Goal: Task Accomplishment & Management: Complete application form

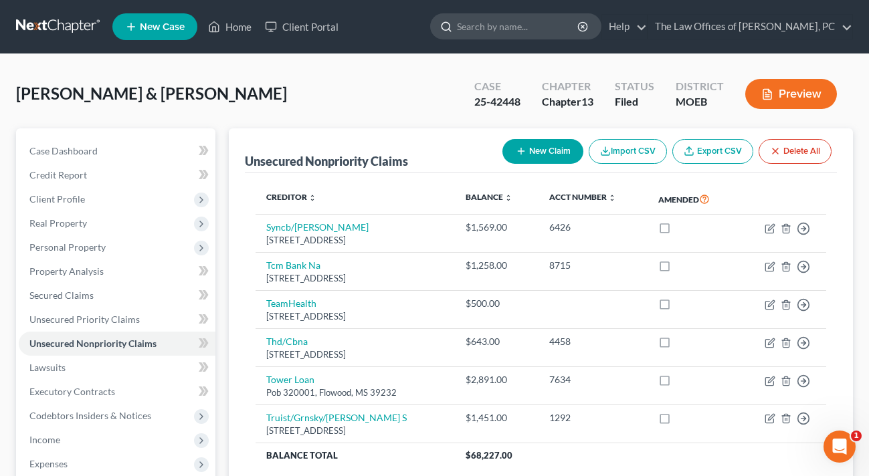
click at [550, 35] on input "search" at bounding box center [518, 26] width 122 height 25
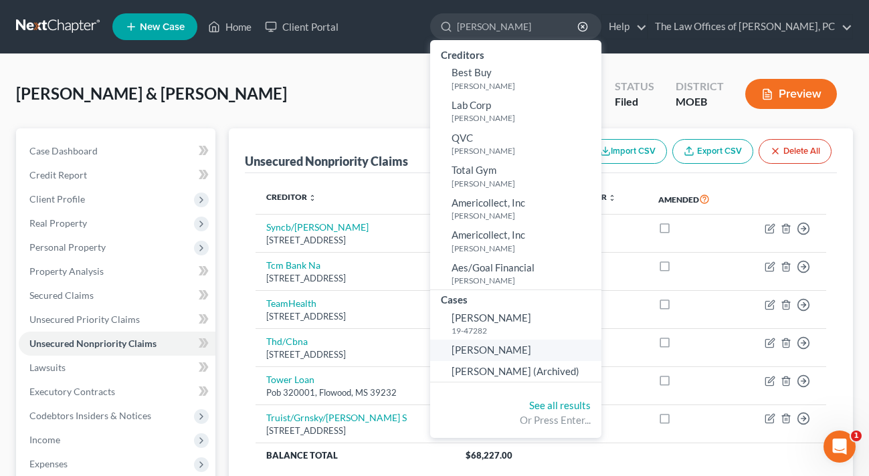
type input "[PERSON_NAME]"
click at [520, 350] on span "[PERSON_NAME]" at bounding box center [491, 350] width 80 height 12
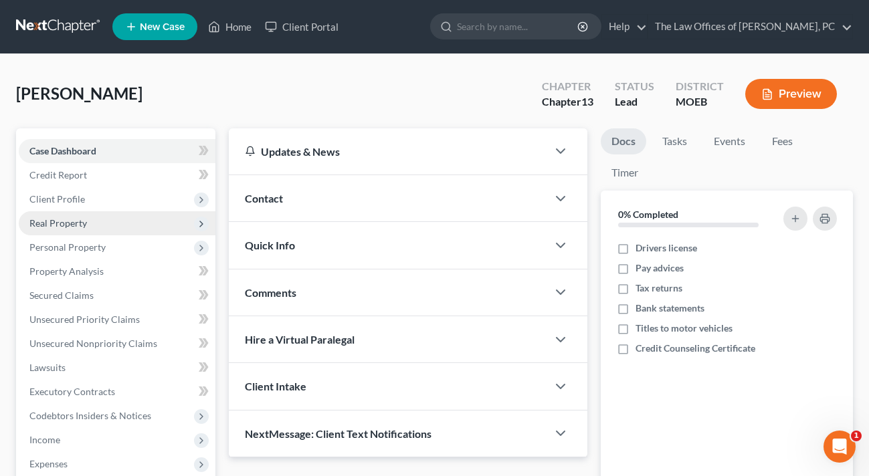
click at [76, 217] on span "Real Property" at bounding box center [58, 222] width 58 height 11
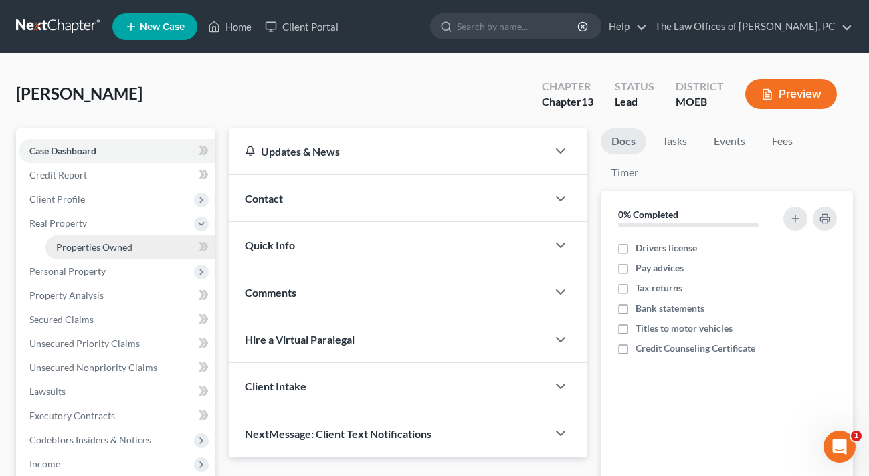
click at [86, 247] on span "Properties Owned" at bounding box center [94, 246] width 76 height 11
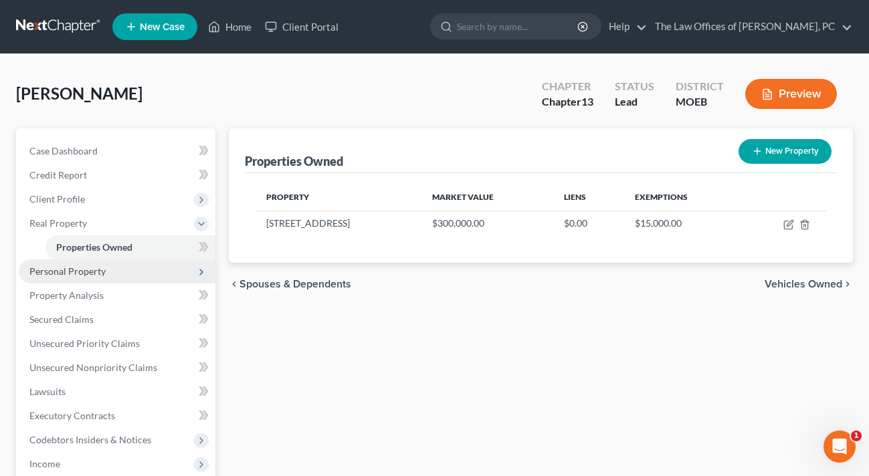
click at [82, 275] on span "Personal Property" at bounding box center [67, 271] width 76 height 11
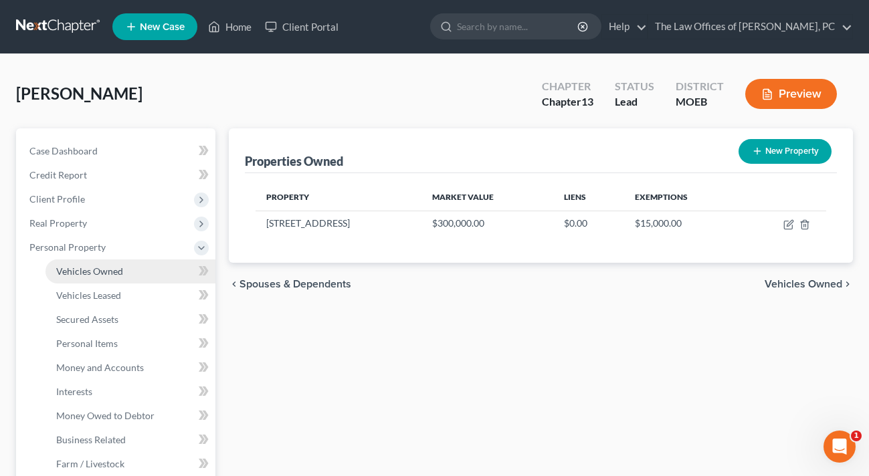
click at [92, 266] on span "Vehicles Owned" at bounding box center [89, 271] width 67 height 11
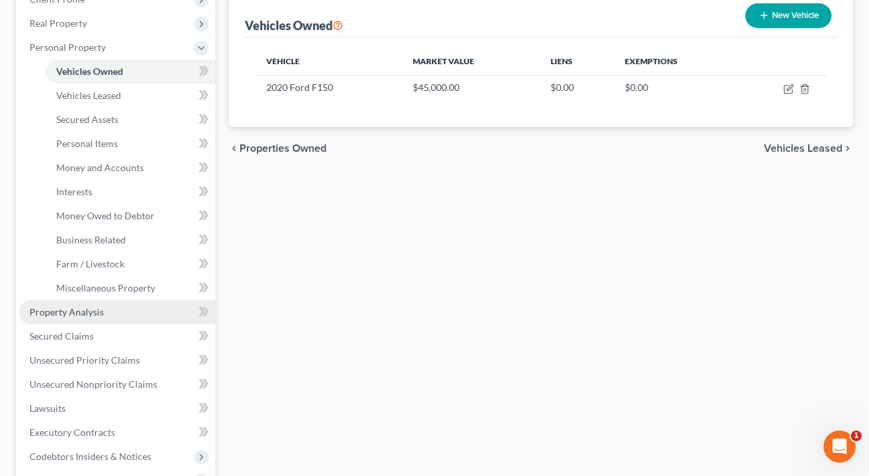
scroll to position [201, 0]
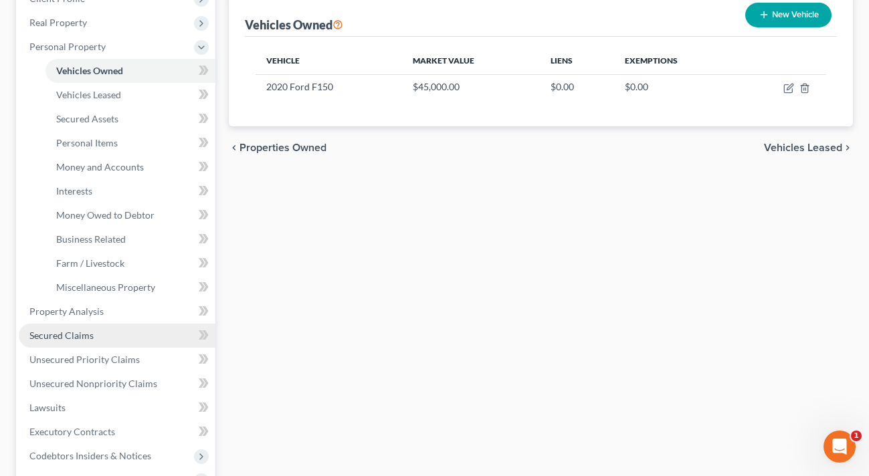
click at [84, 332] on span "Secured Claims" at bounding box center [61, 335] width 64 height 11
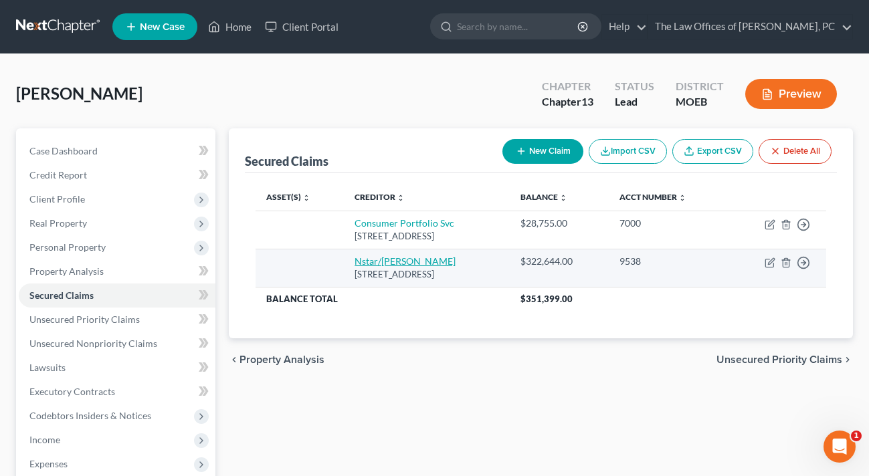
click at [373, 263] on link "Nstar/[PERSON_NAME]" at bounding box center [404, 260] width 101 height 11
select select "45"
select select "0"
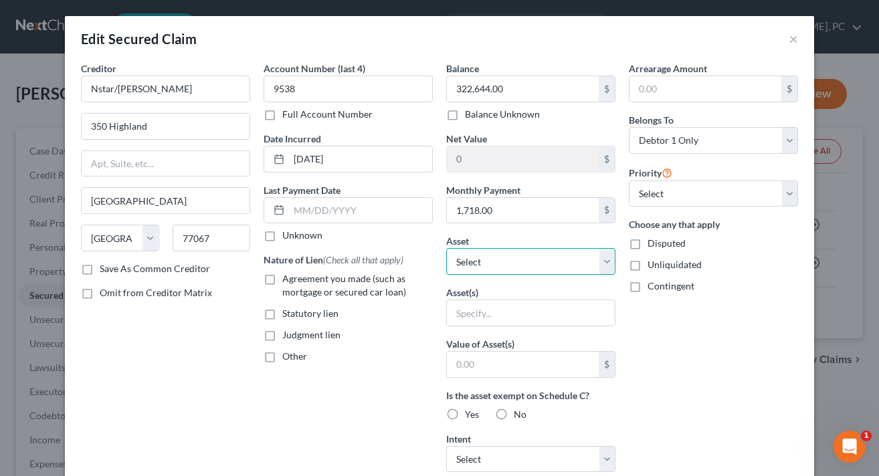
click at [480, 261] on select "Select Other Multiple Assets First [US_STATE] Credit Union (Other (Credit Union…" at bounding box center [530, 261] width 169 height 27
select select "12"
click at [446, 248] on select "Select Other Multiple Assets First [US_STATE] Credit Union (Other (Credit Union…" at bounding box center [530, 261] width 169 height 27
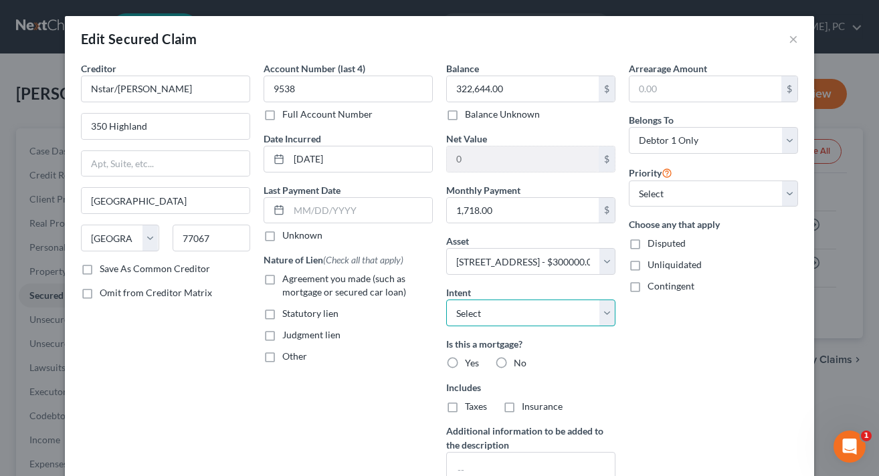
click at [542, 305] on select "Select Surrender Redeem Reaffirm Avoid Other" at bounding box center [530, 313] width 169 height 27
select select "2"
click at [446, 300] on select "Select Surrender Redeem Reaffirm Avoid Other" at bounding box center [530, 313] width 169 height 27
click at [707, 184] on select "Select 1st 2nd 3rd 4th 5th 6th 7th 8th 9th 10th 11th 12th 13th 14th 15th 16th 1…" at bounding box center [713, 194] width 169 height 27
select select "0"
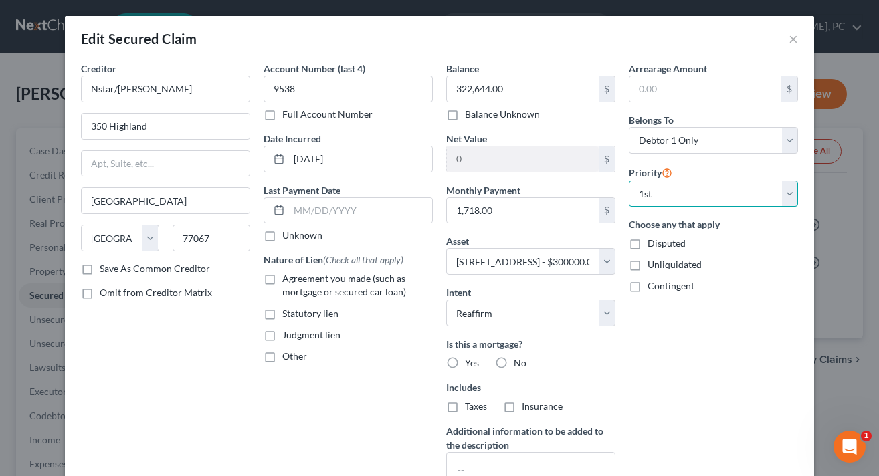
click at [629, 181] on select "Select 1st 2nd 3rd 4th 5th 6th 7th 8th 9th 10th 11th 12th 13th 14th 15th 16th 1…" at bounding box center [713, 194] width 169 height 27
click at [655, 423] on div "Arrearage Amount $ Belongs To * Select Debtor 1 Only Debtor 2 Only Debtor 1 And…" at bounding box center [713, 287] width 183 height 451
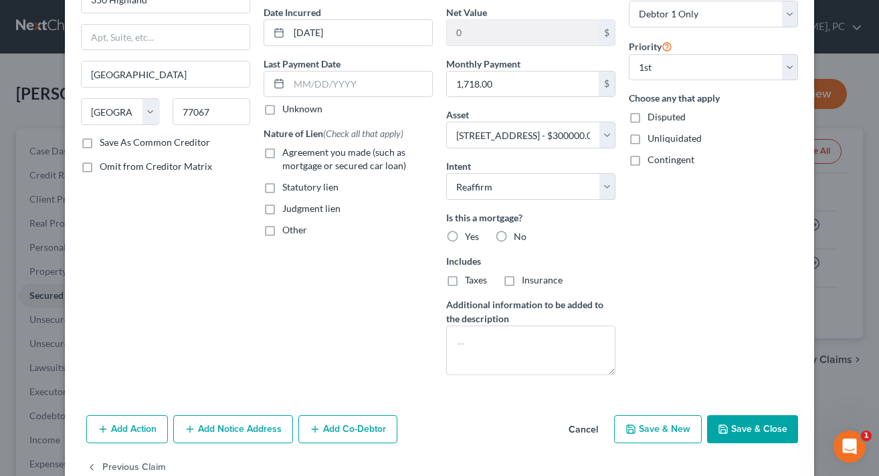
scroll to position [159, 0]
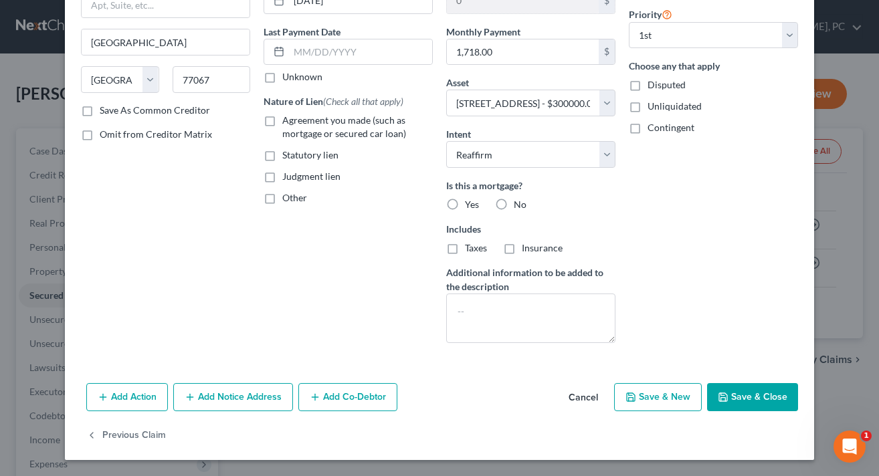
click at [732, 397] on button "Save & Close" at bounding box center [752, 397] width 91 height 28
select select
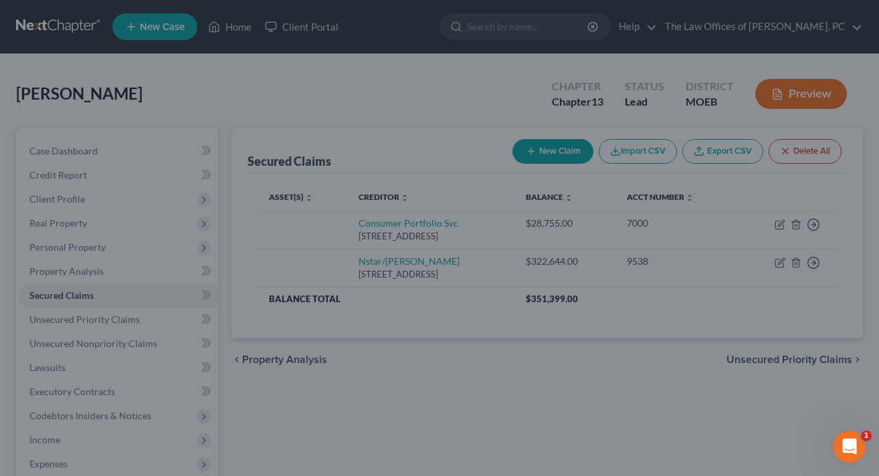
type input "-22,644.00"
select select "12"
type input "0"
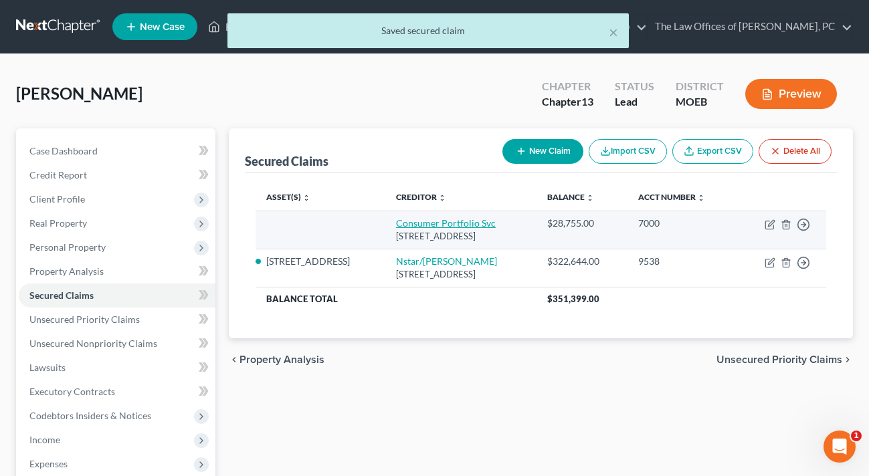
click at [437, 222] on link "Consumer Portfolio Svc" at bounding box center [446, 222] width 100 height 11
select select "4"
select select "0"
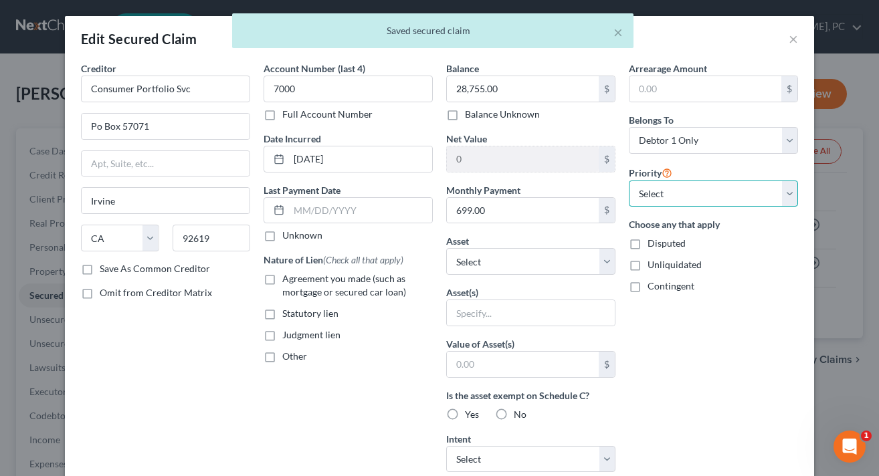
click at [682, 199] on select "Select 1st 2nd 3rd 4th 5th 6th 7th 8th 9th 10th 11th 12th 13th 14th 15th 16th 1…" at bounding box center [713, 194] width 169 height 27
select select "0"
click at [629, 181] on select "Select 1st 2nd 3rd 4th 5th 6th 7th 8th 9th 10th 11th 12th 13th 14th 15th 16th 1…" at bounding box center [713, 194] width 169 height 27
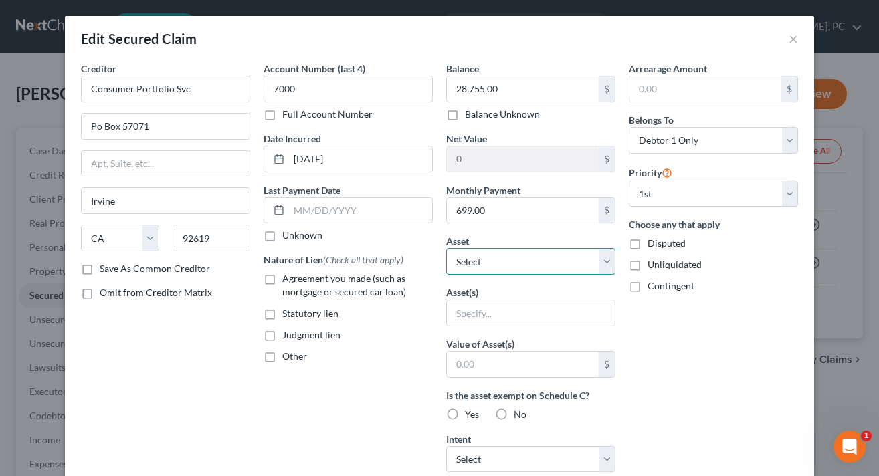
click at [481, 257] on select "Select Other Multiple Assets First [US_STATE] Credit Union (Other (Credit Union…" at bounding box center [530, 261] width 169 height 27
select select "9"
click at [446, 248] on select "Select Other Multiple Assets First [US_STATE] Credit Union (Other (Credit Union…" at bounding box center [530, 261] width 169 height 27
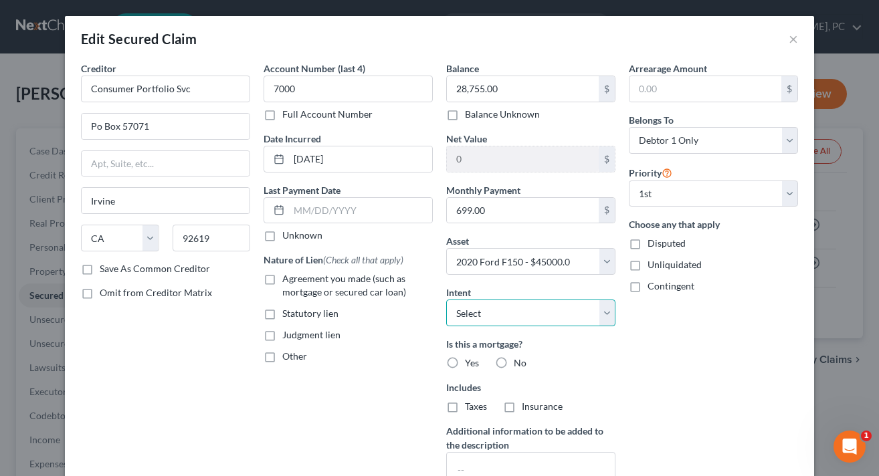
click at [535, 316] on select "Select Surrender Redeem Reaffirm Avoid Other" at bounding box center [530, 313] width 169 height 27
select select "2"
click at [446, 300] on select "Select Surrender Redeem Reaffirm Avoid Other" at bounding box center [530, 313] width 169 height 27
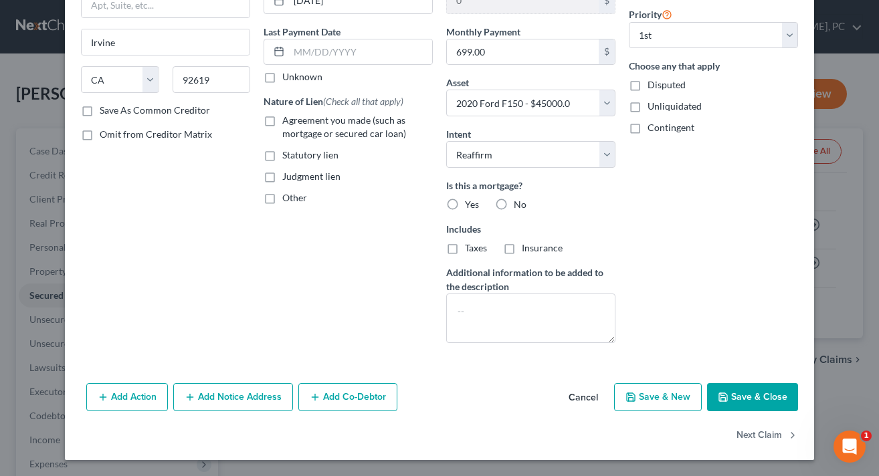
click at [753, 390] on button "Save & Close" at bounding box center [752, 397] width 91 height 28
select select
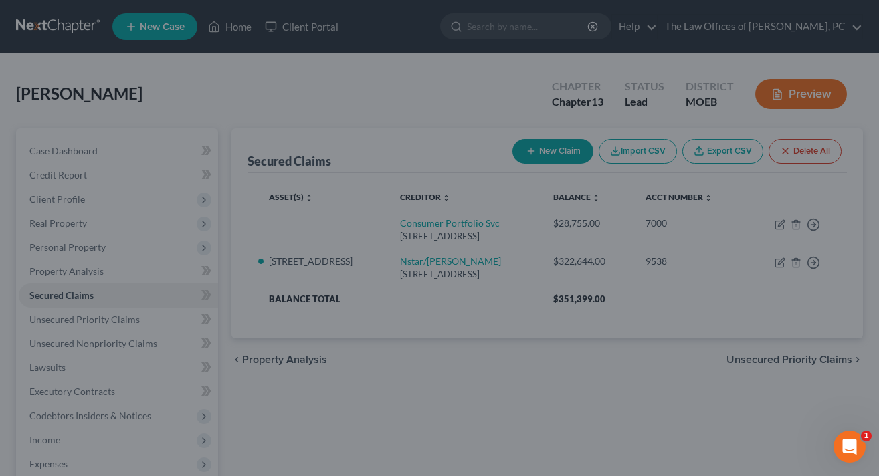
type input "16,245.00"
select select "9"
type input "0"
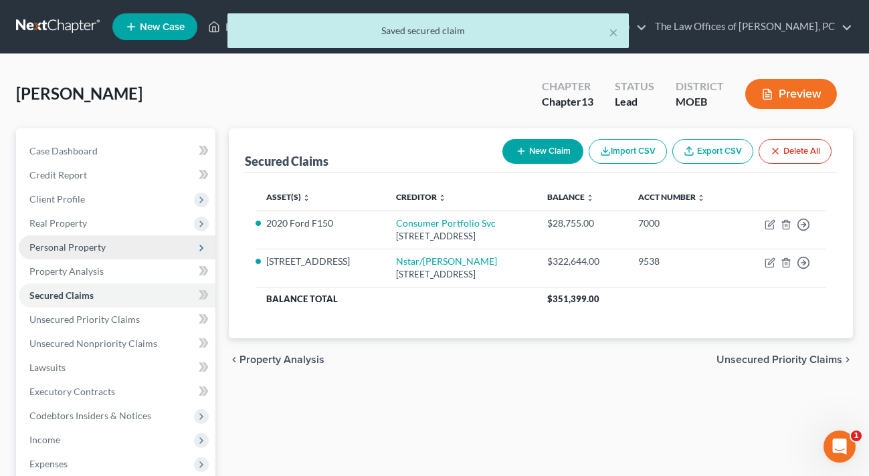
click at [56, 251] on span "Personal Property" at bounding box center [67, 246] width 76 height 11
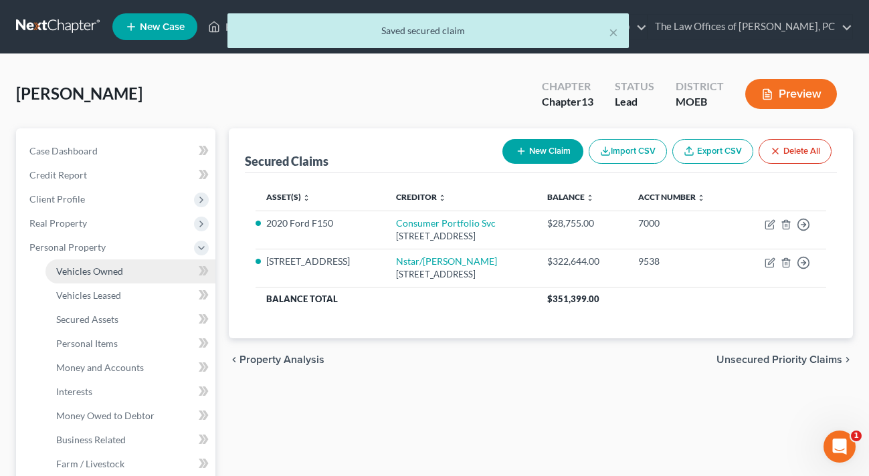
click at [71, 267] on span "Vehicles Owned" at bounding box center [89, 271] width 67 height 11
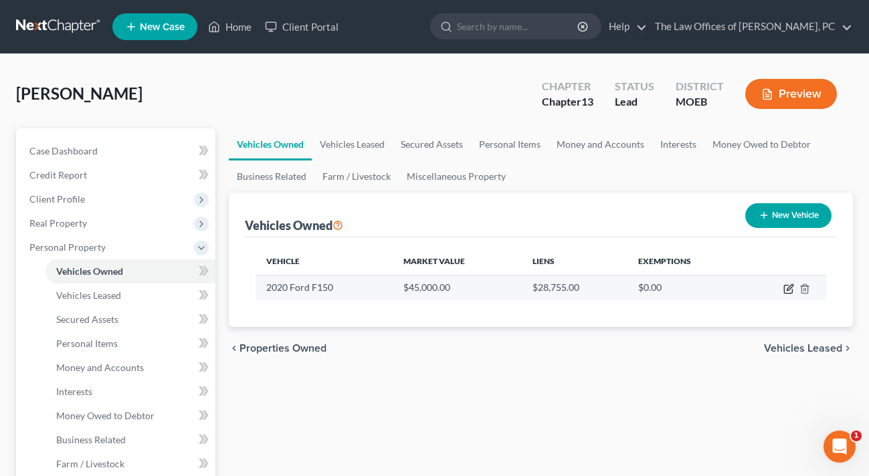
click at [786, 286] on icon "button" at bounding box center [788, 289] width 11 height 11
select select "1"
select select "6"
select select "1"
select select "0"
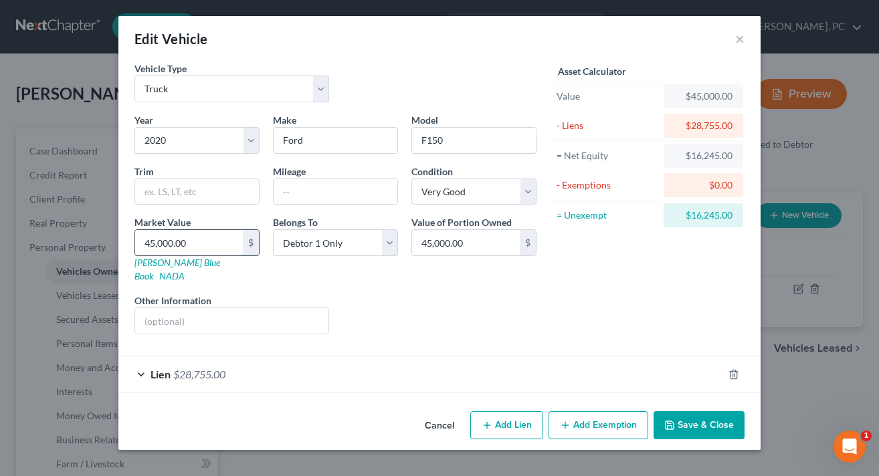
click at [206, 239] on input "45,000.00" at bounding box center [189, 242] width 108 height 25
click at [206, 240] on input "45,000.00" at bounding box center [189, 242] width 108 height 25
type input "3"
type input "3.00"
type input "30"
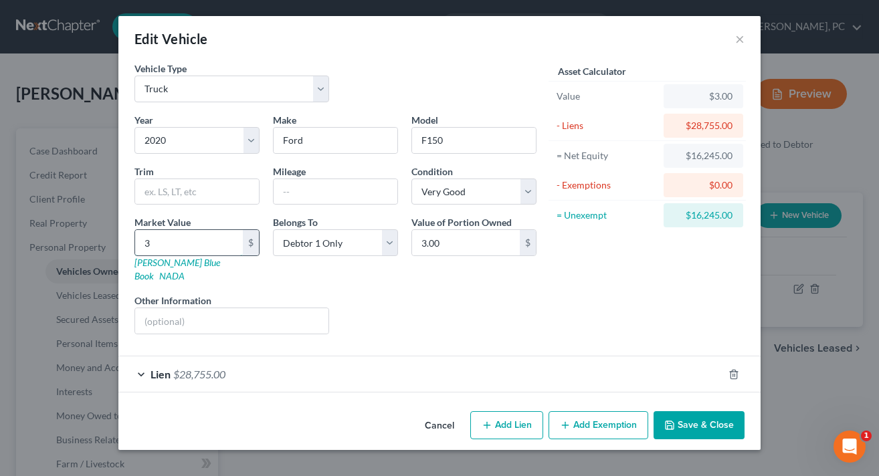
type input "30.00"
type input "300"
type input "300.00"
type input "3000"
type input "3,000.00"
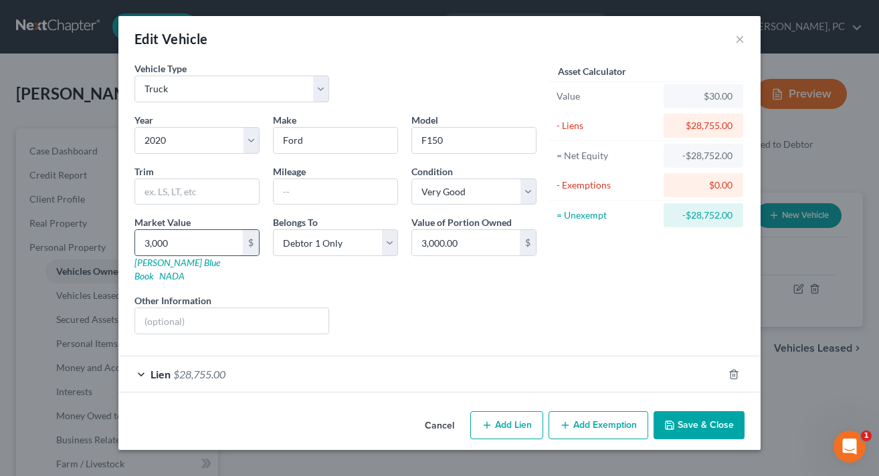
type input "3,0000"
type input "30,000.00"
type input "30,000"
click at [425, 300] on div "Liens Select" at bounding box center [440, 314] width 208 height 41
click at [634, 414] on button "Add Exemption" at bounding box center [598, 425] width 100 height 28
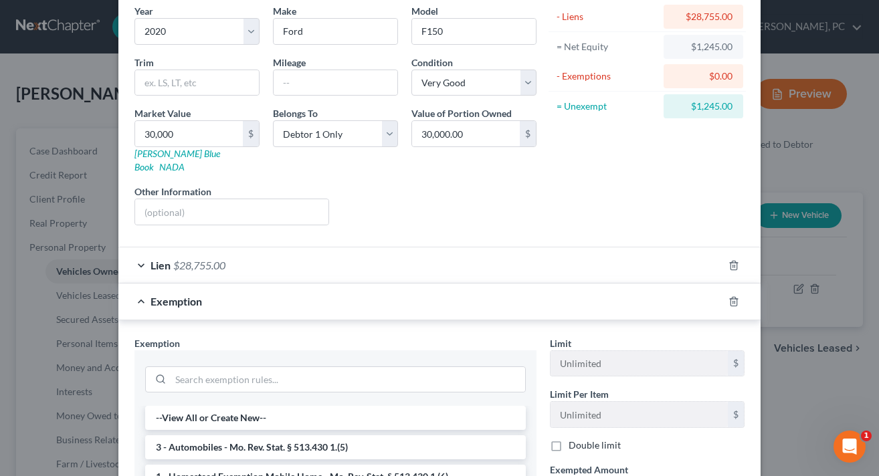
scroll to position [134, 0]
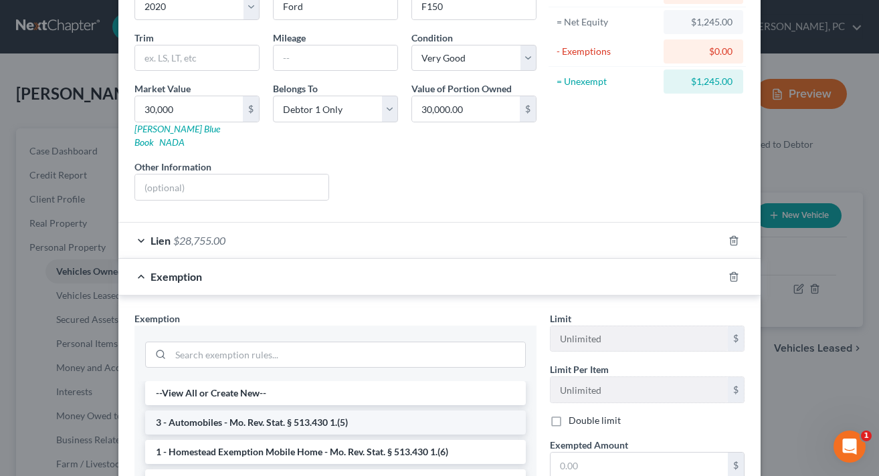
click at [215, 411] on li "3 - Automobiles - Mo. Rev. Stat. § 513.430 1.(5)" at bounding box center [335, 423] width 381 height 24
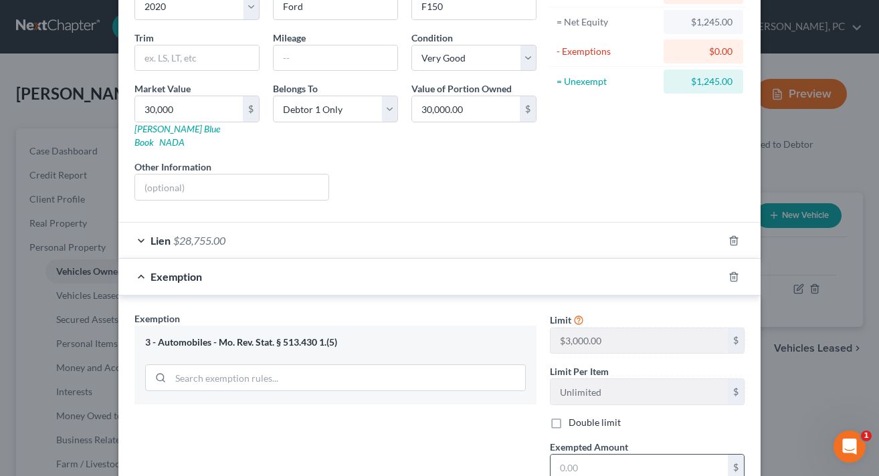
click at [613, 457] on input "text" at bounding box center [638, 467] width 177 height 25
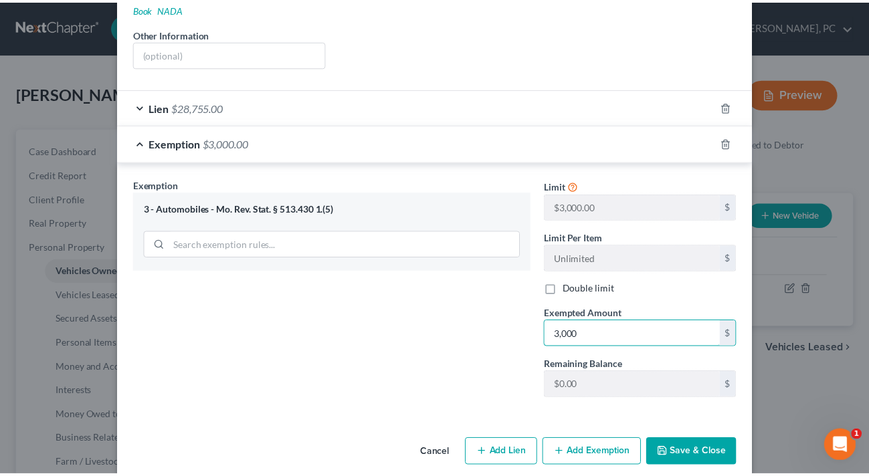
scroll to position [272, 0]
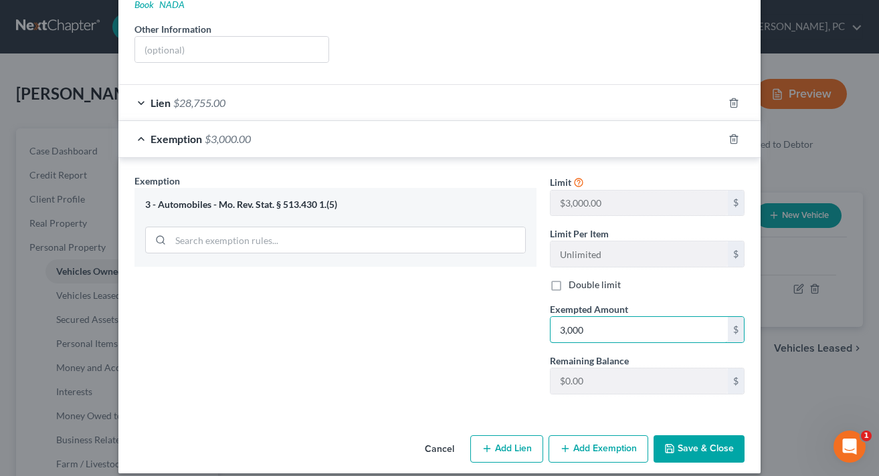
type input "3,000"
click at [674, 435] on button "Save & Close" at bounding box center [698, 449] width 91 height 28
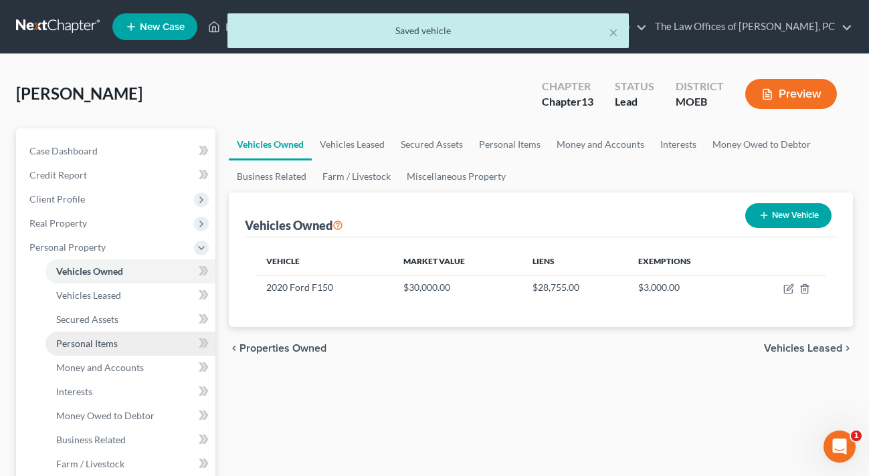
click at [124, 341] on link "Personal Items" at bounding box center [130, 344] width 170 height 24
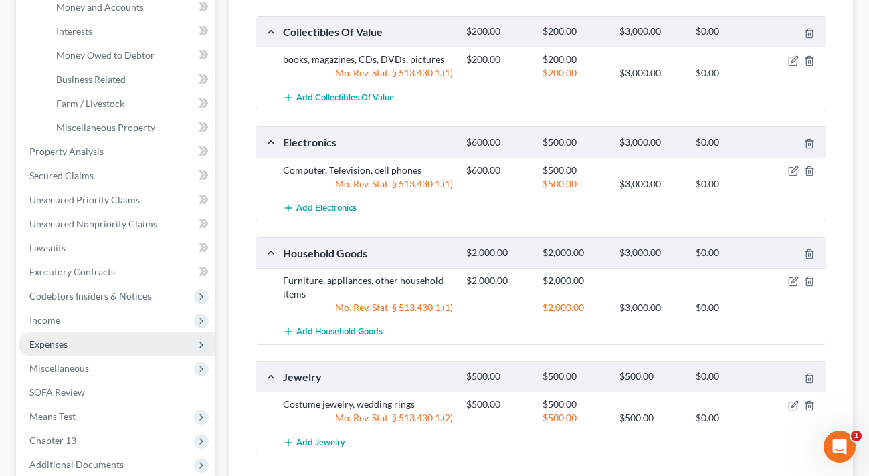
scroll to position [342, 0]
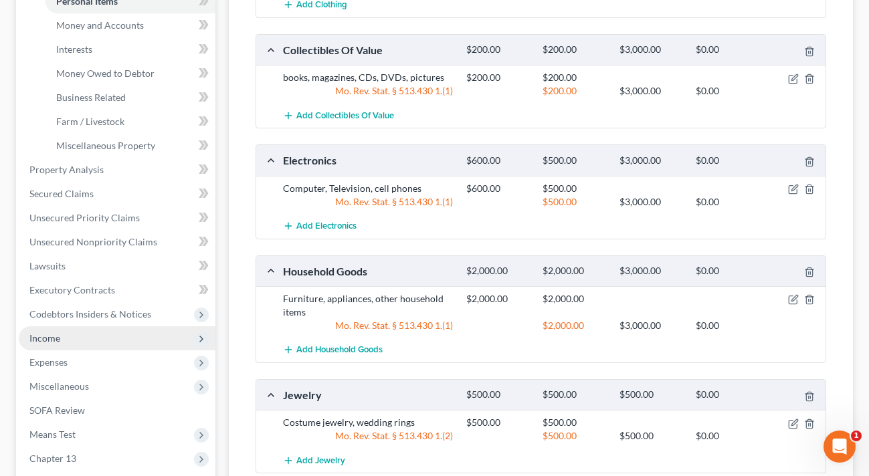
click at [64, 339] on span "Income" at bounding box center [117, 338] width 197 height 24
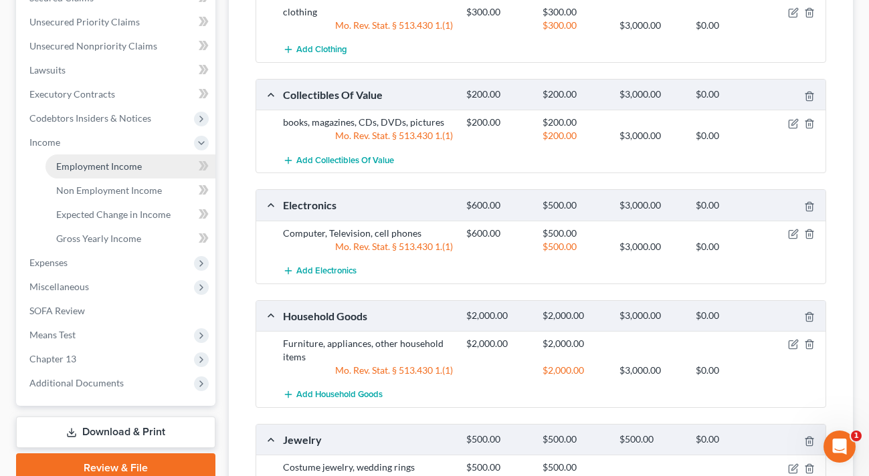
click at [95, 168] on span "Employment Income" at bounding box center [99, 166] width 86 height 11
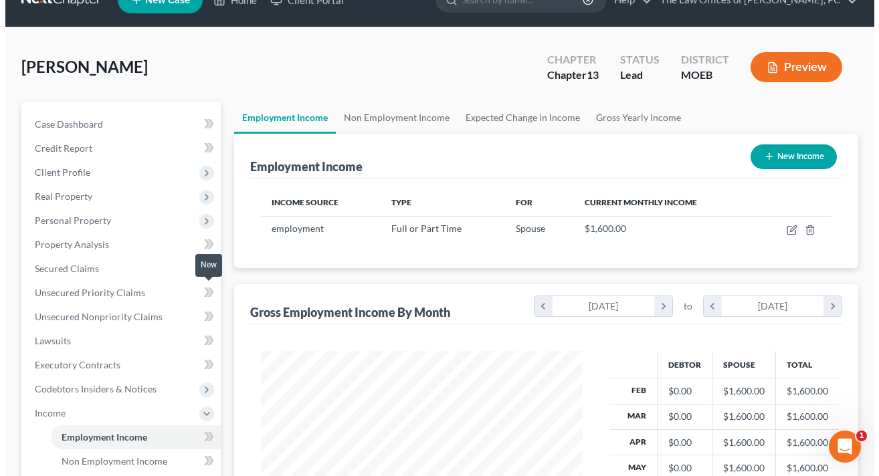
scroll to position [67, 0]
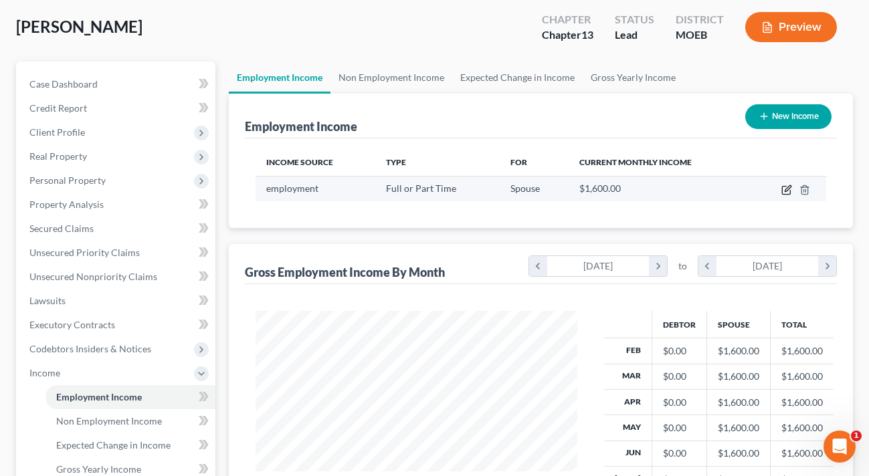
click at [785, 188] on icon "button" at bounding box center [786, 190] width 11 height 11
select select "0"
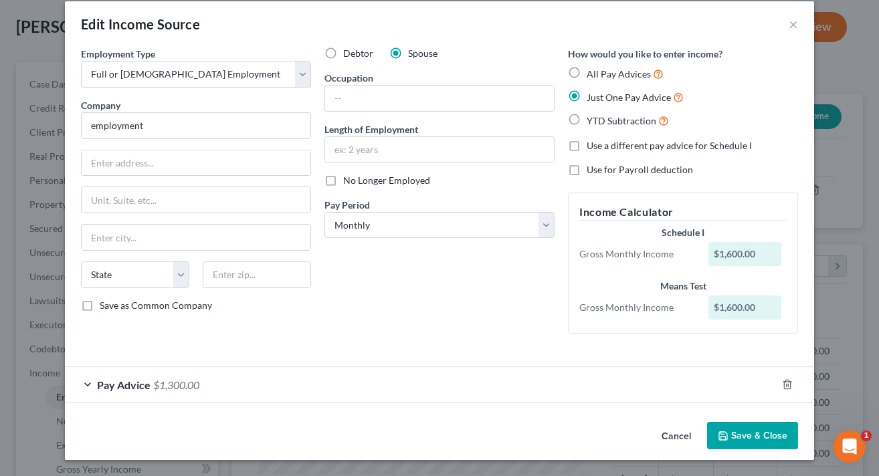
scroll to position [0, 0]
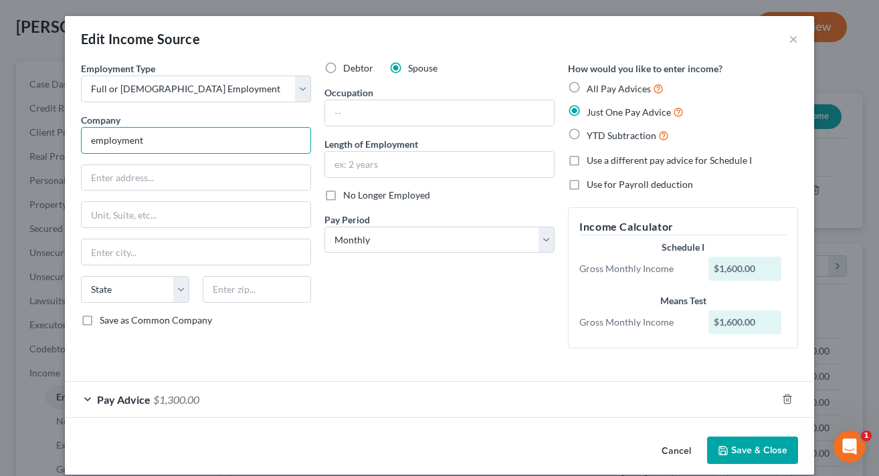
drag, startPoint x: 173, startPoint y: 146, endPoint x: 22, endPoint y: 148, distance: 151.2
click at [23, 148] on div "Edit Income Source × Employment Type * Select Full or [DEMOGRAPHIC_DATA] Employ…" at bounding box center [439, 238] width 879 height 476
type input "State of [US_STATE]"
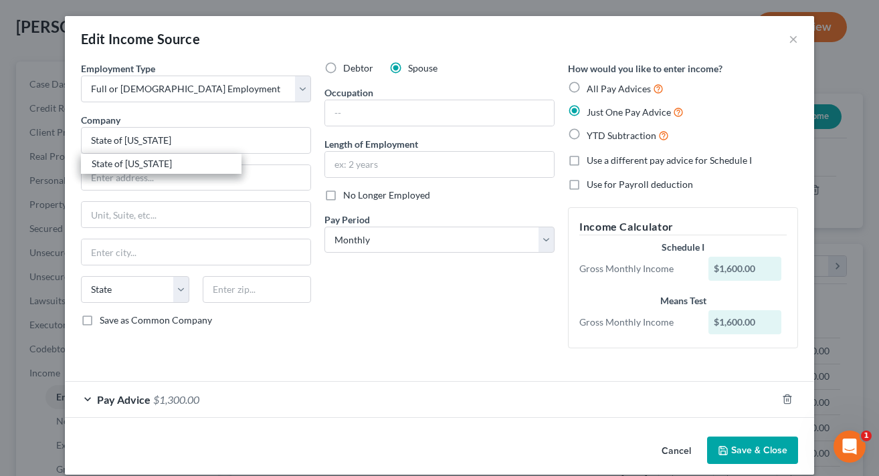
click at [174, 402] on span "$1,300.00" at bounding box center [176, 399] width 46 height 13
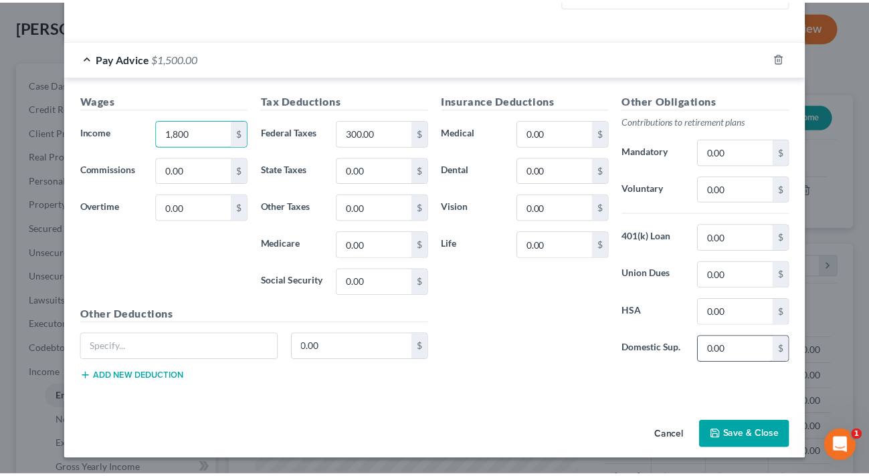
scroll to position [342, 0]
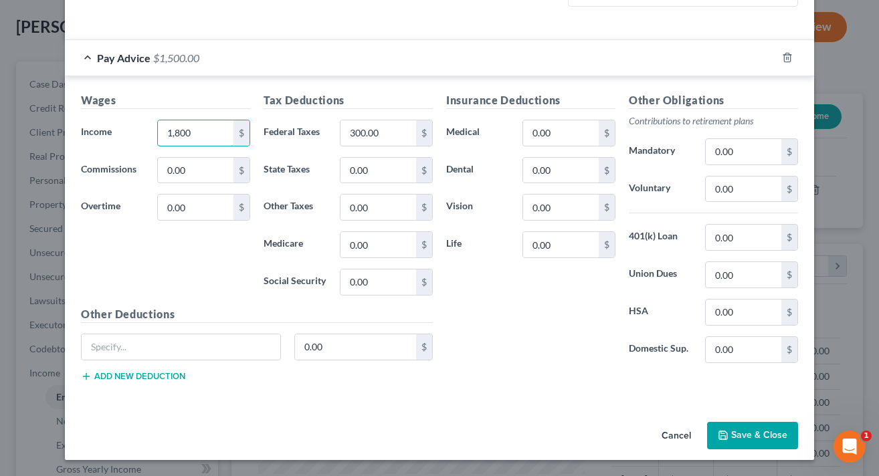
type input "1,800"
click at [752, 439] on button "Save & Close" at bounding box center [752, 436] width 91 height 28
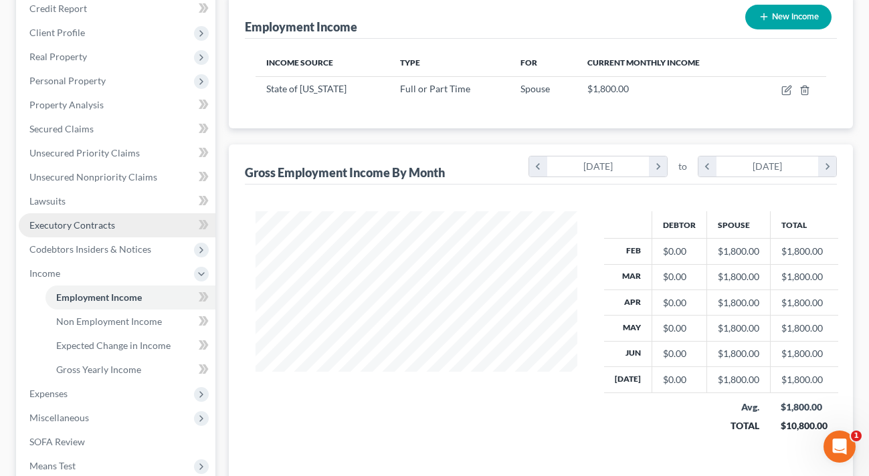
scroll to position [178, 0]
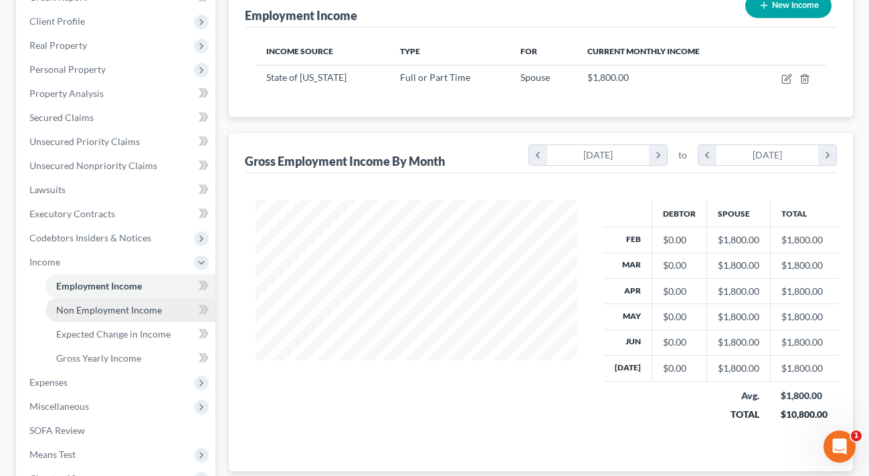
click at [103, 310] on span "Non Employment Income" at bounding box center [109, 309] width 106 height 11
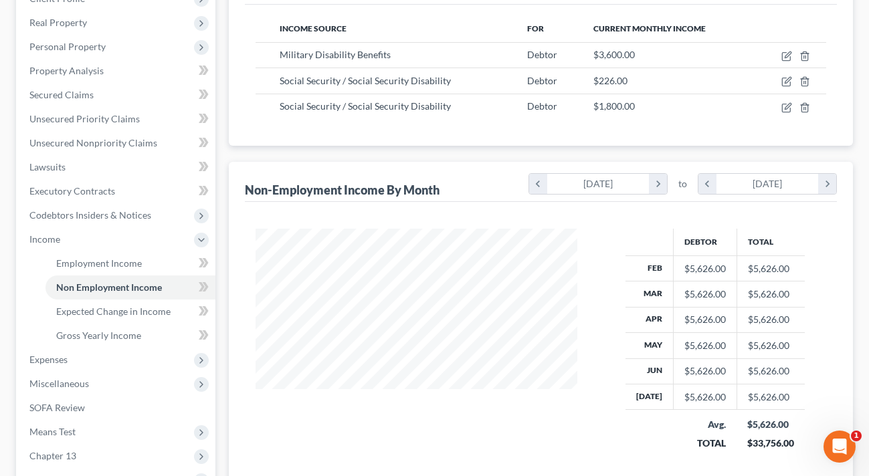
scroll to position [223, 0]
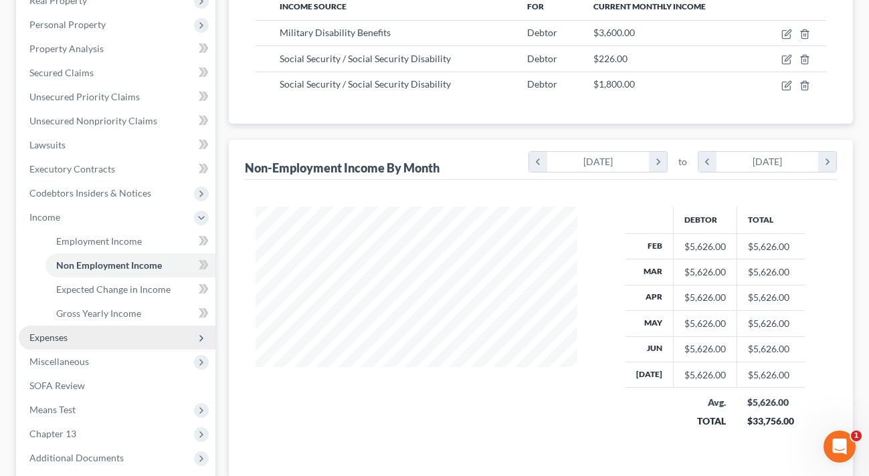
click at [83, 330] on span "Expenses" at bounding box center [117, 338] width 197 height 24
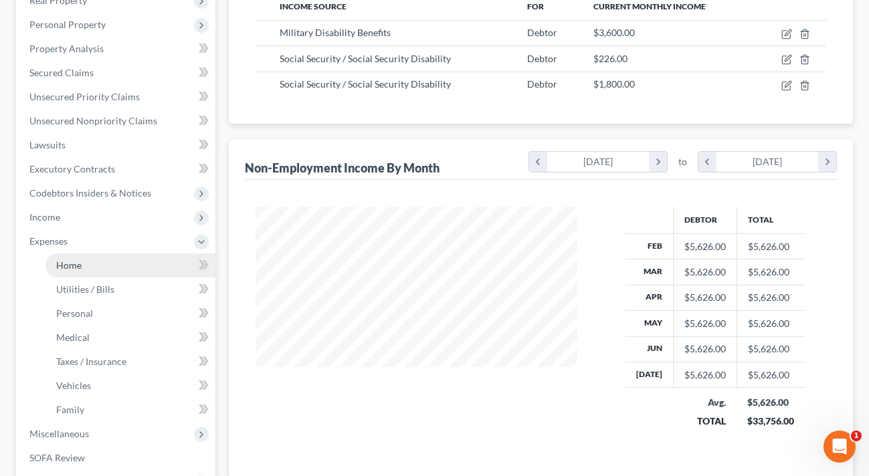
click at [92, 260] on link "Home" at bounding box center [130, 265] width 170 height 24
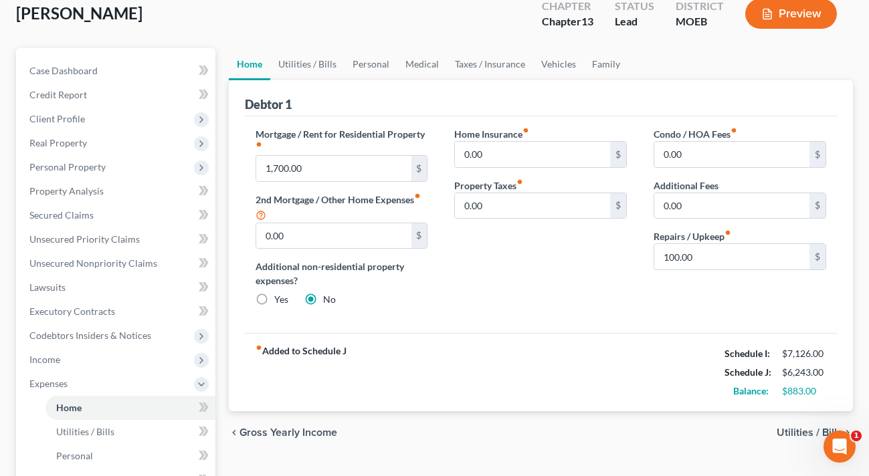
scroll to position [89, 0]
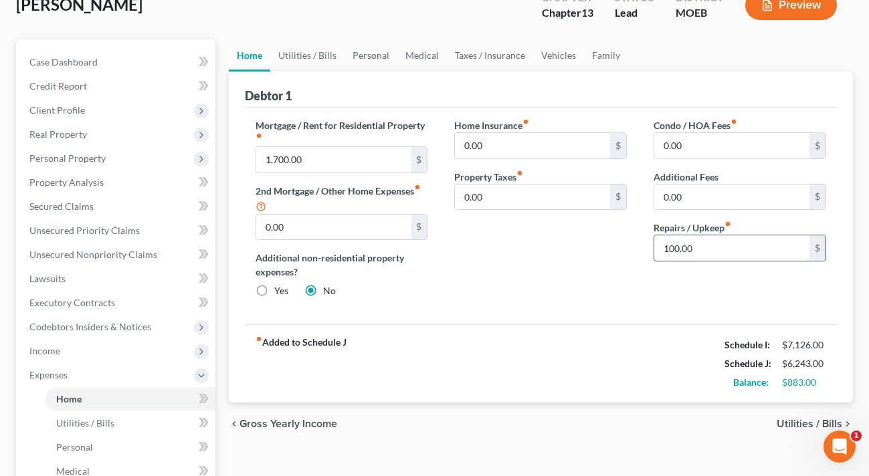
click at [730, 247] on input "100.00" at bounding box center [731, 247] width 155 height 25
type input "200"
click at [600, 320] on div "Mortgage / Rent for Residential Property fiber_manual_record 1,700.00 $ 2nd Mor…" at bounding box center [541, 216] width 592 height 217
click at [290, 49] on link "Utilities / Bills" at bounding box center [307, 55] width 74 height 32
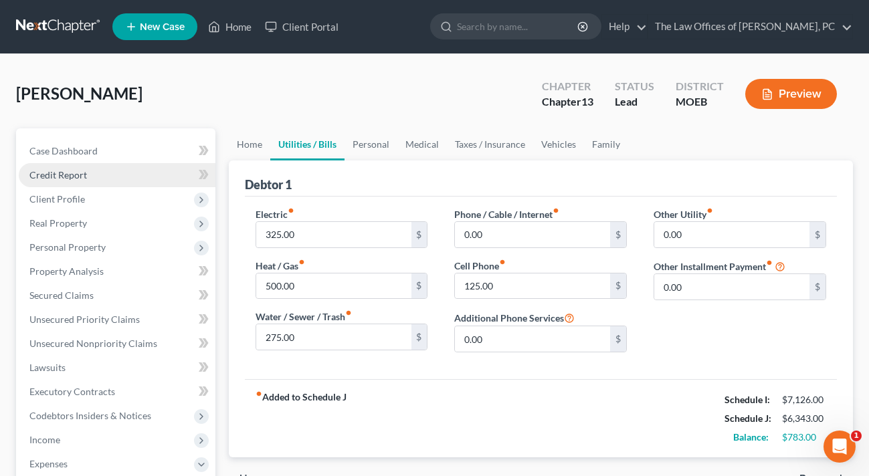
click at [87, 177] on link "Credit Report" at bounding box center [117, 175] width 197 height 24
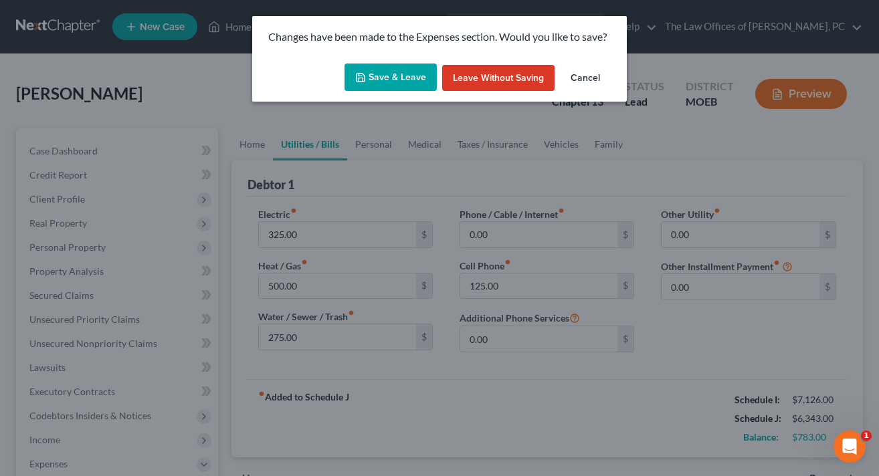
click at [408, 78] on button "Save & Leave" at bounding box center [390, 78] width 92 height 28
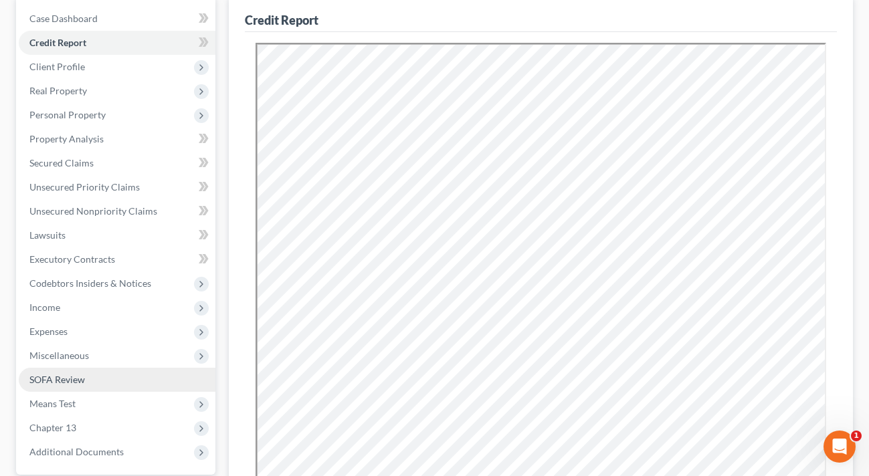
scroll to position [134, 0]
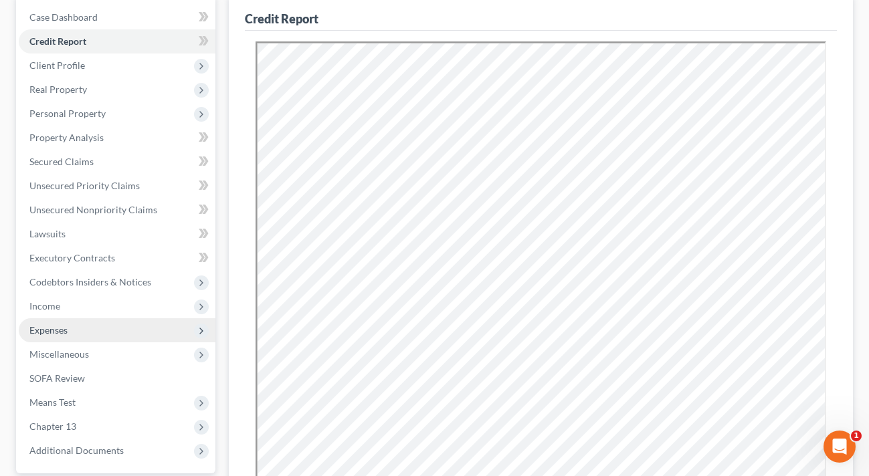
click at [55, 330] on span "Expenses" at bounding box center [48, 329] width 38 height 11
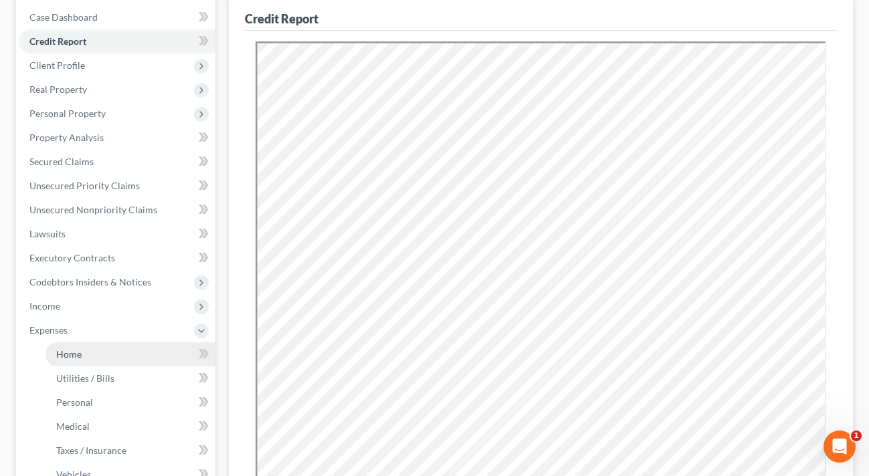
click at [60, 349] on span "Home" at bounding box center [68, 353] width 25 height 11
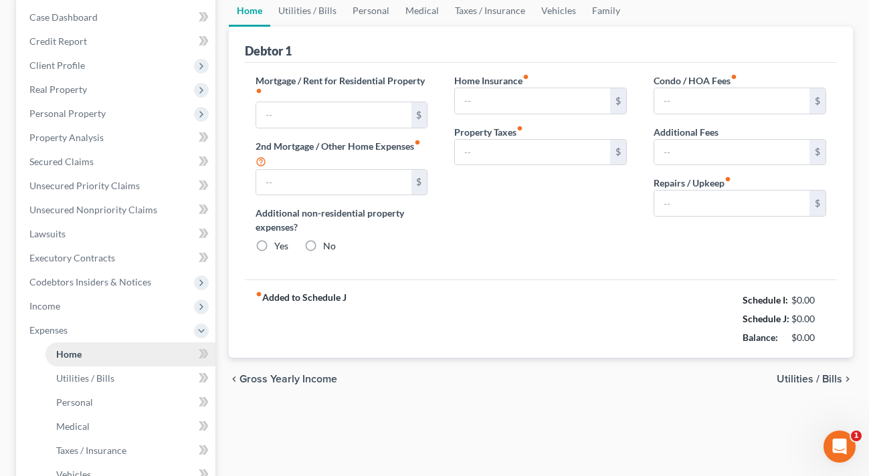
type input "1,700.00"
type input "0.00"
radio input "true"
type input "0.00"
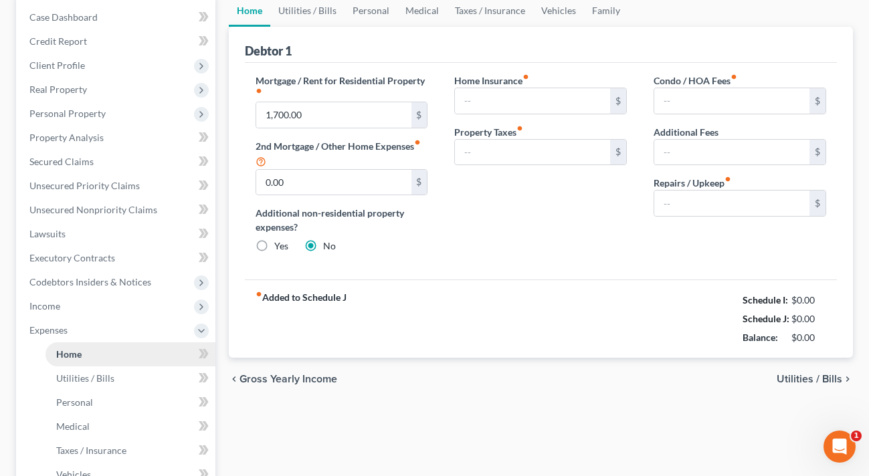
type input "0.00"
type input "200.00"
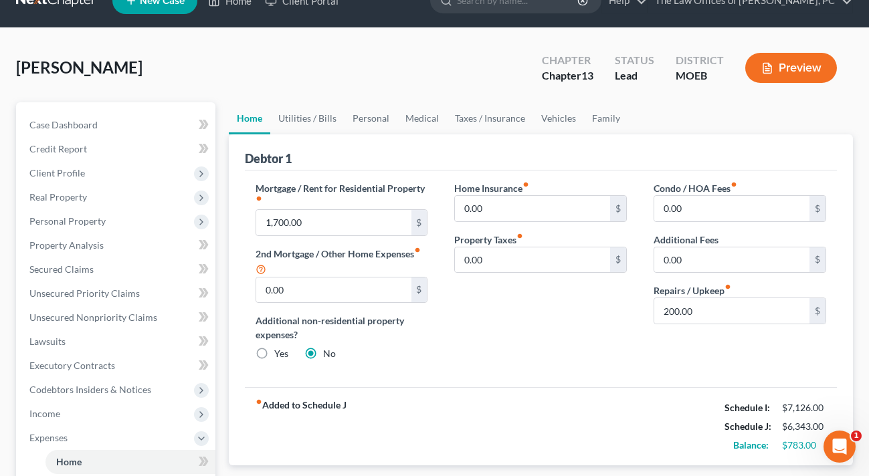
scroll to position [22, 0]
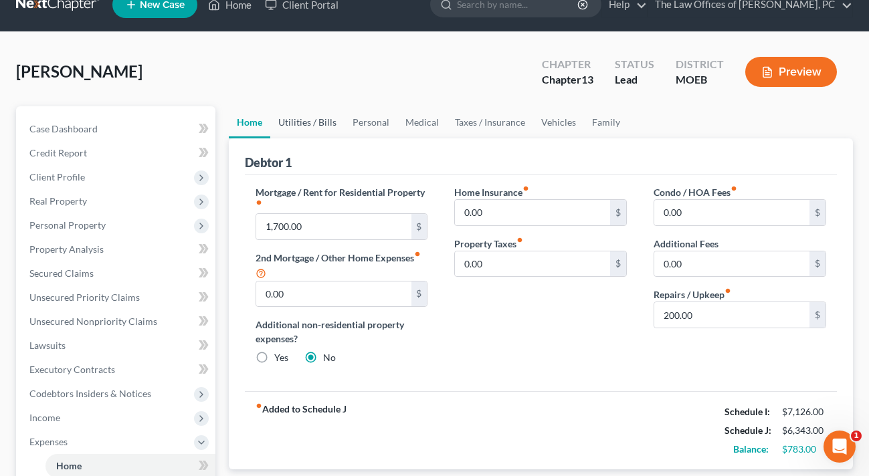
click at [290, 119] on link "Utilities / Bills" at bounding box center [307, 122] width 74 height 32
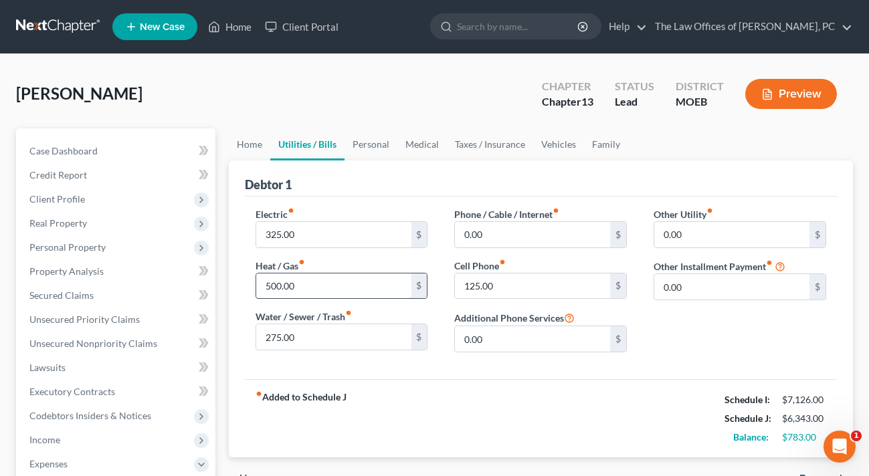
click at [335, 286] on input "500.00" at bounding box center [333, 286] width 155 height 25
click at [319, 227] on input "325.00" at bounding box center [333, 234] width 155 height 25
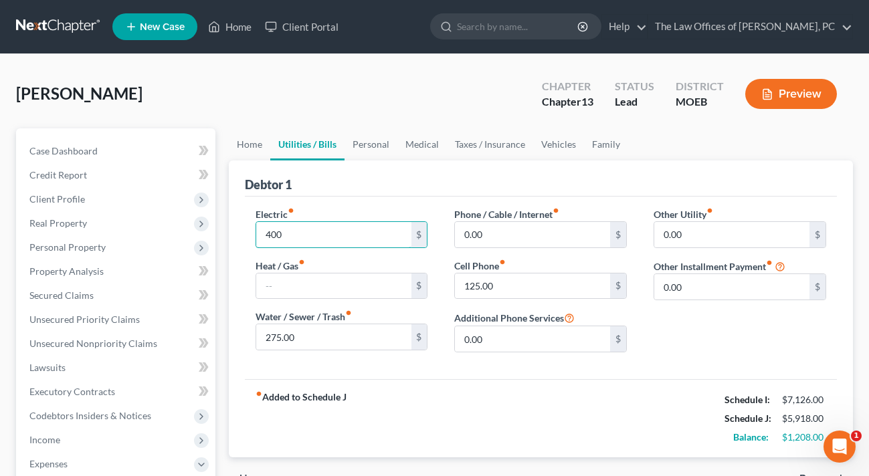
type input "400"
click at [335, 179] on div "Debtor 1" at bounding box center [541, 179] width 592 height 36
click at [355, 143] on link "Personal" at bounding box center [370, 144] width 53 height 32
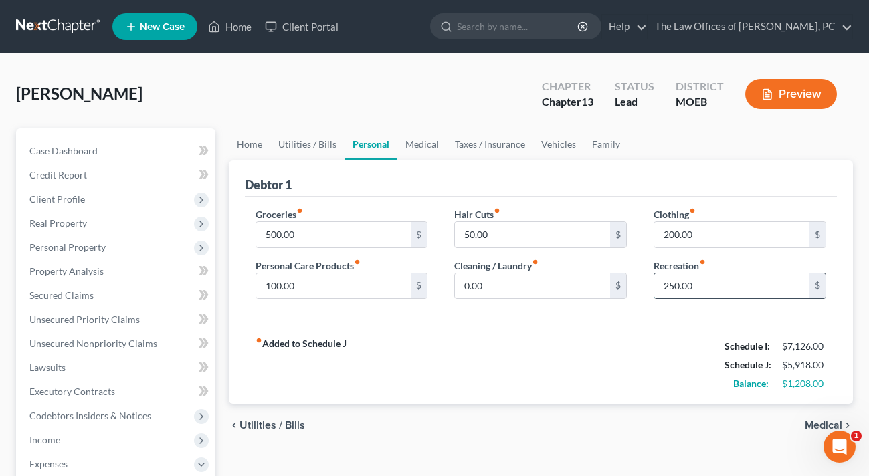
click at [695, 286] on input "250.00" at bounding box center [731, 286] width 155 height 25
type input "200"
click at [421, 150] on link "Medical" at bounding box center [421, 144] width 49 height 32
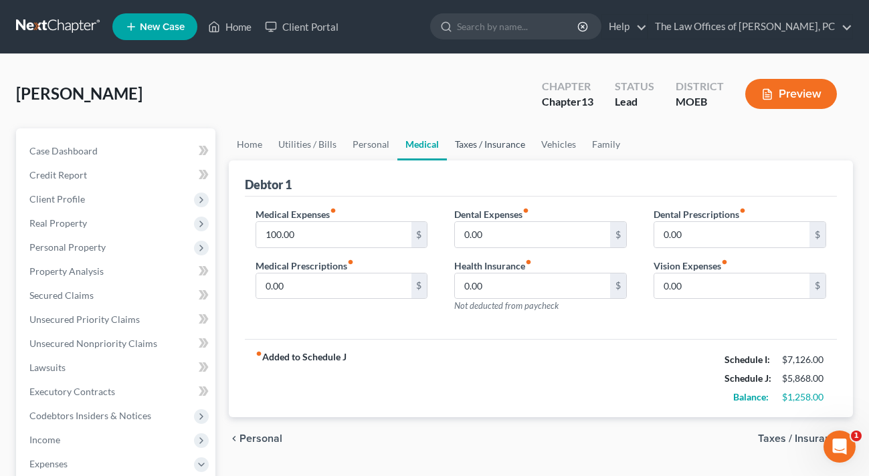
click at [475, 150] on link "Taxes / Insurance" at bounding box center [490, 144] width 86 height 32
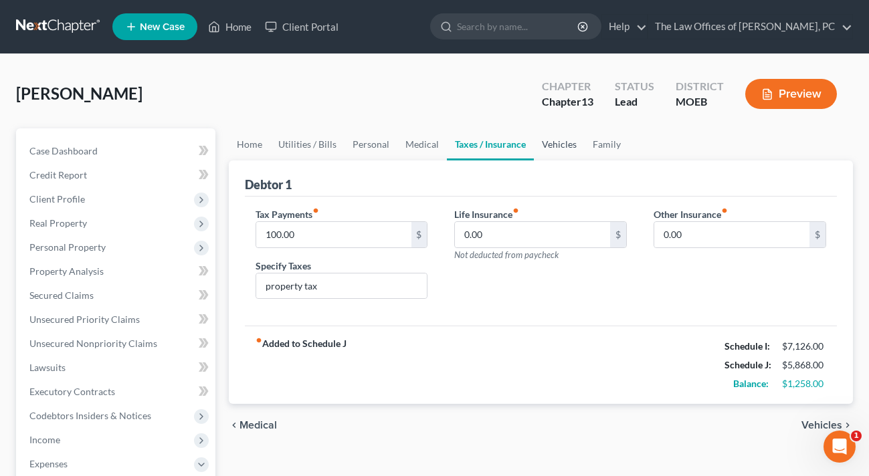
click at [552, 146] on link "Vehicles" at bounding box center [559, 144] width 51 height 32
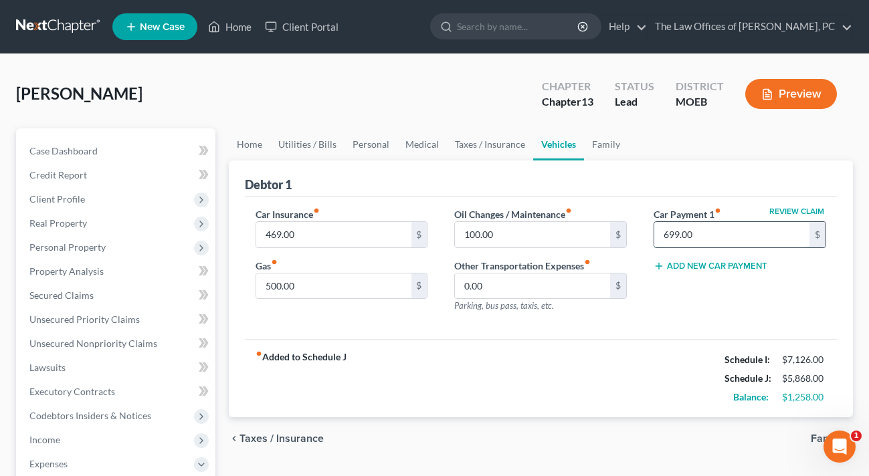
click at [700, 238] on input "699.00" at bounding box center [731, 234] width 155 height 25
click at [641, 305] on div "Review Claim Car Payment 1 fiber_manual_record $ Add New Car Payment" at bounding box center [739, 265] width 199 height 116
click at [545, 353] on div "fiber_manual_record Added to Schedule J Schedule I: $7,126.00 Schedule J: $5,16…" at bounding box center [541, 378] width 592 height 78
click at [611, 143] on link "Family" at bounding box center [606, 144] width 44 height 32
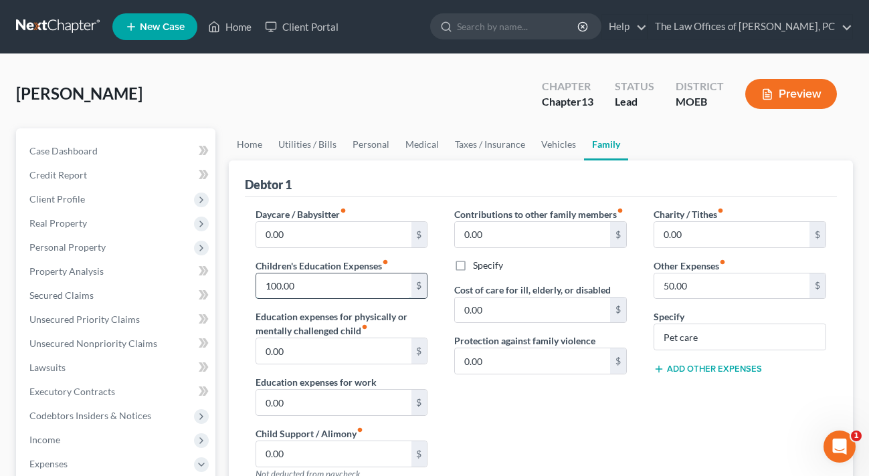
click at [354, 282] on input "100.00" at bounding box center [333, 286] width 155 height 25
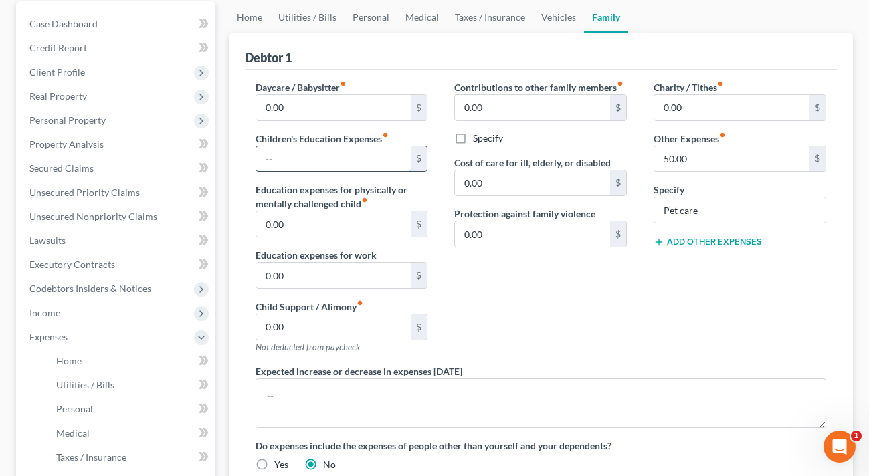
scroll to position [134, 0]
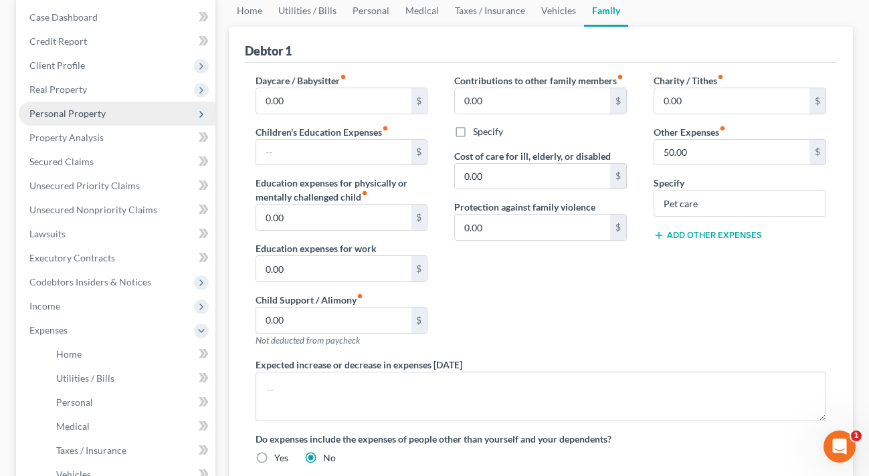
click at [94, 103] on span "Personal Property" at bounding box center [117, 114] width 197 height 24
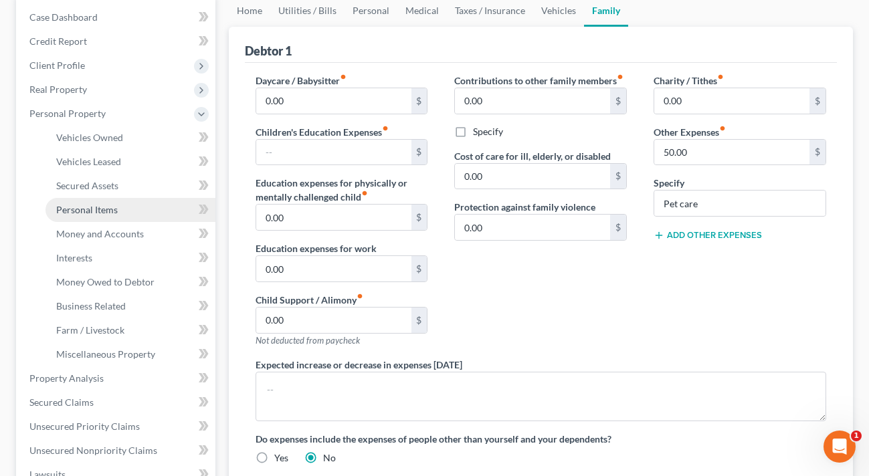
click at [99, 210] on span "Personal Items" at bounding box center [87, 209] width 62 height 11
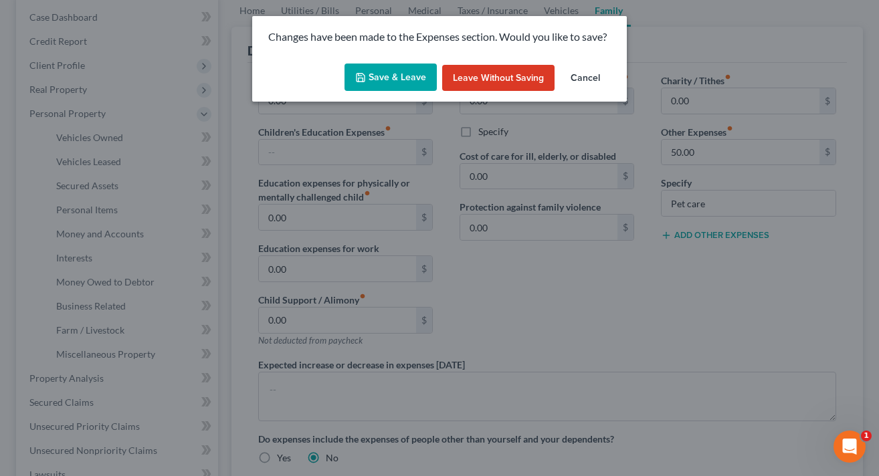
click at [388, 74] on button "Save & Leave" at bounding box center [390, 78] width 92 height 28
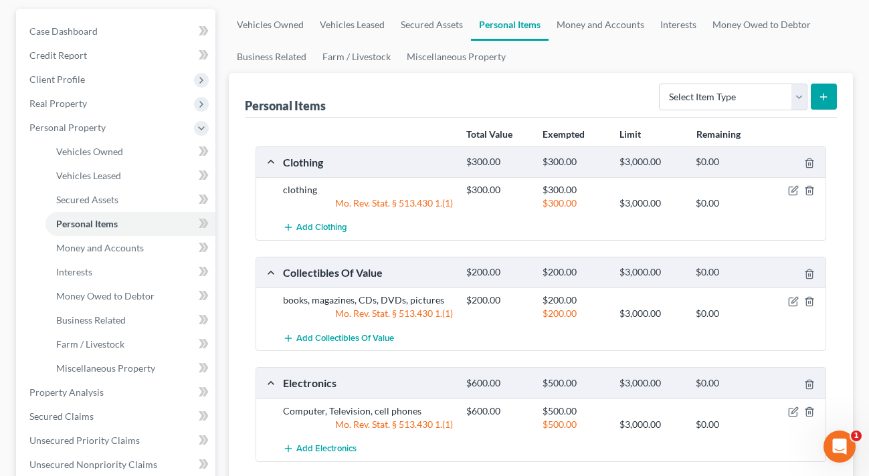
scroll to position [75, 0]
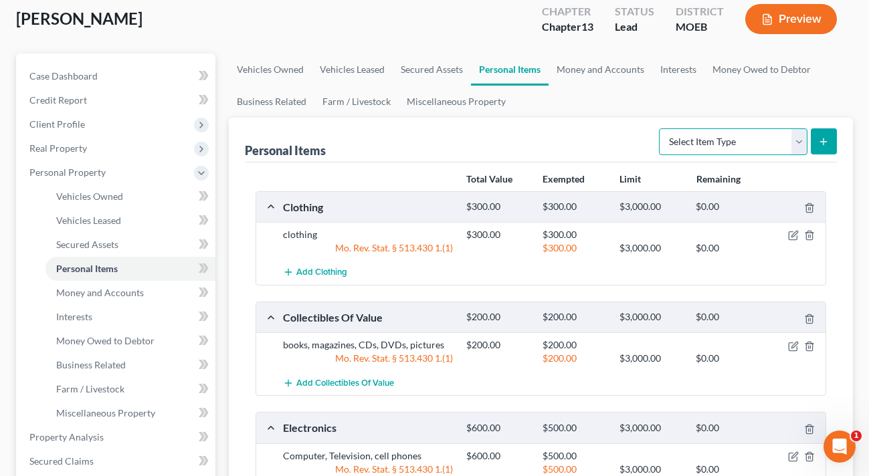
click at [712, 133] on select "Select Item Type Clothing Collectibles Of Value Electronics Firearms Household …" at bounding box center [733, 141] width 148 height 27
select select "pets"
click at [660, 128] on select "Select Item Type Clothing Collectibles Of Value Electronics Firearms Household …" at bounding box center [733, 141] width 148 height 27
click at [819, 143] on icon "submit" at bounding box center [823, 141] width 11 height 11
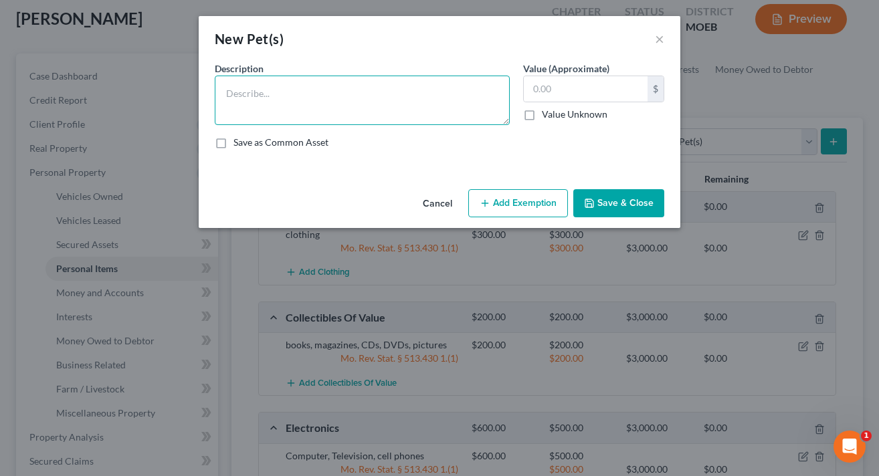
click at [293, 83] on textarea at bounding box center [362, 100] width 295 height 49
type textarea "dog"
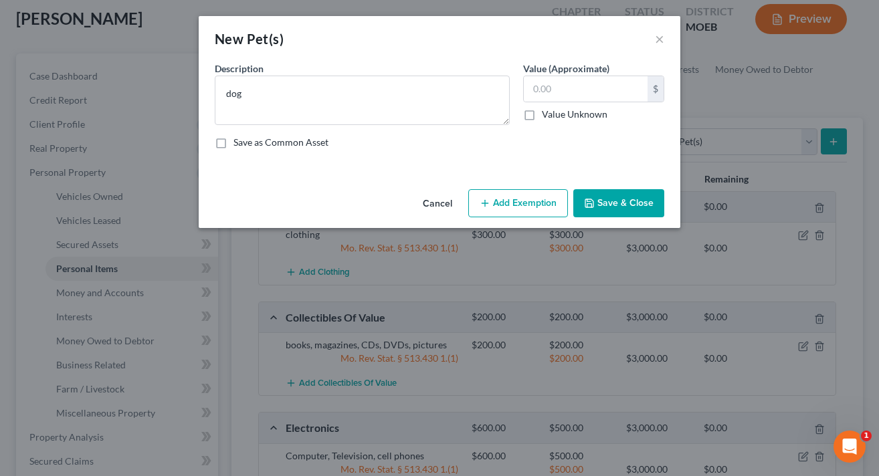
click at [606, 207] on button "Save & Close" at bounding box center [618, 203] width 91 height 28
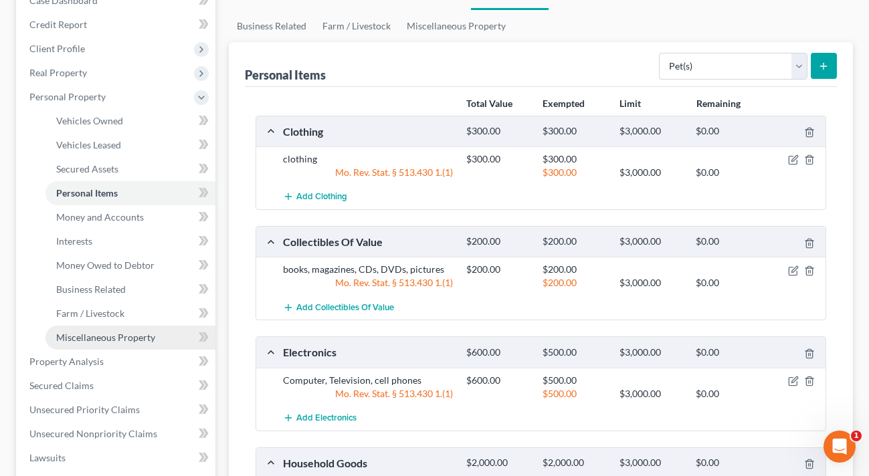
scroll to position [97, 0]
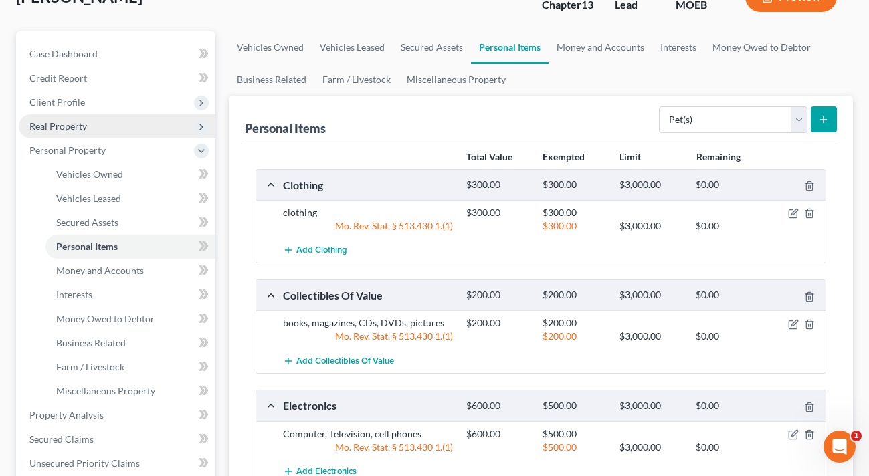
click at [78, 125] on span "Real Property" at bounding box center [58, 125] width 58 height 11
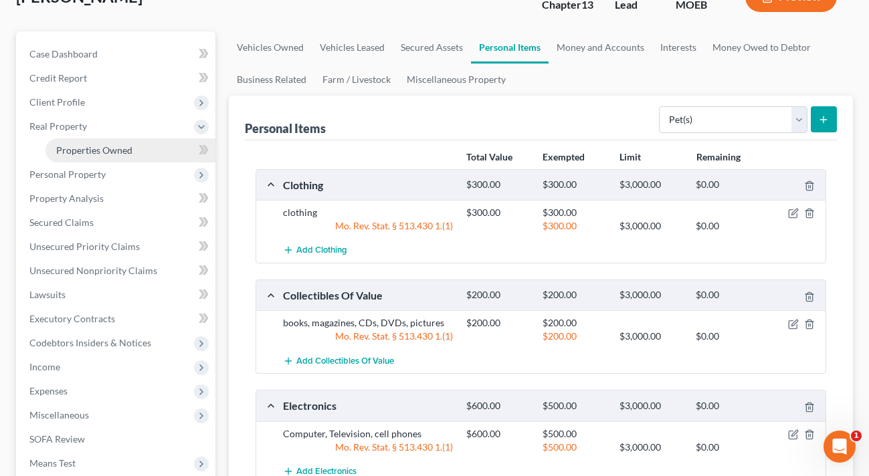
click at [90, 147] on span "Properties Owned" at bounding box center [94, 149] width 76 height 11
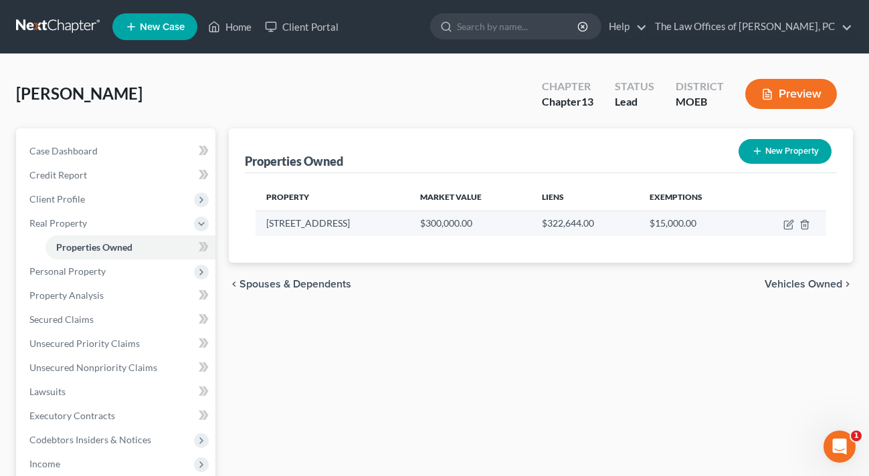
copy td "[STREET_ADDRESS]"
drag, startPoint x: 373, startPoint y: 225, endPoint x: 264, endPoint y: 224, distance: 108.4
click at [264, 224] on td "[STREET_ADDRESS]" at bounding box center [332, 223] width 154 height 25
click at [785, 221] on icon "button" at bounding box center [788, 224] width 11 height 11
select select "26"
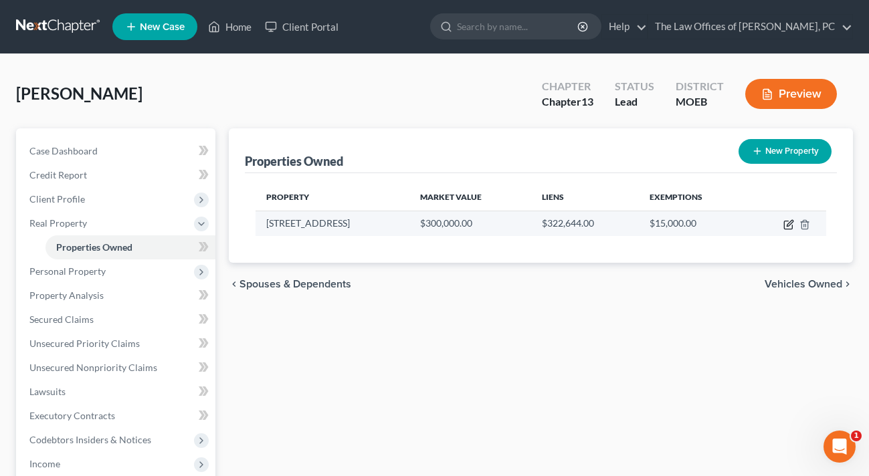
select select "0"
select select "5"
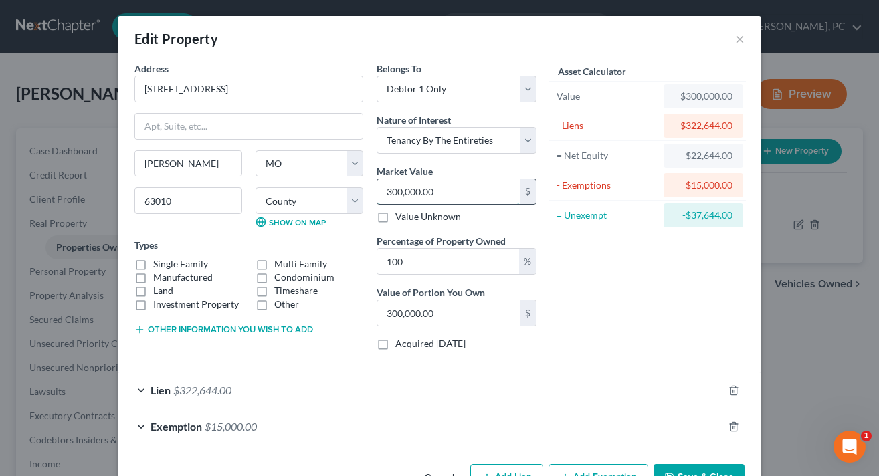
click at [445, 195] on input "300,000.00" at bounding box center [448, 191] width 142 height 25
type input "3"
type input "3.00"
type input "35"
type input "35.00"
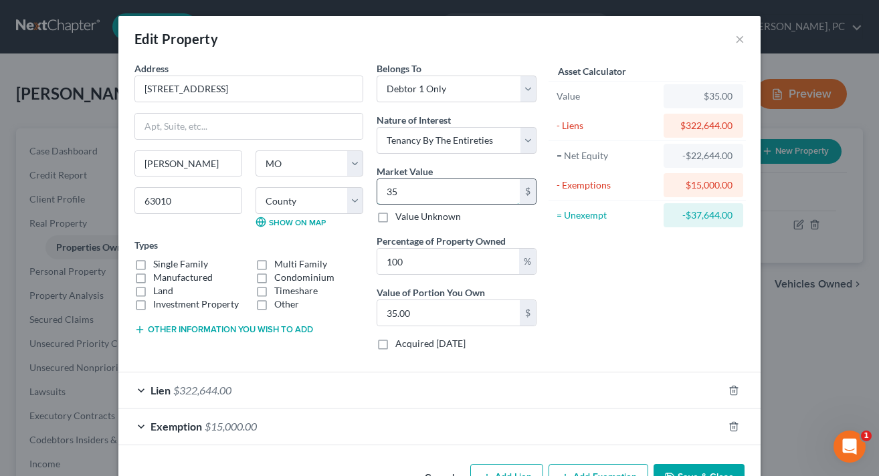
type input "350"
type input "350.00"
type input "3500"
type input "3,500.00"
type input "3,5000"
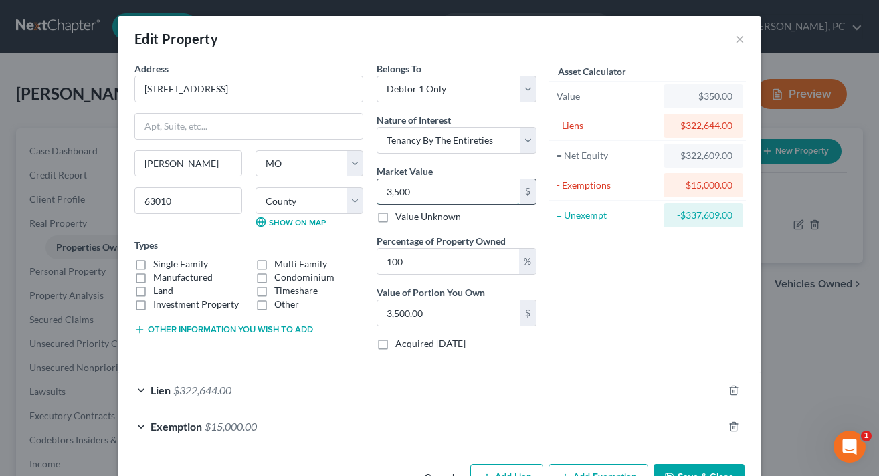
type input "35,000.00"
type input "35,0000"
type input "350,000.00"
type input "350,000"
click at [608, 301] on div "Asset Calculator Value $350,000.00 - Liens $322,644.00 = Net Equity -$287,644.0…" at bounding box center [647, 212] width 208 height 300
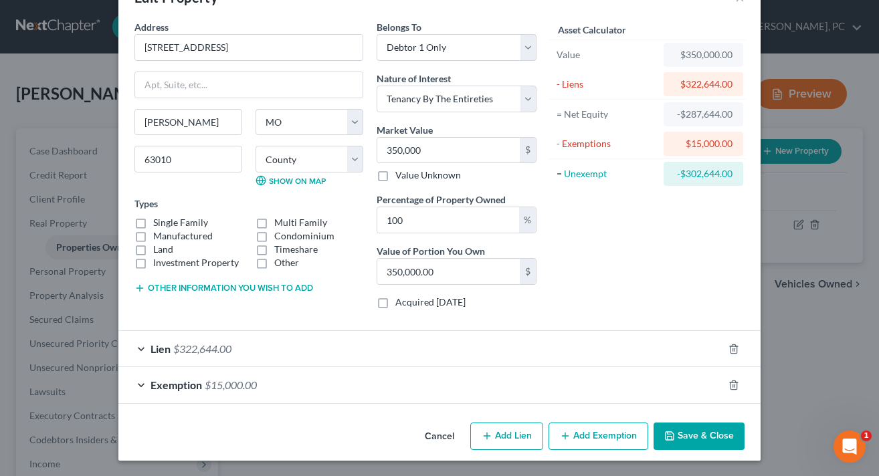
scroll to position [42, 0]
click at [668, 389] on div "Exemption $15,000.00" at bounding box center [420, 384] width 605 height 35
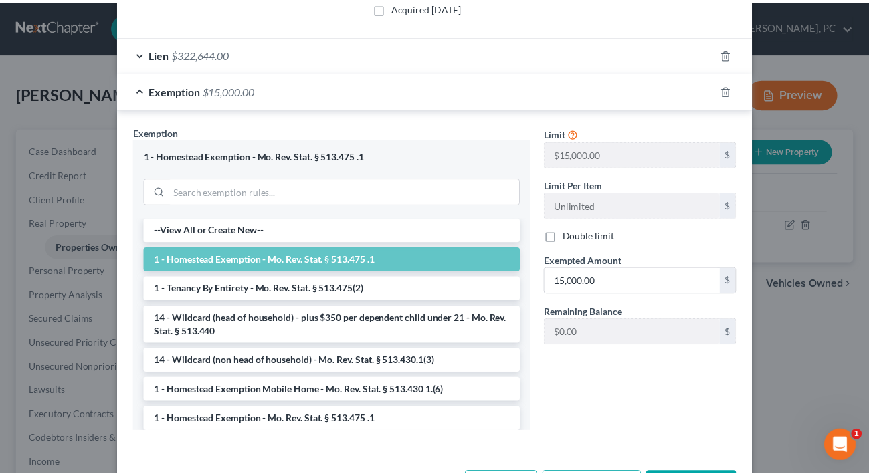
scroll to position [387, 0]
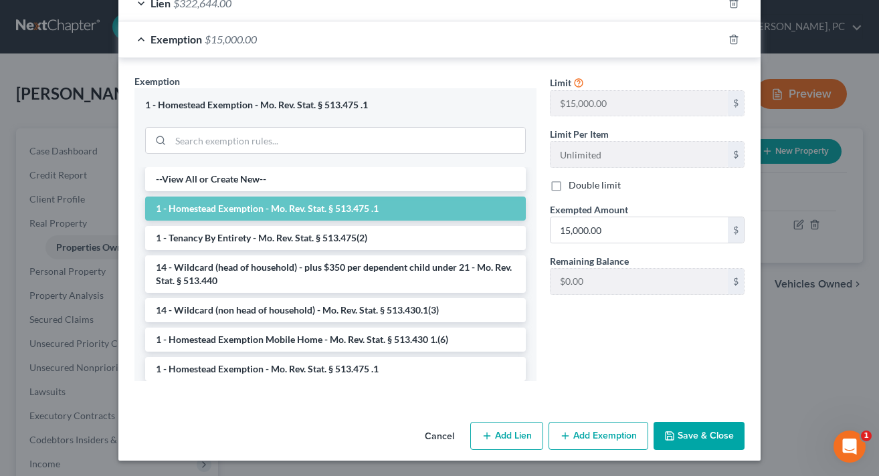
click at [684, 431] on button "Save & Close" at bounding box center [698, 436] width 91 height 28
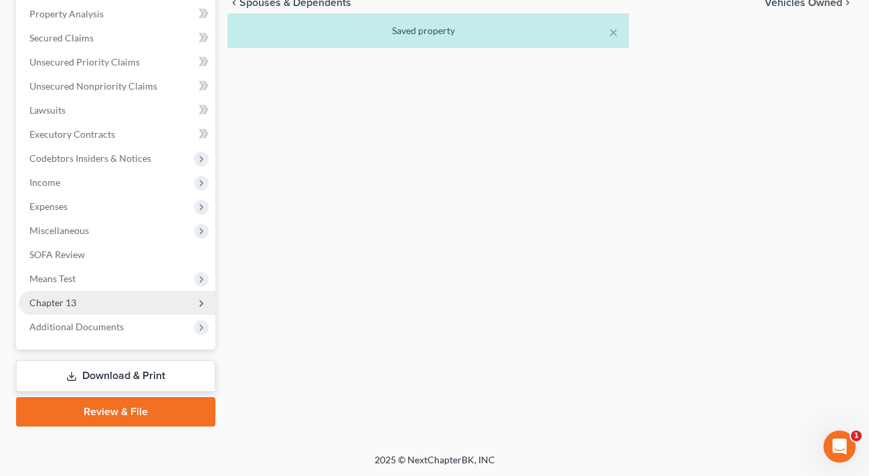
click at [106, 300] on span "Chapter 13" at bounding box center [117, 303] width 197 height 24
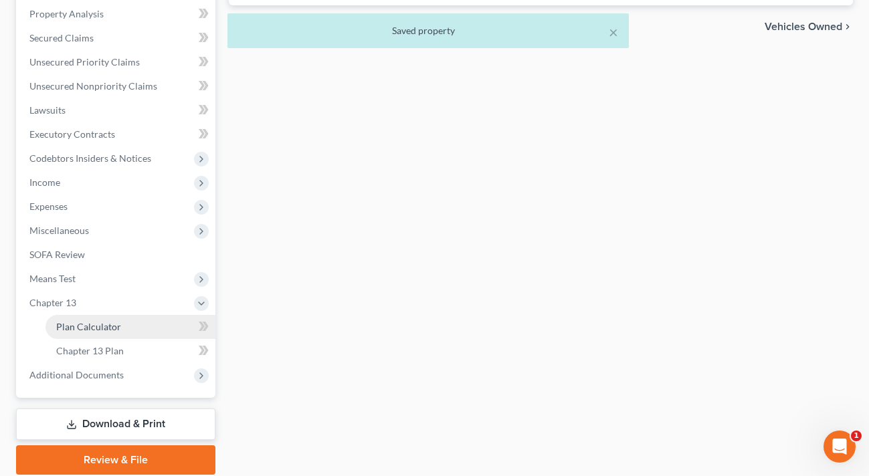
click at [88, 335] on link "Plan Calculator" at bounding box center [130, 327] width 170 height 24
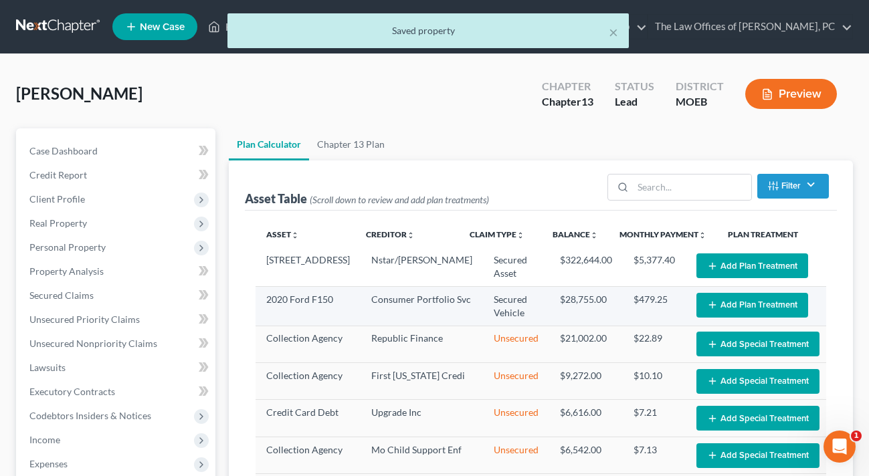
select select "59"
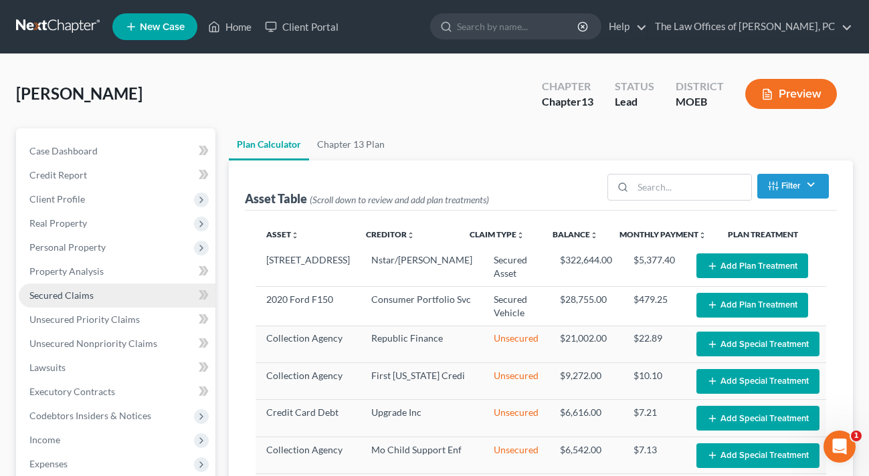
click at [92, 295] on span "Secured Claims" at bounding box center [61, 295] width 64 height 11
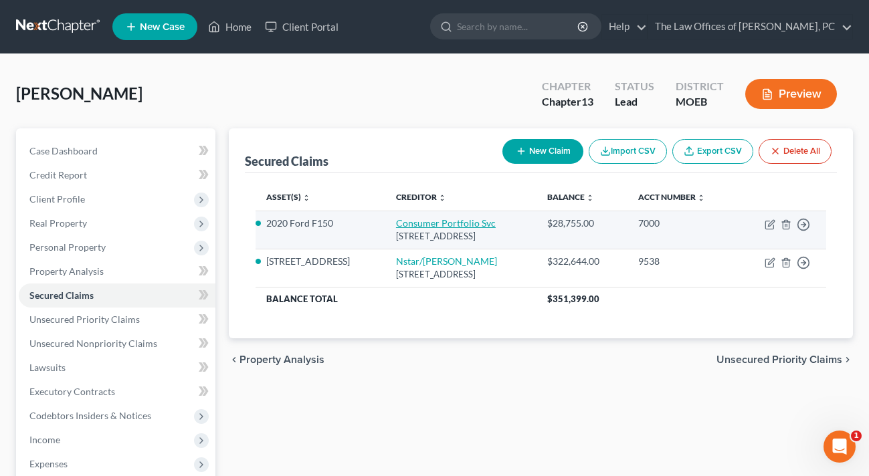
click at [471, 221] on link "Consumer Portfolio Svc" at bounding box center [446, 222] width 100 height 11
select select "4"
select select "2"
select select "0"
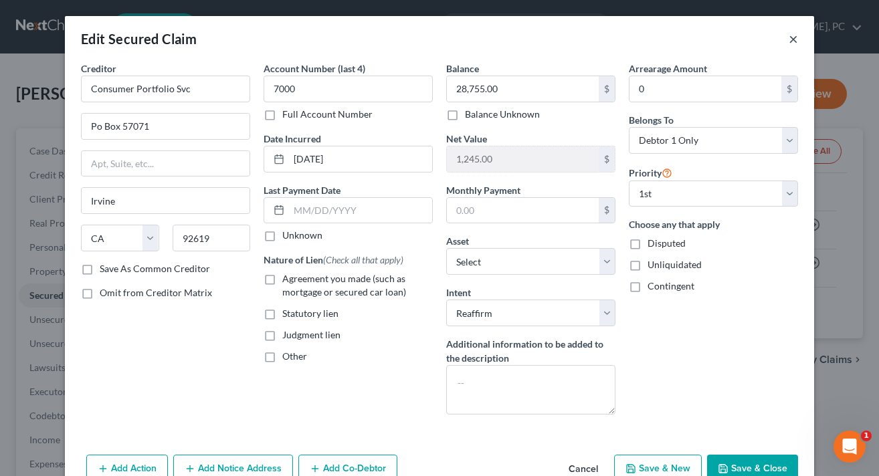
click at [789, 38] on button "×" at bounding box center [793, 39] width 9 height 16
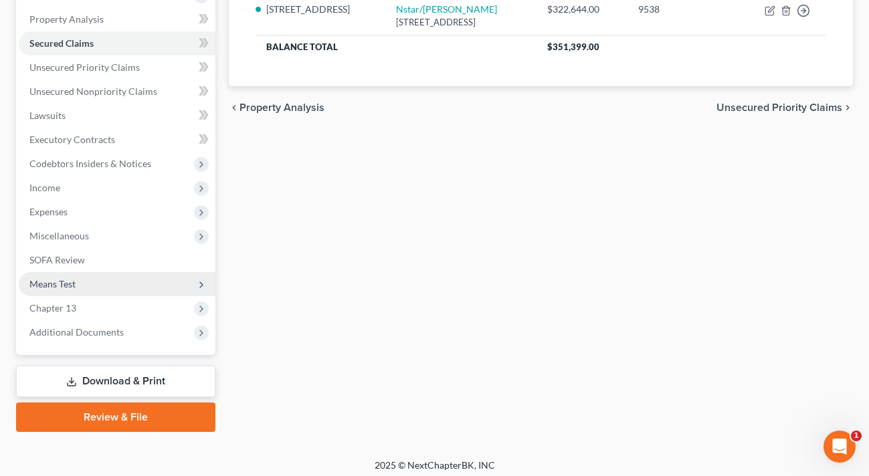
scroll to position [258, 0]
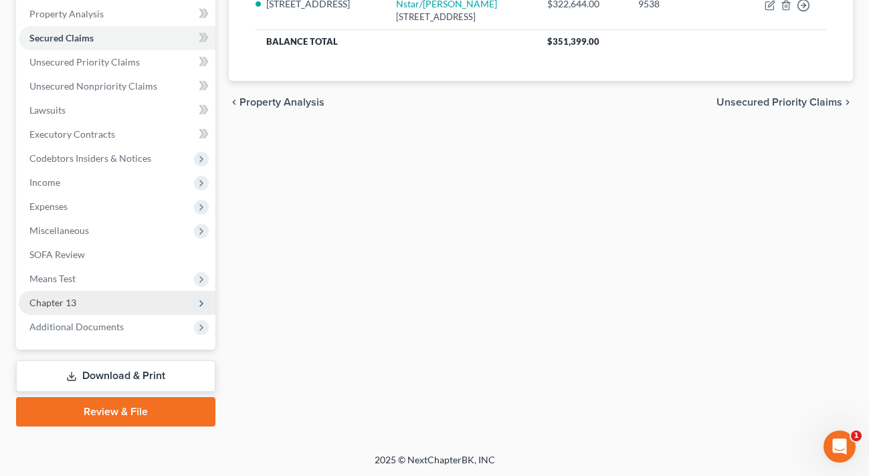
click at [70, 306] on span "Chapter 13" at bounding box center [52, 302] width 47 height 11
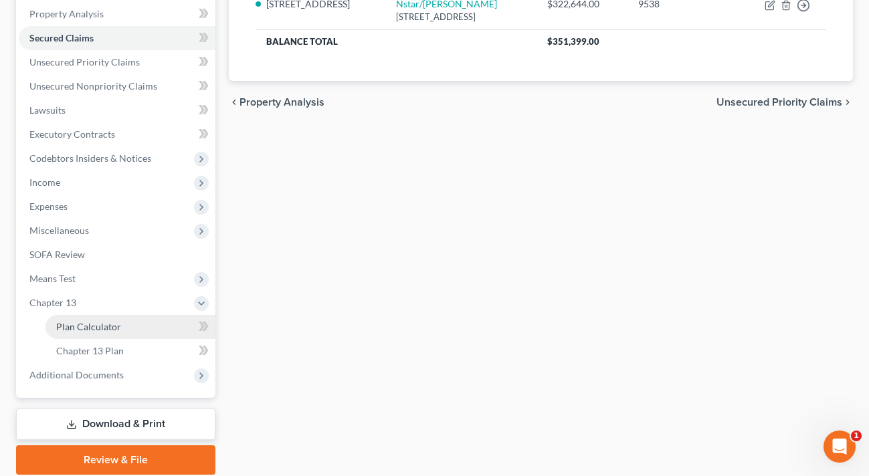
click at [110, 319] on link "Plan Calculator" at bounding box center [130, 327] width 170 height 24
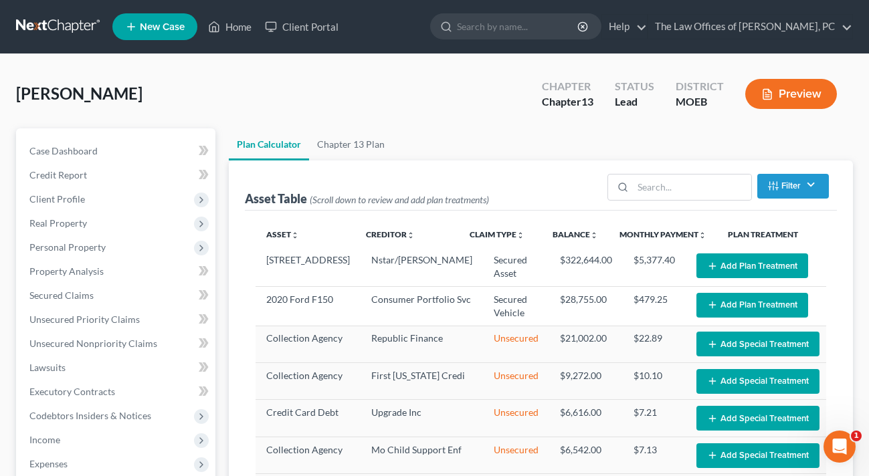
select select "59"
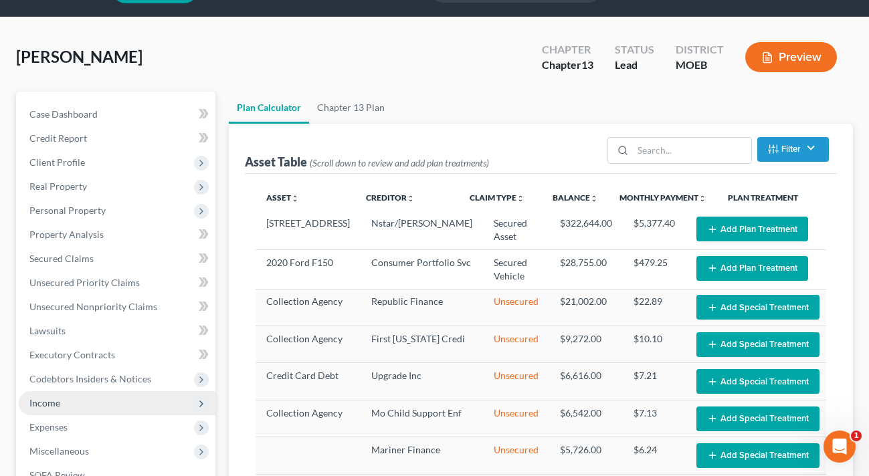
scroll to position [156, 0]
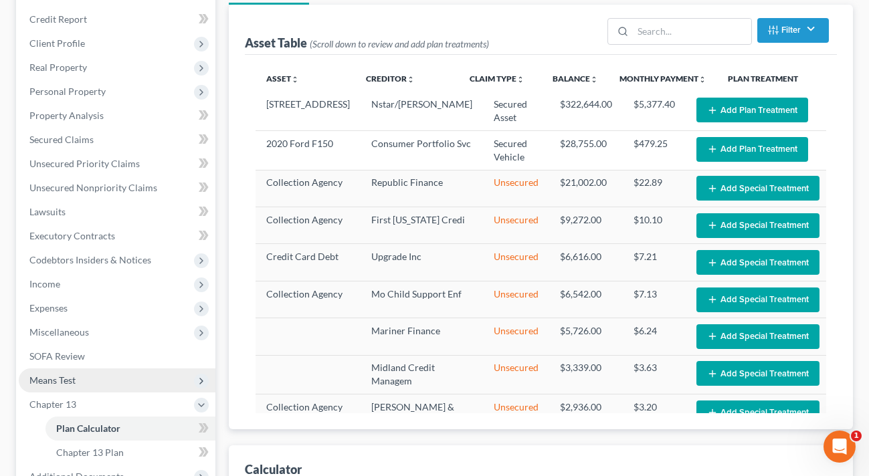
click at [78, 373] on span "Means Test" at bounding box center [117, 381] width 197 height 24
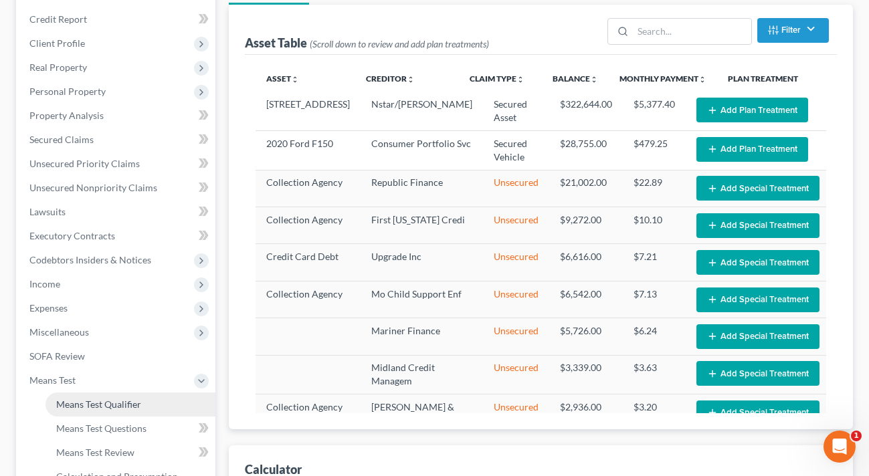
click at [93, 401] on span "Means Test Qualifier" at bounding box center [98, 404] width 85 height 11
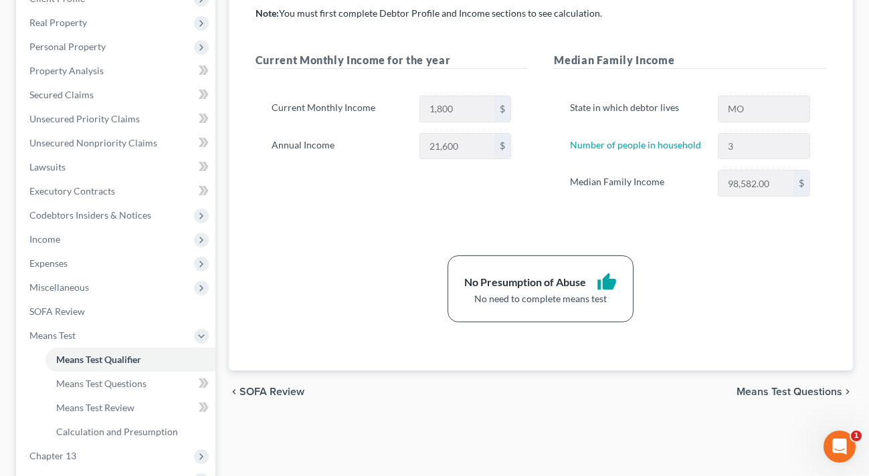
click at [791, 387] on span "Means Test Questions" at bounding box center [789, 392] width 106 height 11
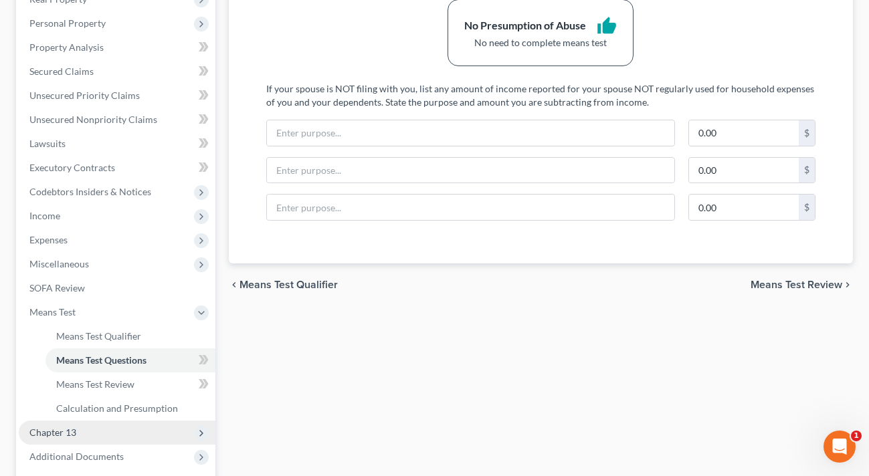
scroll to position [312, 0]
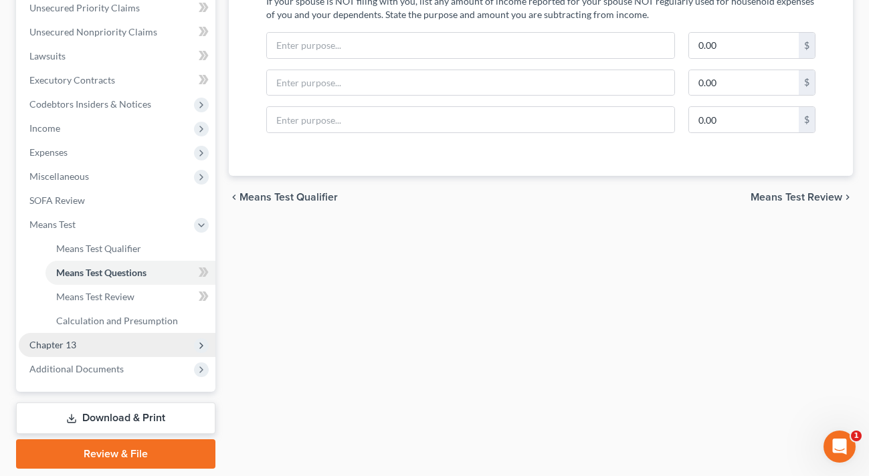
click at [76, 348] on span "Chapter 13" at bounding box center [117, 345] width 197 height 24
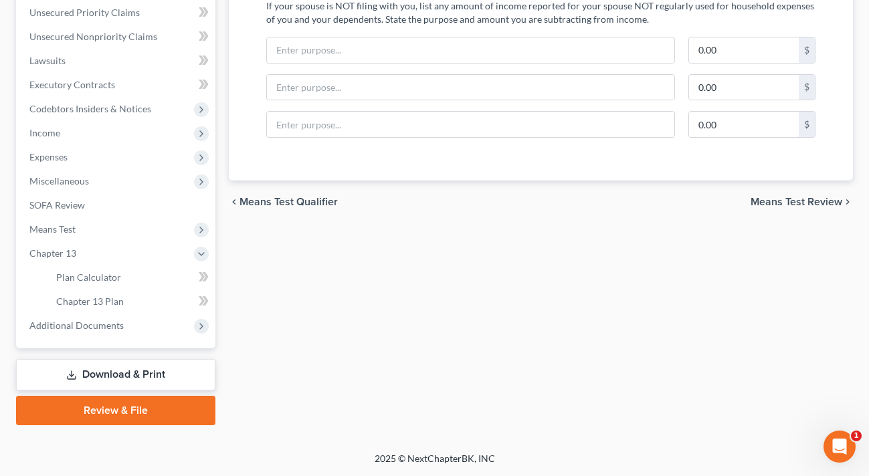
scroll to position [306, 0]
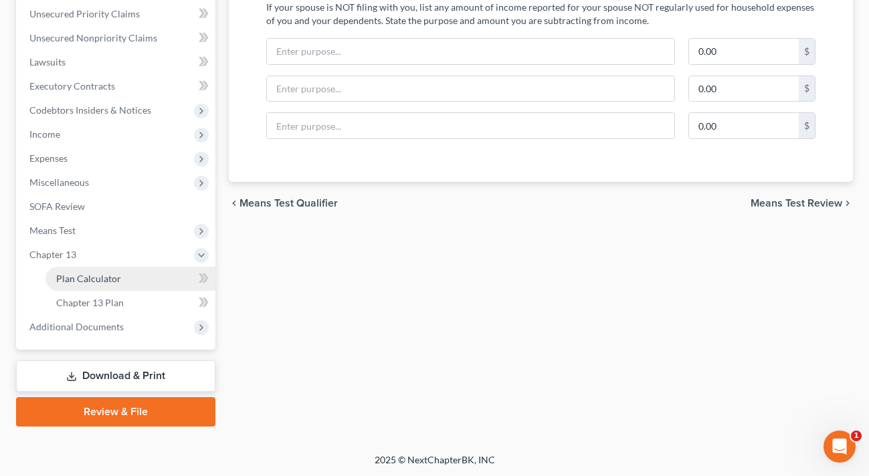
click at [109, 279] on span "Plan Calculator" at bounding box center [88, 278] width 65 height 11
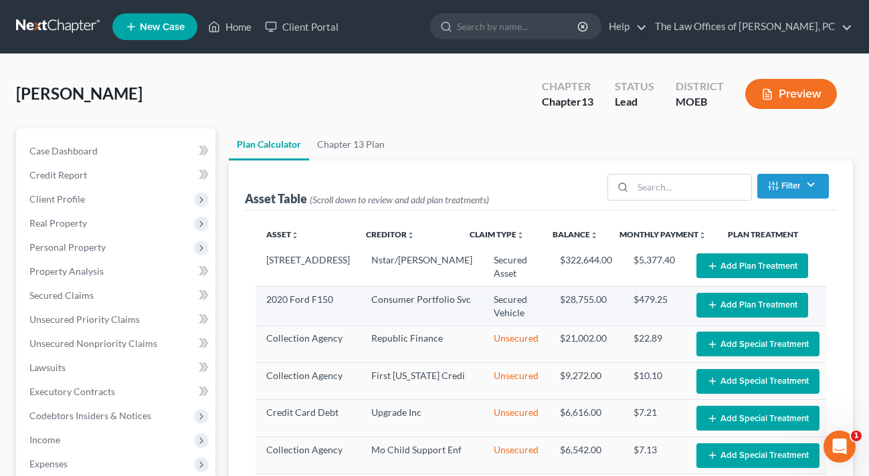
select select "59"
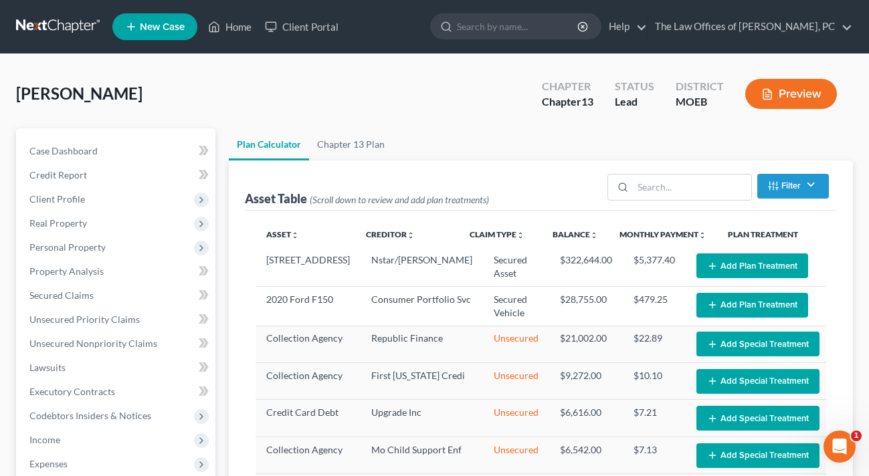
click at [760, 264] on button "Add Plan Treatment" at bounding box center [752, 265] width 112 height 25
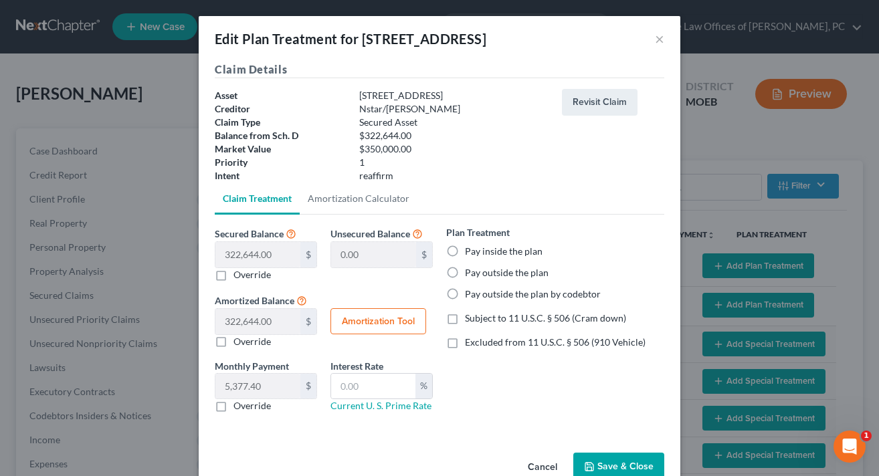
click at [502, 272] on label "Pay outside the plan" at bounding box center [507, 272] width 84 height 13
click at [479, 272] on input "Pay outside the plan" at bounding box center [474, 270] width 9 height 9
radio input "true"
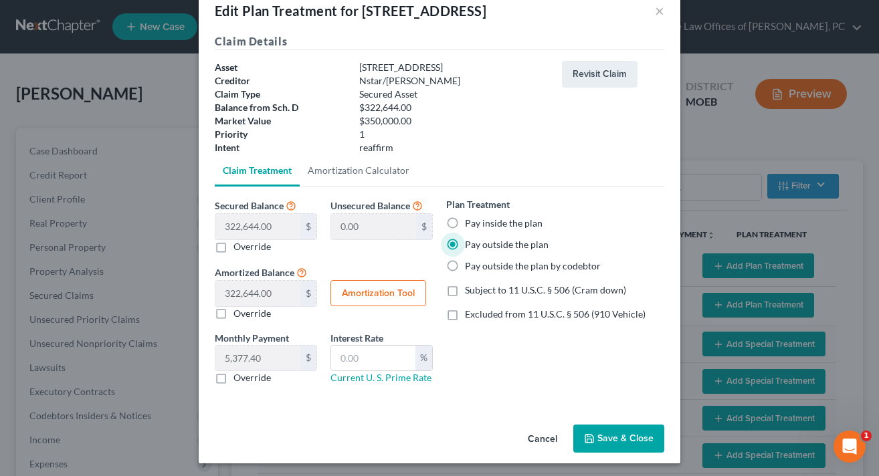
scroll to position [31, 0]
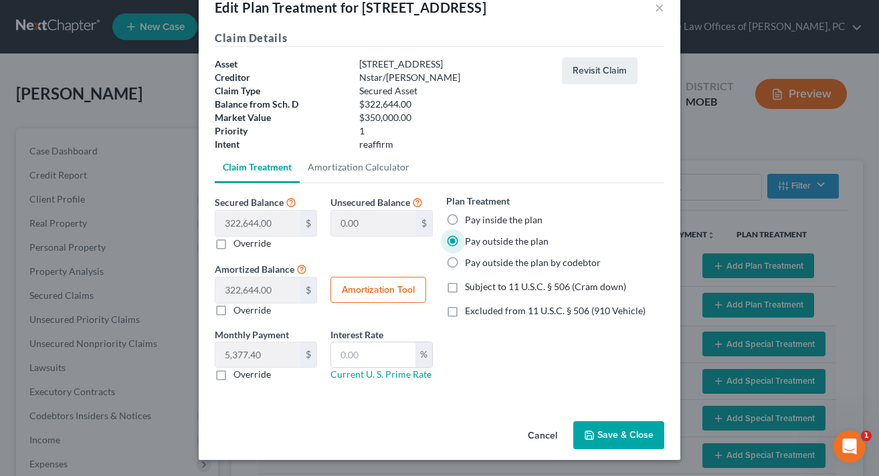
click at [617, 434] on button "Save & Close" at bounding box center [618, 435] width 91 height 28
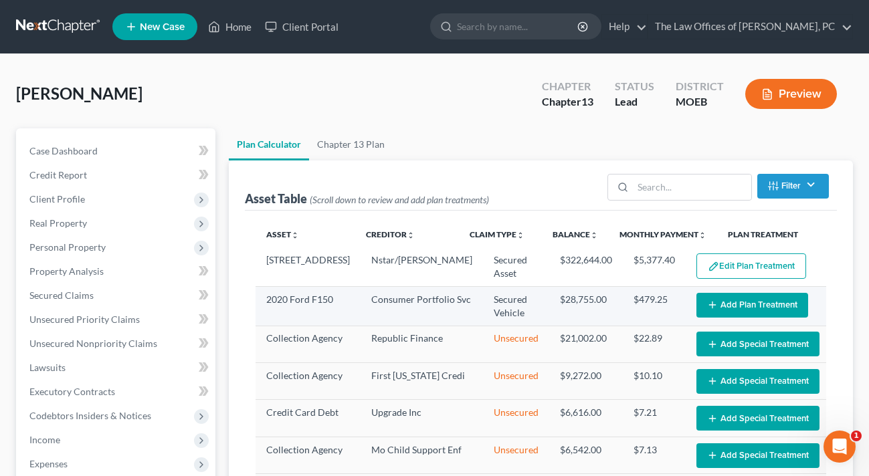
select select "59"
click at [722, 303] on button "Add Plan Treatment" at bounding box center [752, 305] width 112 height 25
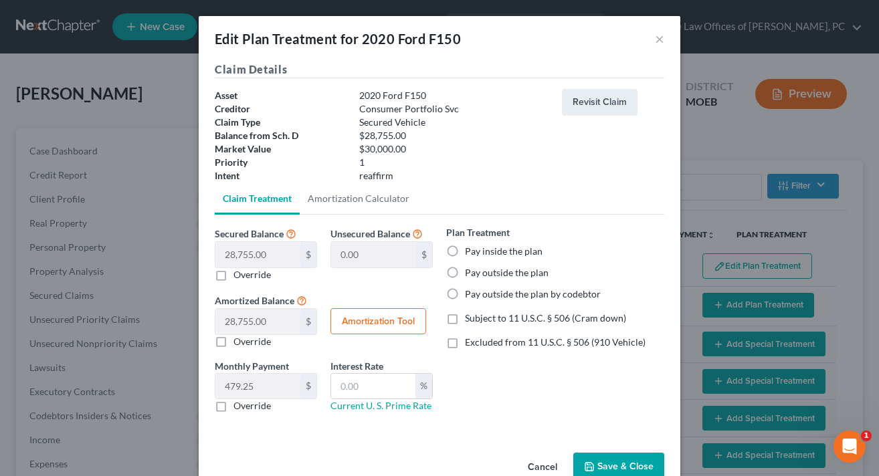
click at [363, 325] on button "Amortization Tool" at bounding box center [378, 321] width 96 height 27
type input "28,755.00"
type input "60"
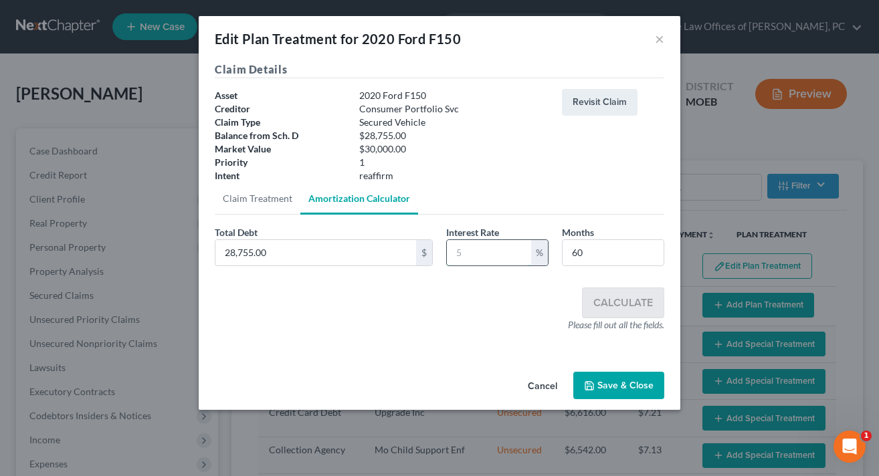
click at [467, 254] on input "text" at bounding box center [489, 252] width 84 height 25
type input "0"
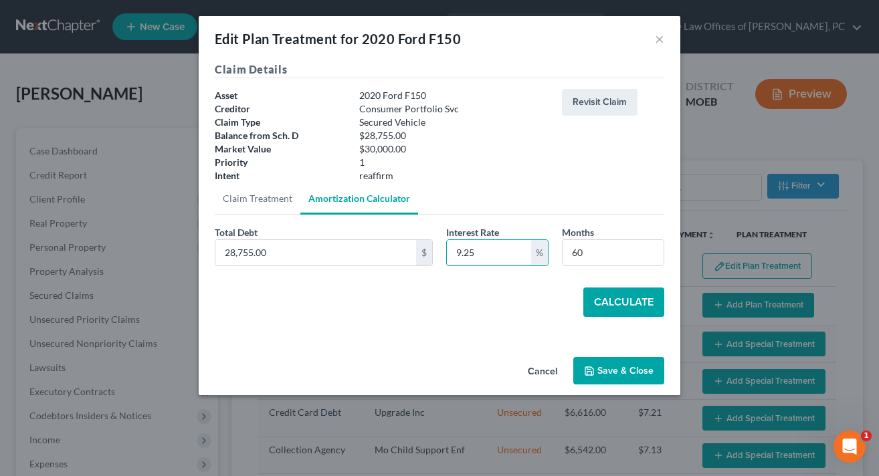
type input "9.25"
click at [621, 302] on button "Calculate" at bounding box center [623, 302] width 81 height 29
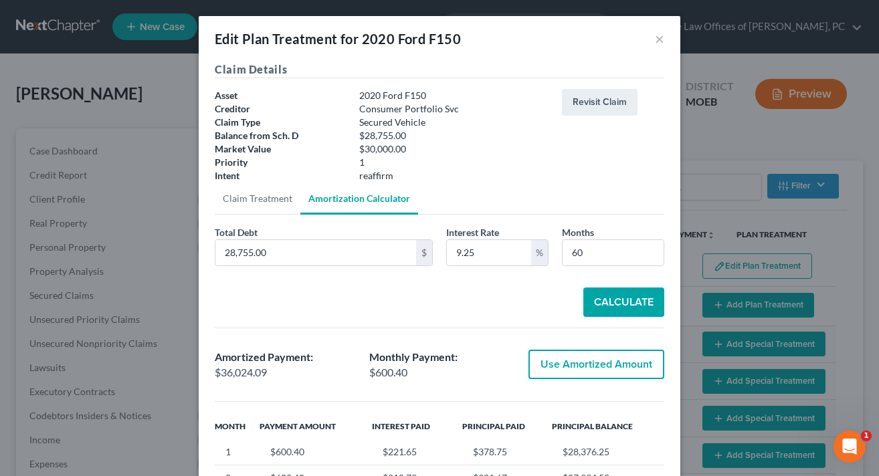
click at [581, 356] on button "Use Amortized Amount" at bounding box center [596, 364] width 136 height 29
type input "36,024.08"
checkbox input "true"
type input "600.40"
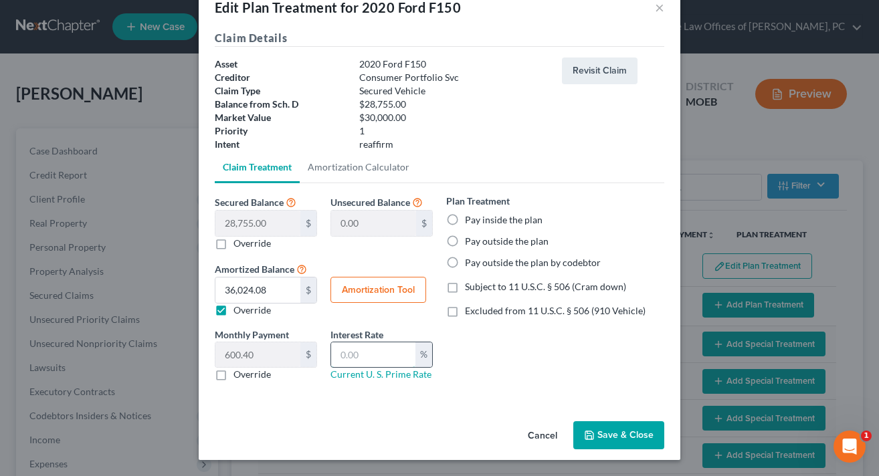
click at [379, 352] on input "text" at bounding box center [373, 354] width 84 height 25
type input "9.25"
click at [502, 219] on label "Pay inside the plan" at bounding box center [504, 219] width 78 height 13
click at [479, 219] on input "Pay inside the plan" at bounding box center [474, 217] width 9 height 9
radio input "true"
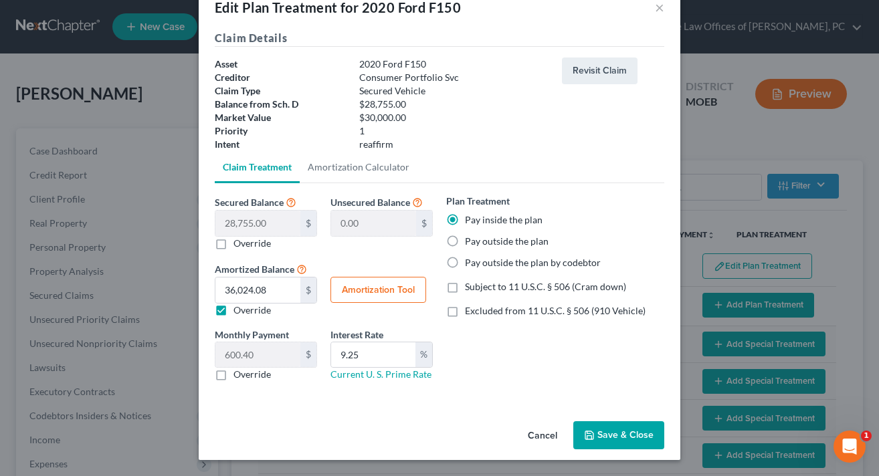
click at [486, 314] on span "Excluded from 11 U.S.C. § 506 (910 Vehicle)" at bounding box center [555, 310] width 181 height 11
click at [479, 313] on input "Excluded from 11 U.S.C. § 506 (910 Vehicle)" at bounding box center [474, 308] width 9 height 9
checkbox input "true"
click at [601, 450] on div "Cancel Save & Close" at bounding box center [440, 438] width 482 height 44
click at [602, 441] on button "Save & Close" at bounding box center [618, 435] width 91 height 28
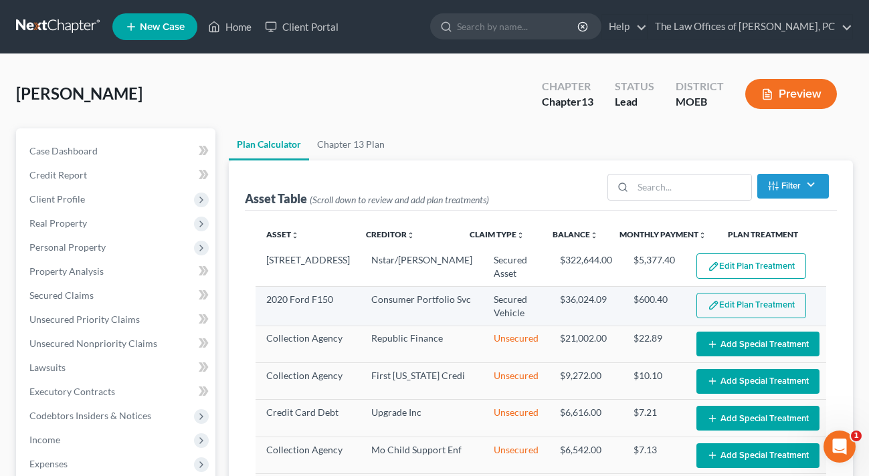
select select "59"
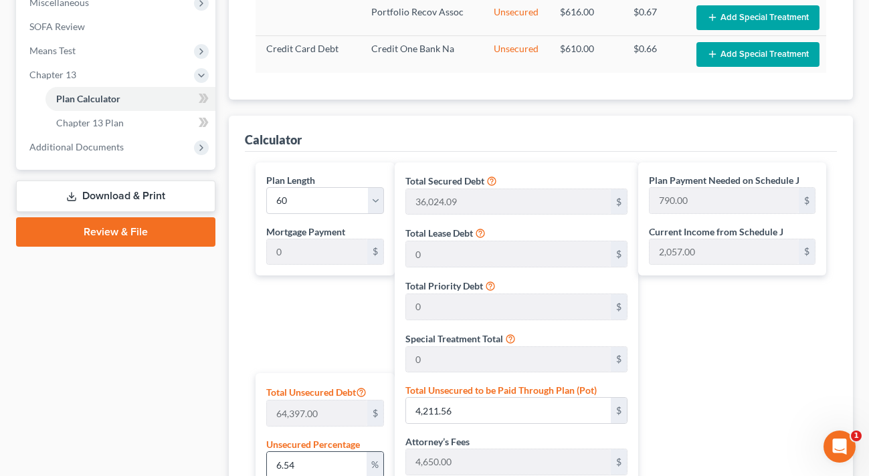
scroll to position [557, 0]
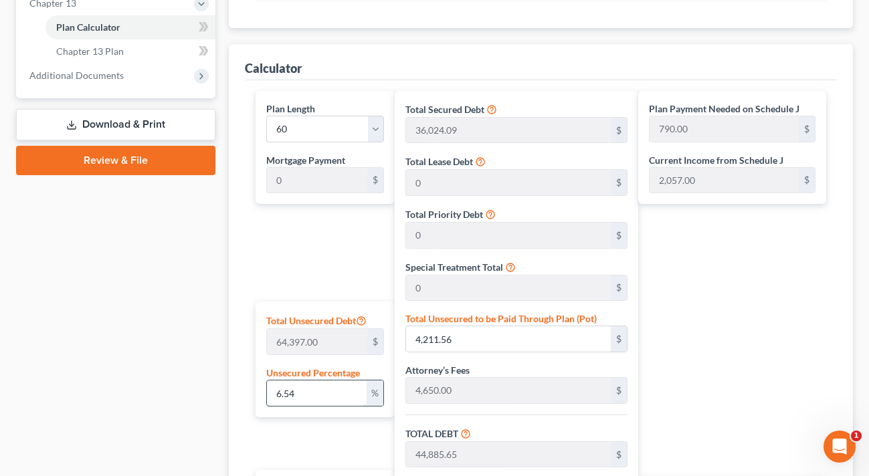
click at [306, 391] on input "6.54" at bounding box center [317, 393] width 100 height 25
type input "0"
type input "40,674.09"
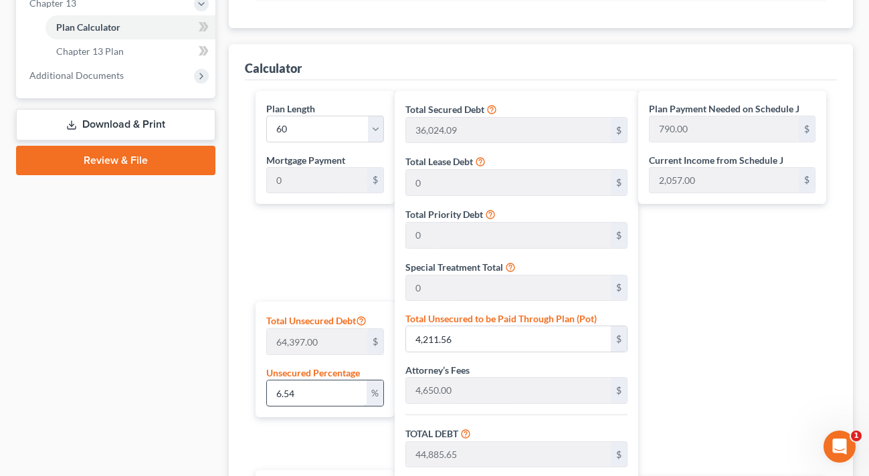
type input "2,277.74"
type input "42,951.83"
type input "716.00"
type input "0"
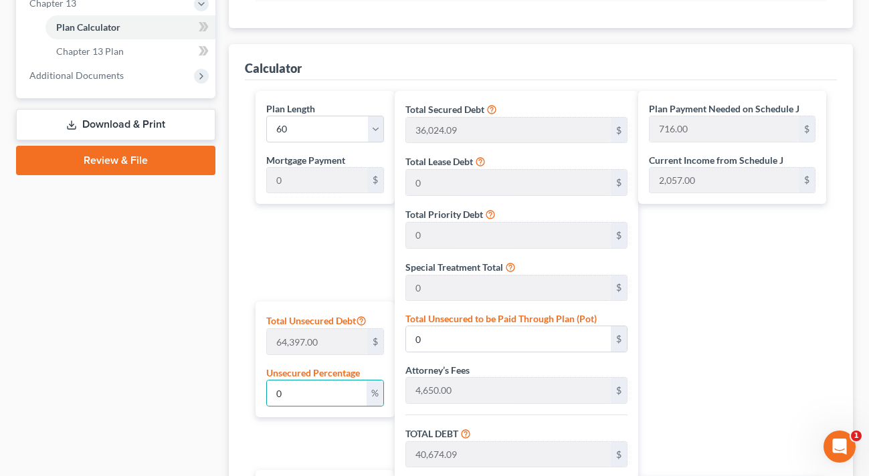
click at [731, 314] on div "Plan Payment Needed on Schedule J 716.00 $ Current Income from Schedule J 2,057…" at bounding box center [735, 362] width 195 height 543
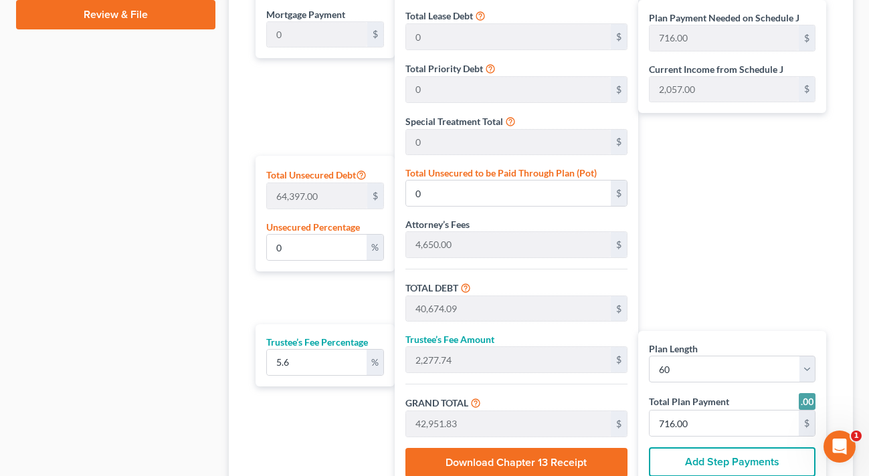
scroll to position [713, 0]
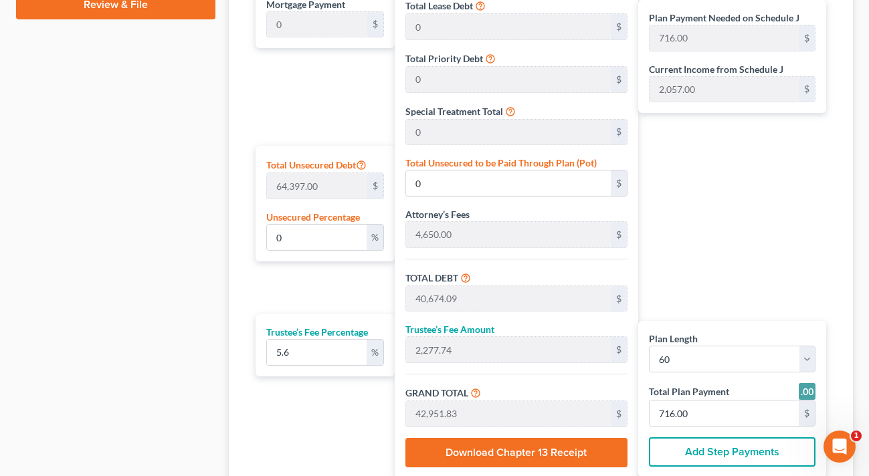
click at [730, 231] on div "Plan Payment Needed on Schedule J 716.00 $ Current Income from Schedule J 2,057…" at bounding box center [735, 206] width 195 height 543
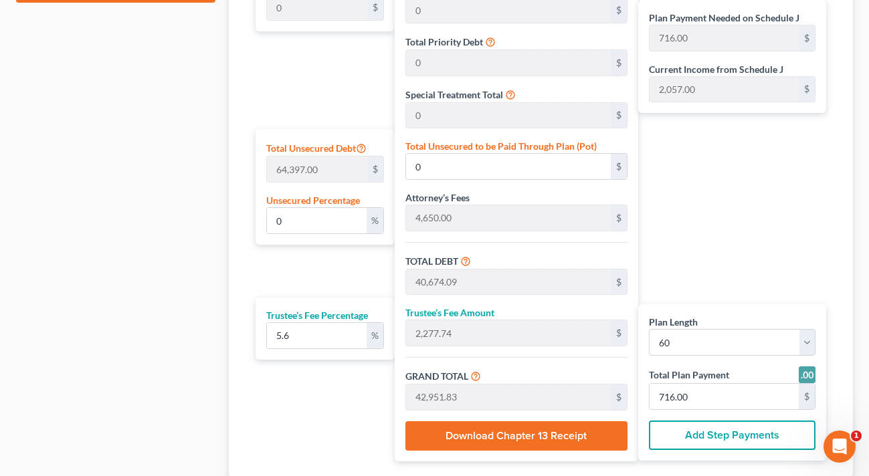
scroll to position [824, 0]
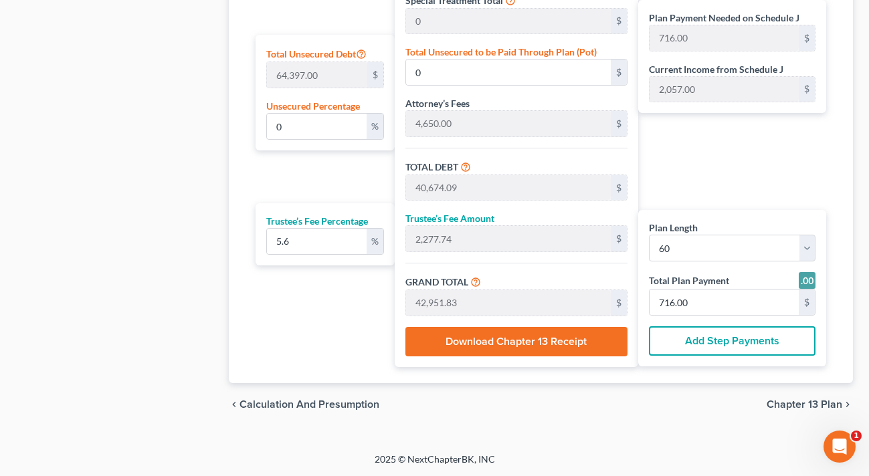
click at [794, 403] on span "Chapter 13 Plan" at bounding box center [804, 404] width 76 height 11
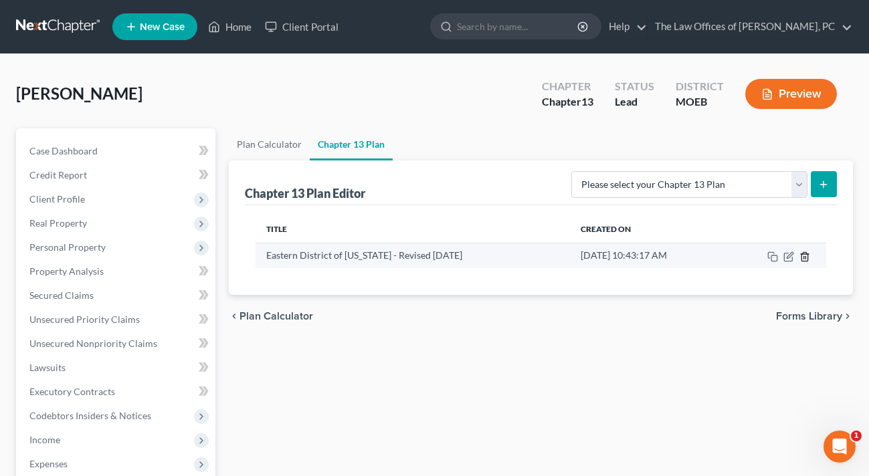
click at [804, 255] on icon "button" at bounding box center [804, 256] width 11 height 11
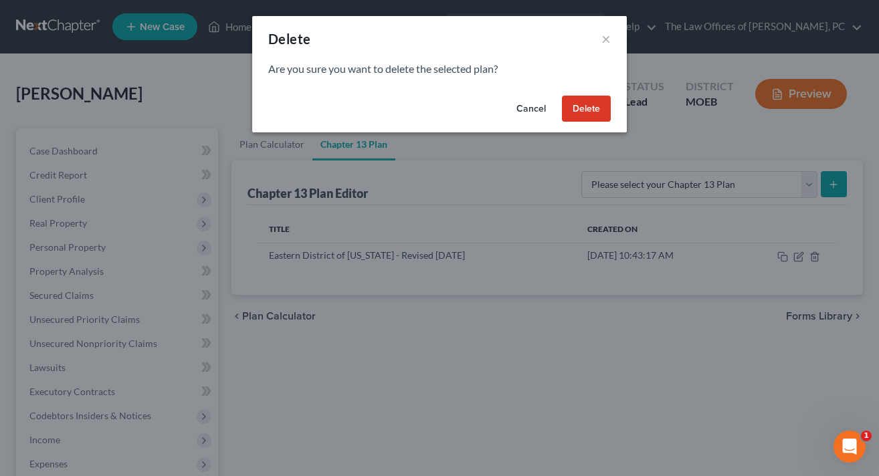
click at [592, 112] on button "Delete" at bounding box center [586, 109] width 49 height 27
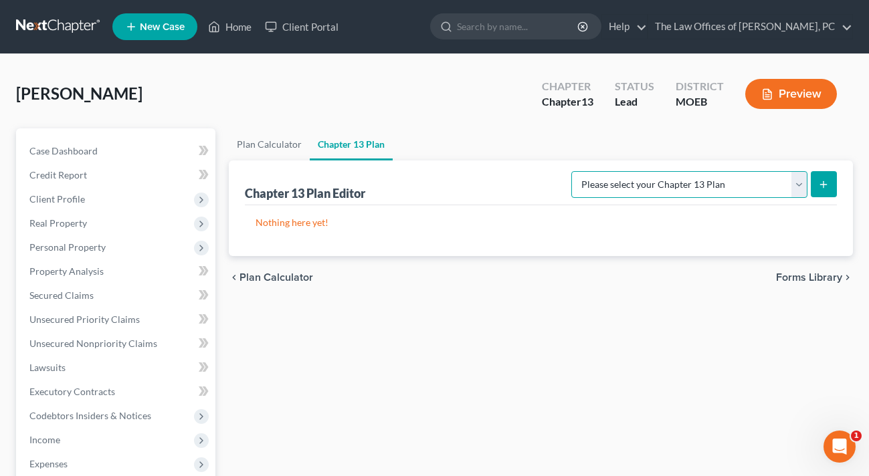
click at [641, 179] on select "Please select your Chapter 13 Plan Eastern District of [US_STATE] Eastern Distr…" at bounding box center [689, 184] width 236 height 27
select select "4"
click at [580, 171] on select "Please select your Chapter 13 Plan Eastern District of [US_STATE] Eastern Distr…" at bounding box center [689, 184] width 236 height 27
click at [821, 181] on icon "submit" at bounding box center [823, 184] width 11 height 11
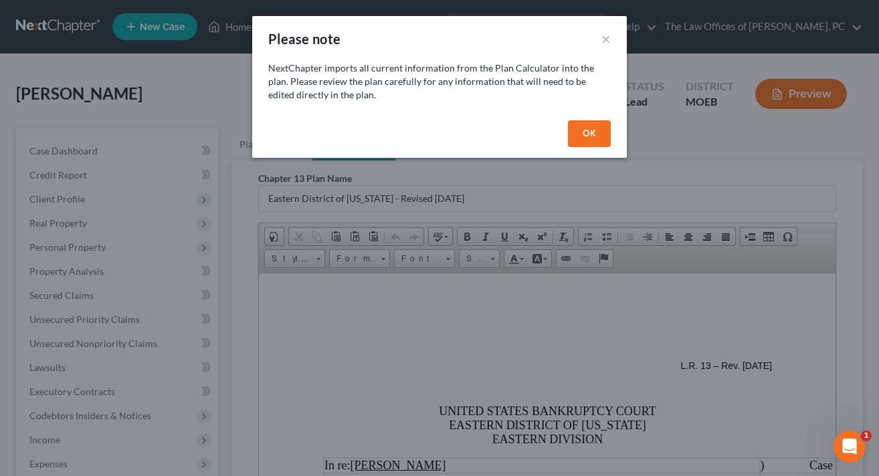
click at [607, 132] on button "OK" at bounding box center [589, 133] width 43 height 27
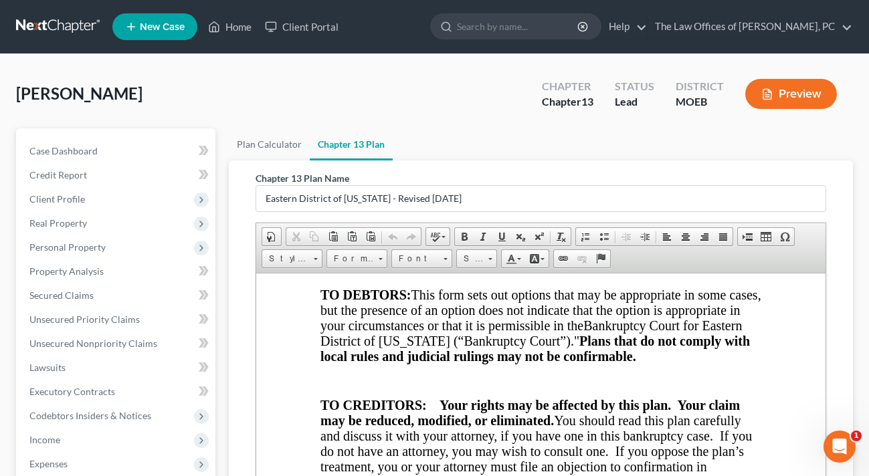
scroll to position [535, 0]
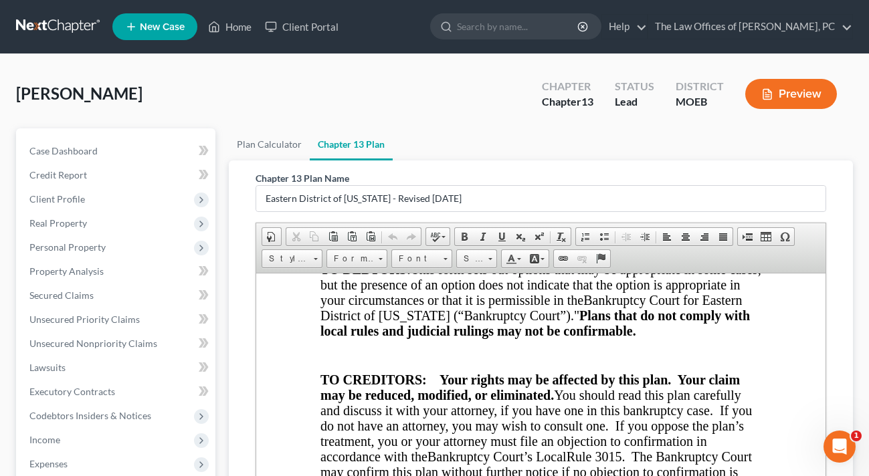
click at [802, 91] on button "Preview" at bounding box center [791, 94] width 92 height 30
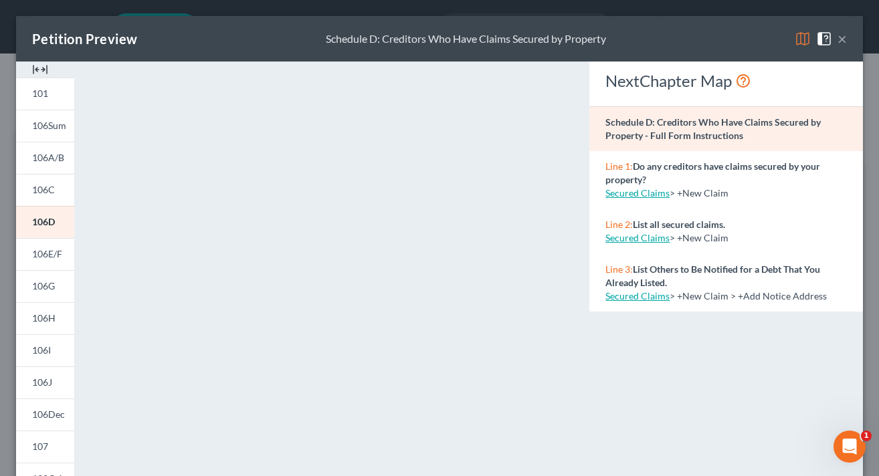
click at [837, 39] on button "×" at bounding box center [841, 39] width 9 height 16
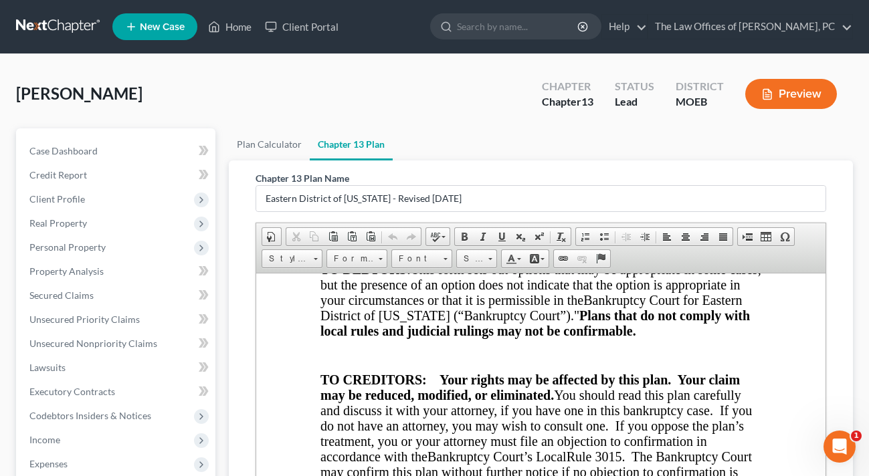
click at [702, 156] on ul "Plan Calculator Chapter 13 Plan" at bounding box center [541, 144] width 624 height 32
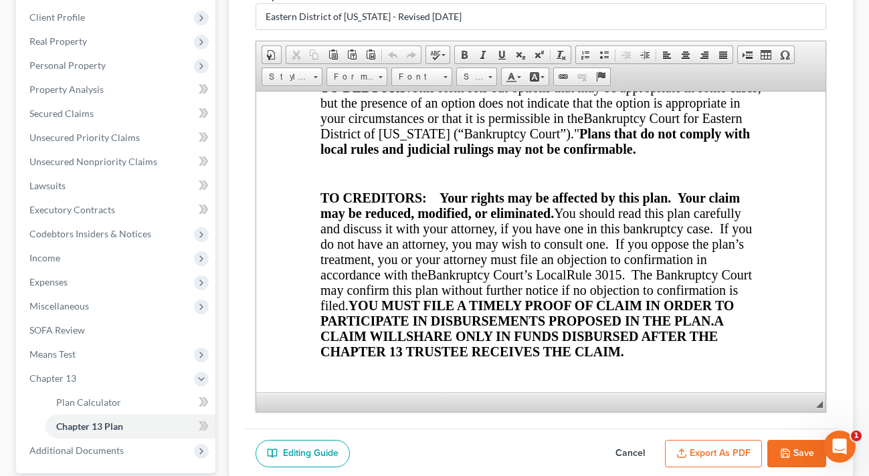
scroll to position [201, 0]
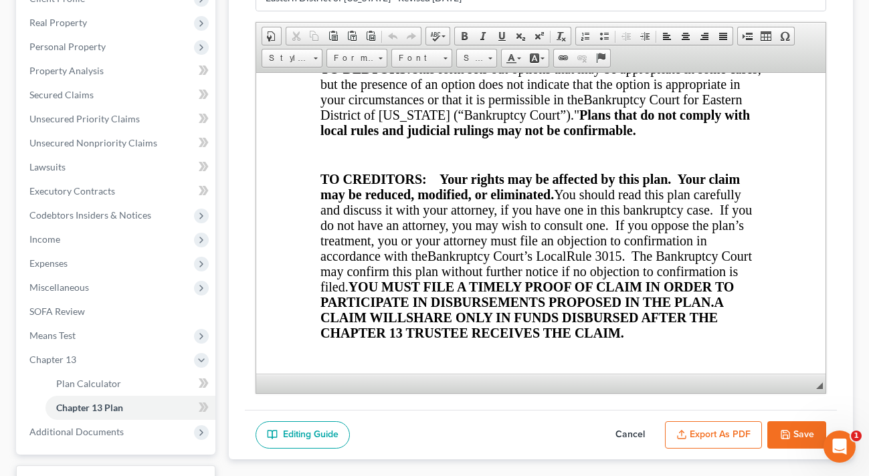
click at [705, 431] on button "Export as PDF" at bounding box center [713, 435] width 97 height 28
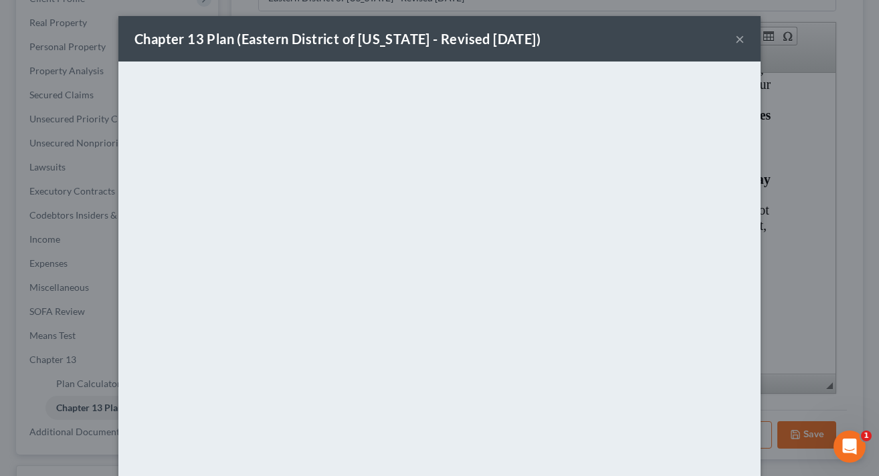
click at [736, 39] on button "×" at bounding box center [739, 39] width 9 height 16
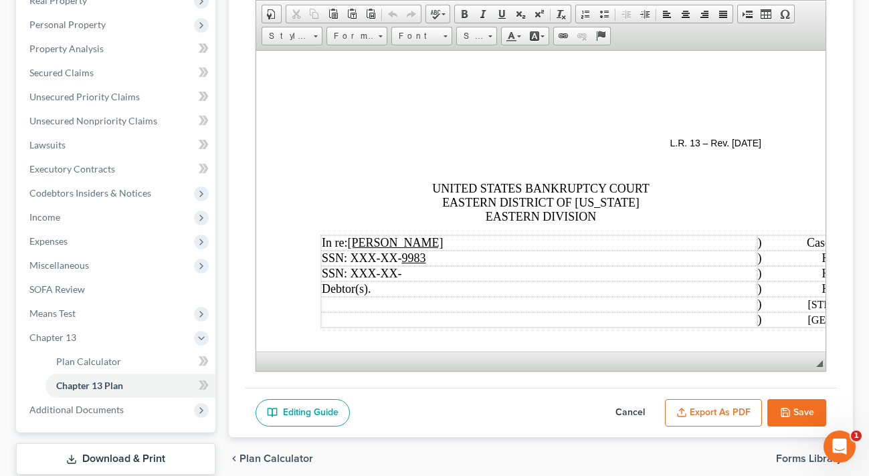
scroll to position [0, 0]
click at [487, 39] on link "Size" at bounding box center [476, 36] width 41 height 19
click at [489, 33] on span at bounding box center [489, 34] width 3 height 13
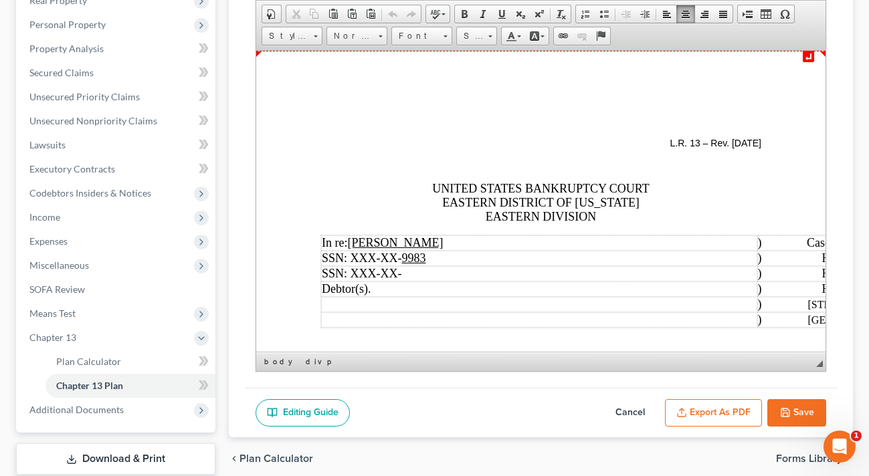
scroll to position [0, 0]
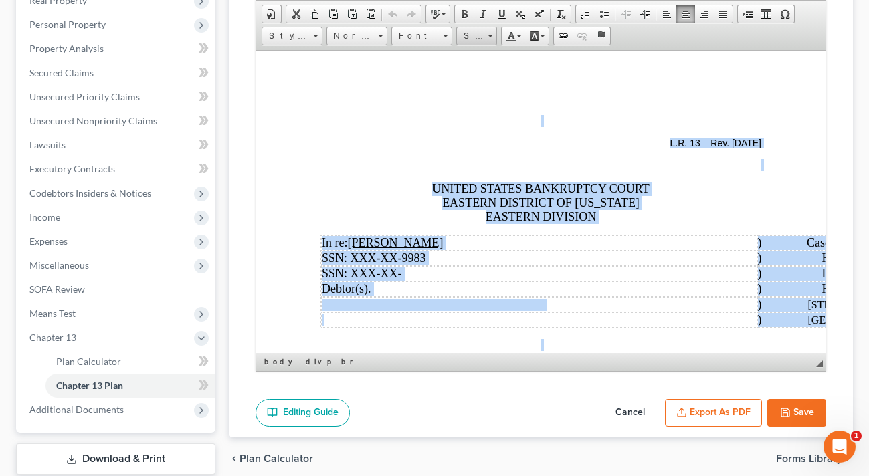
click at [491, 36] on span at bounding box center [489, 34] width 3 height 13
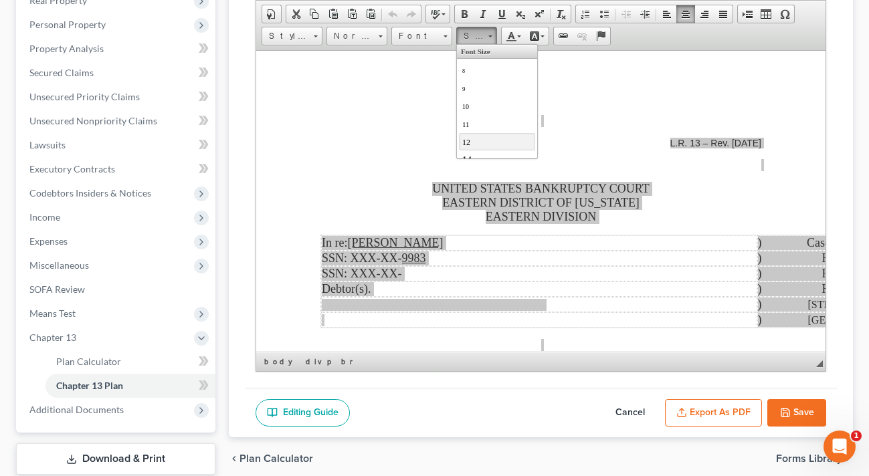
click at [471, 141] on link "12" at bounding box center [496, 140] width 76 height 17
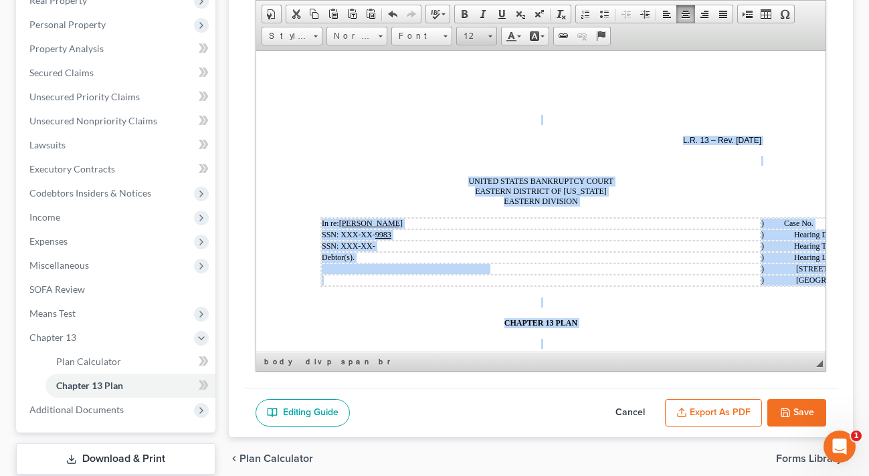
click at [474, 37] on span "12" at bounding box center [470, 35] width 27 height 17
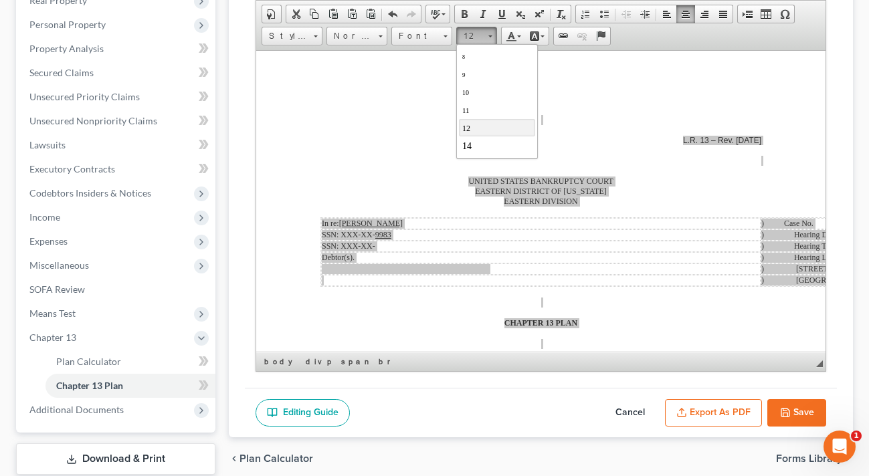
scroll to position [22, 0]
click at [493, 139] on link "14" at bounding box center [496, 136] width 76 height 17
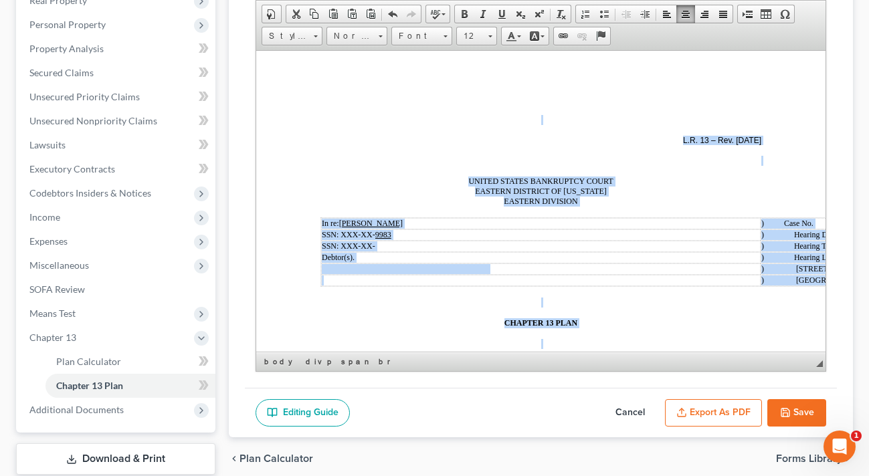
scroll to position [0, 0]
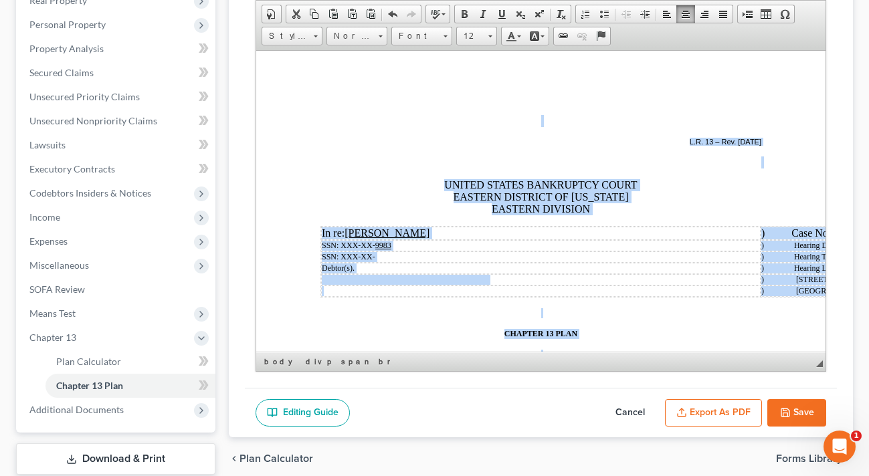
click at [493, 140] on p "L.R. 13 – Rev. [DATE]" at bounding box center [540, 141] width 441 height 8
click at [467, 32] on span "Size" at bounding box center [470, 35] width 27 height 17
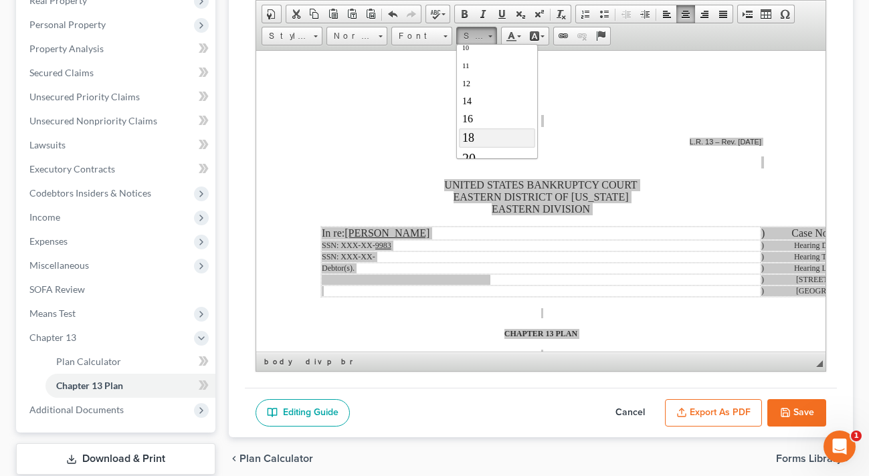
scroll to position [67, 0]
click at [475, 127] on link "18" at bounding box center [496, 129] width 76 height 19
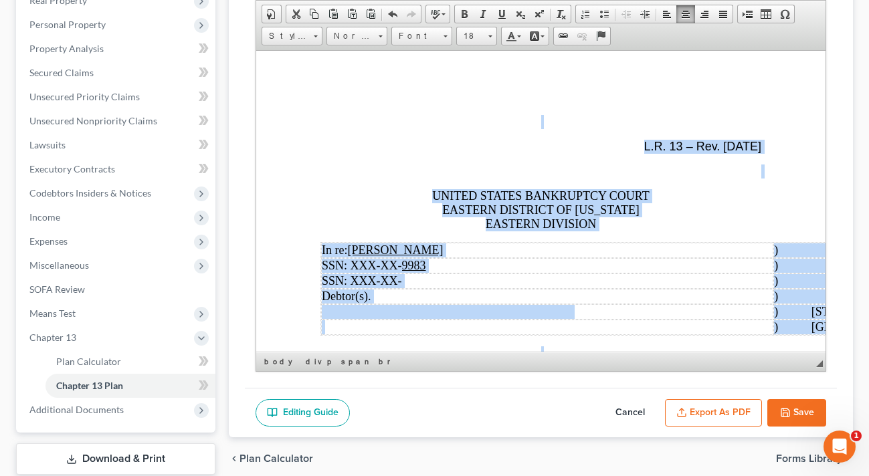
scroll to position [0, 0]
click at [474, 141] on p "L.R. 13 – Rev. [DATE]" at bounding box center [540, 146] width 441 height 14
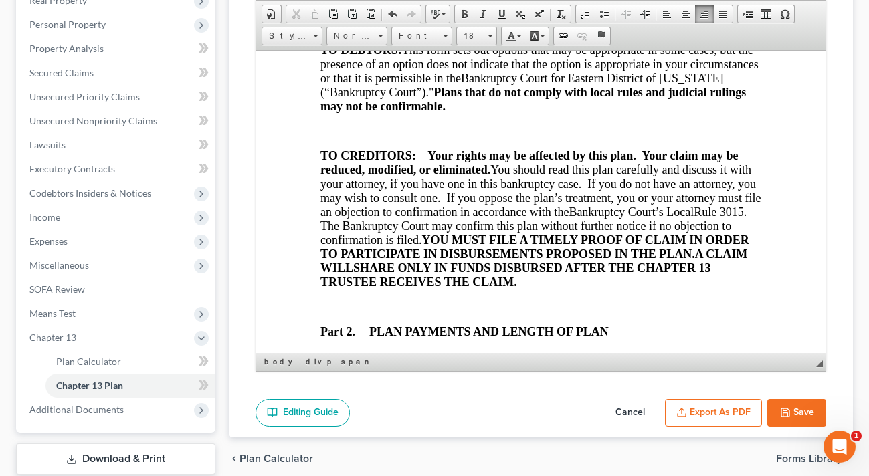
scroll to position [535, 0]
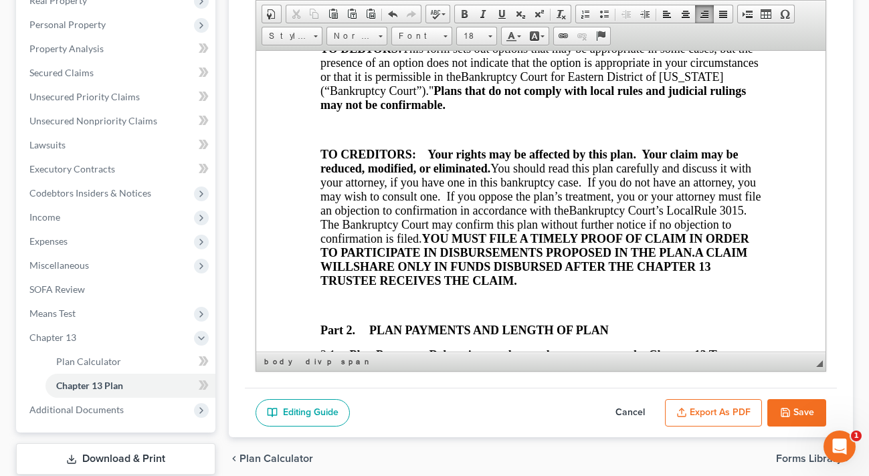
click at [710, 413] on button "Export as PDF" at bounding box center [713, 413] width 97 height 28
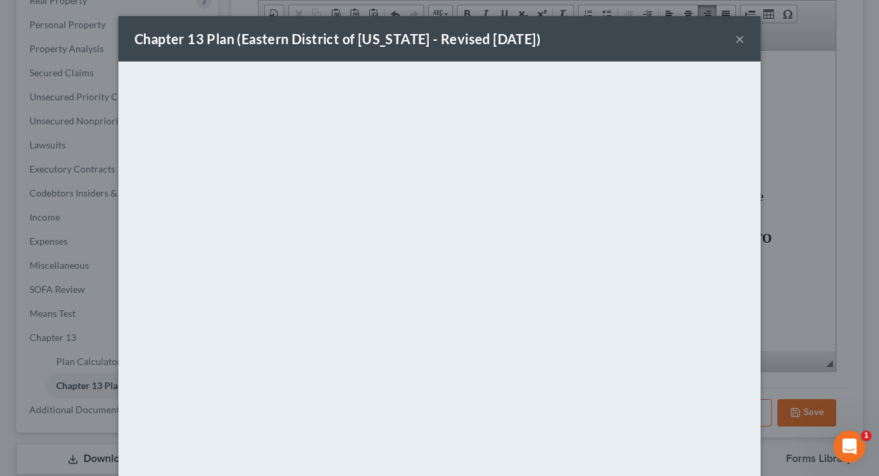
click at [735, 41] on button "×" at bounding box center [739, 39] width 9 height 16
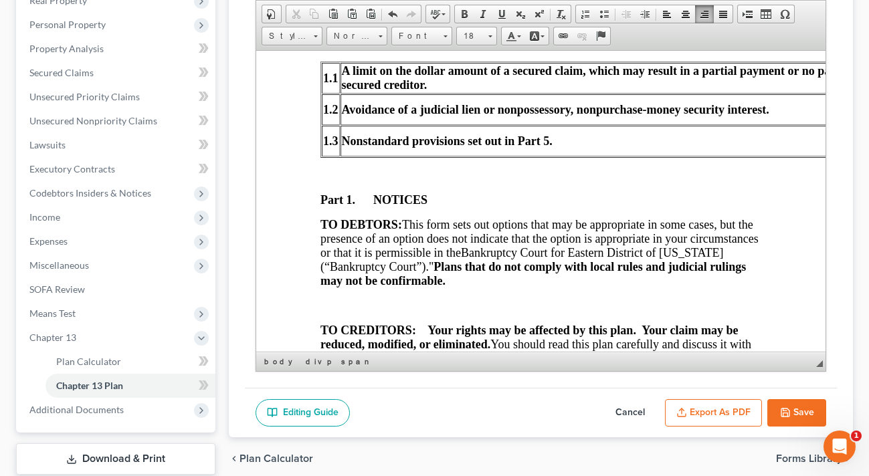
scroll to position [356, 0]
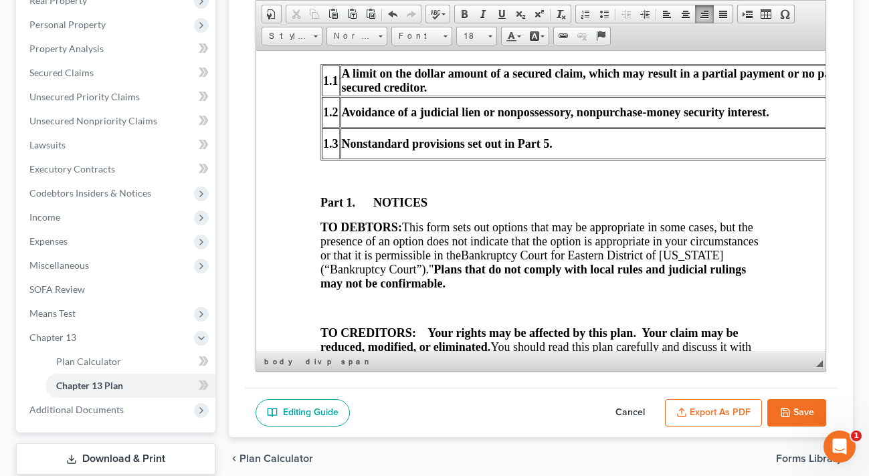
click at [376, 157] on td "Nonstandard provisions set out in Part 5." at bounding box center [637, 143] width 595 height 31
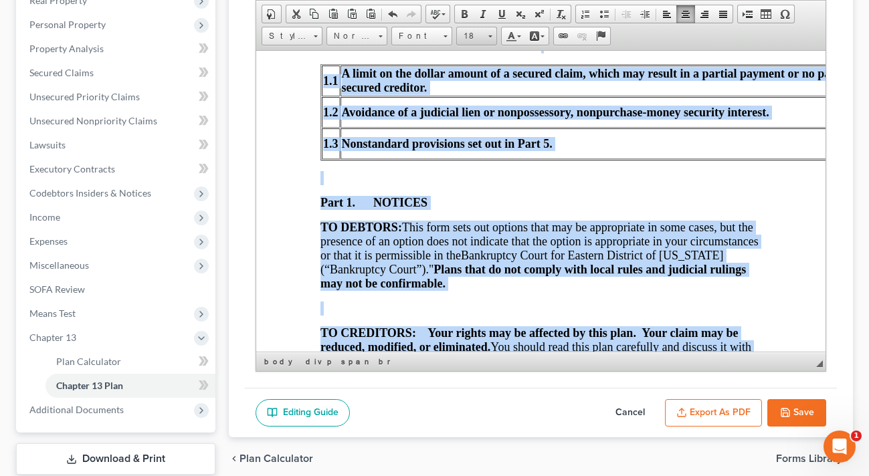
click at [480, 33] on span "18" at bounding box center [470, 35] width 27 height 17
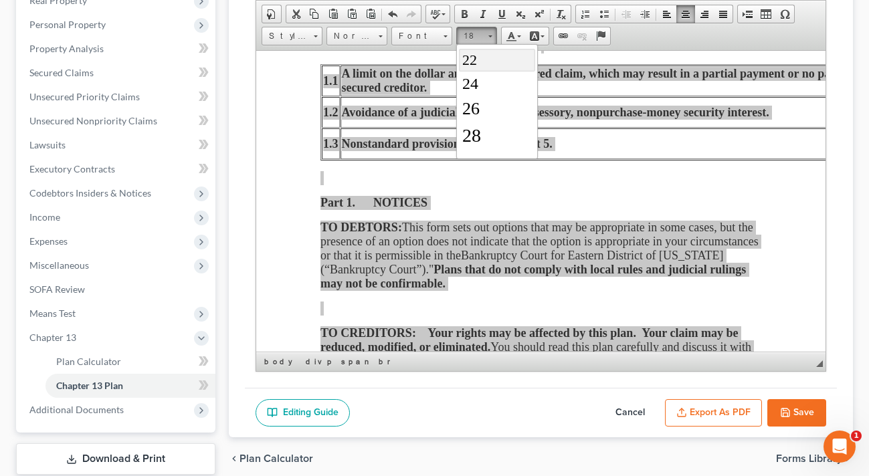
scroll to position [187, 0]
click at [482, 130] on link "28" at bounding box center [496, 127] width 76 height 27
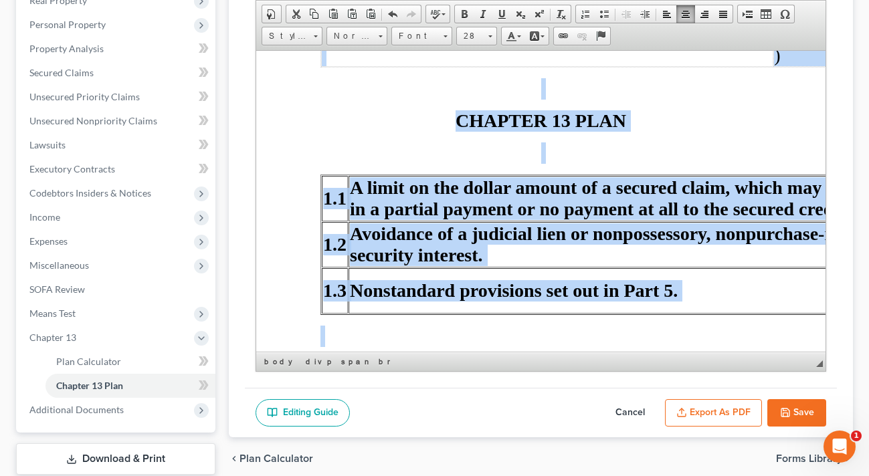
scroll to position [0, 0]
click at [662, 247] on td "Avoidance of a judicial lien or nonpossessory, nonpurchase-money security inter…" at bounding box center [619, 243] width 542 height 45
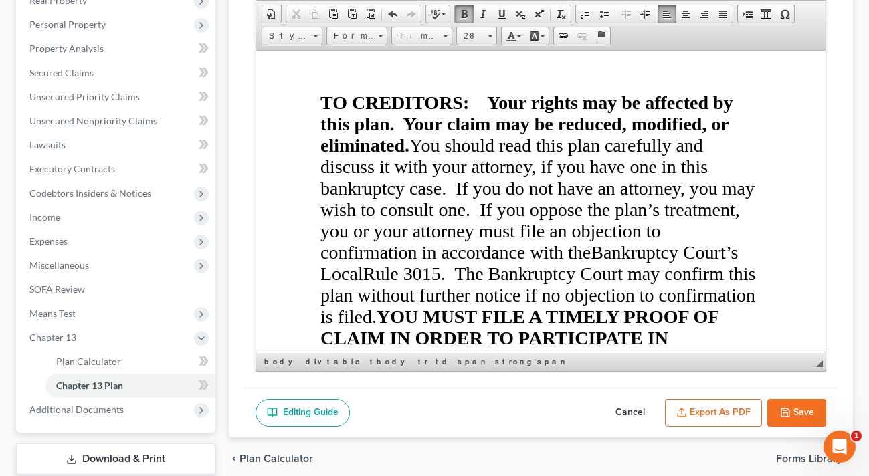
scroll to position [1025, 0]
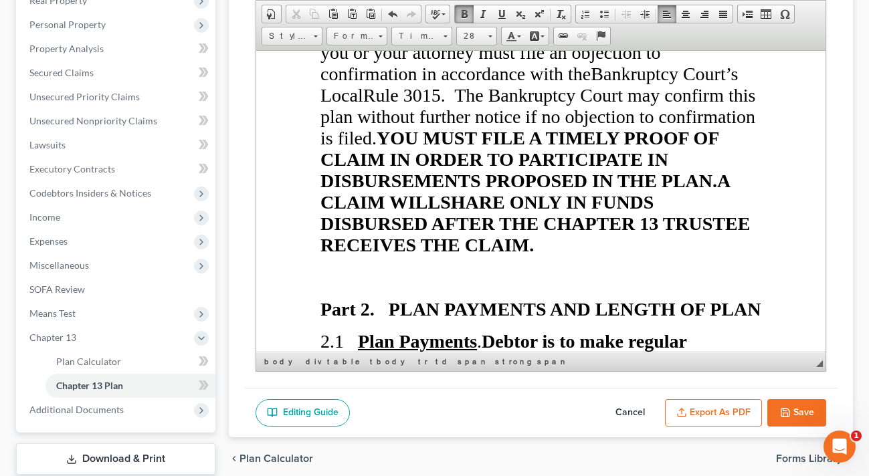
click at [728, 416] on button "Export as PDF" at bounding box center [713, 413] width 97 height 28
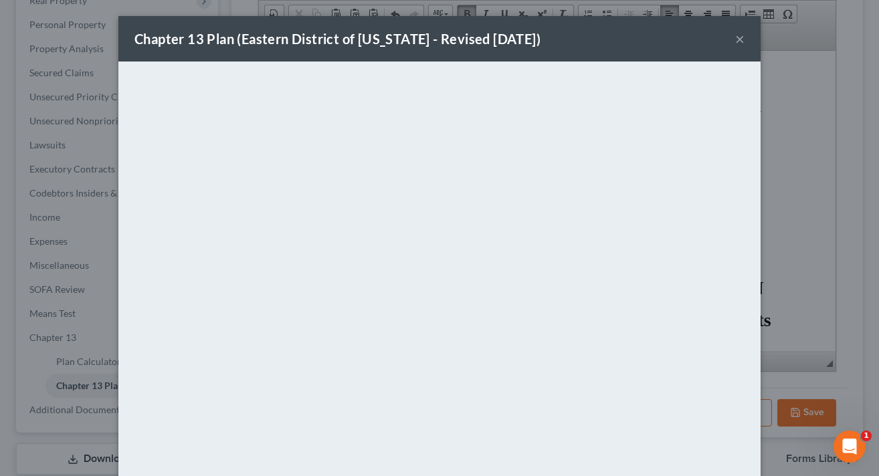
click at [736, 39] on button "×" at bounding box center [739, 39] width 9 height 16
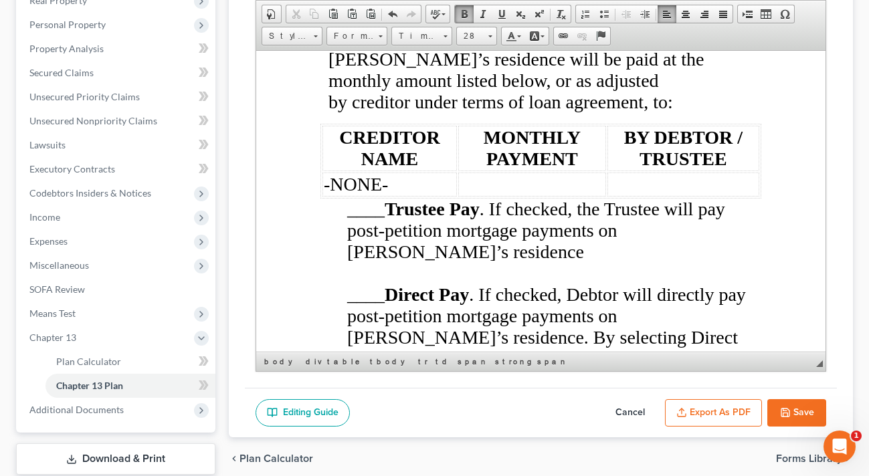
scroll to position [3589, 0]
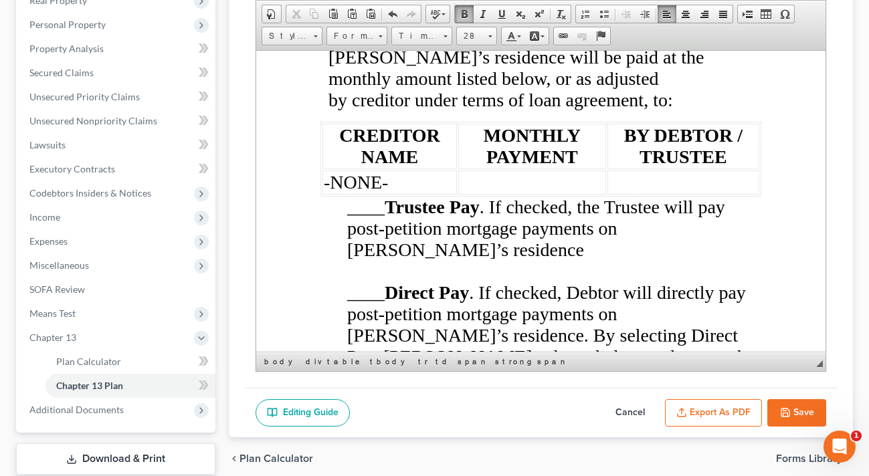
click at [354, 296] on span "____ Direct Pay . If checked, Debtor will directly pay post-petition mortgage p…" at bounding box center [552, 399] width 413 height 235
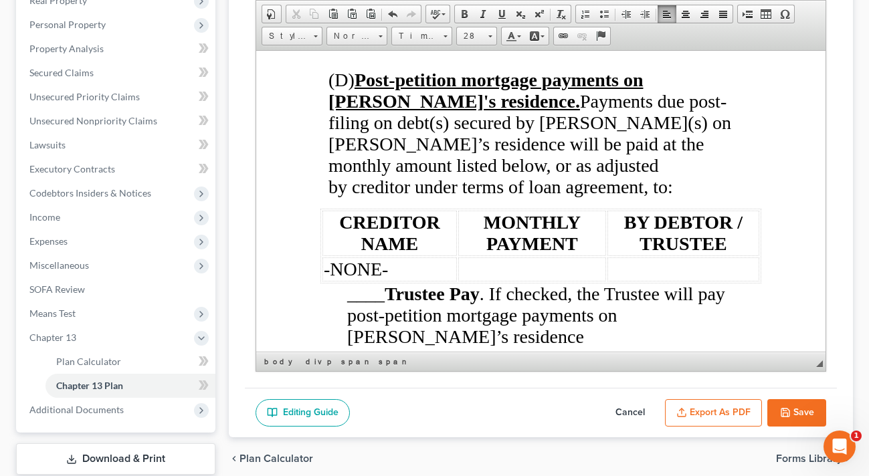
scroll to position [3500, 0]
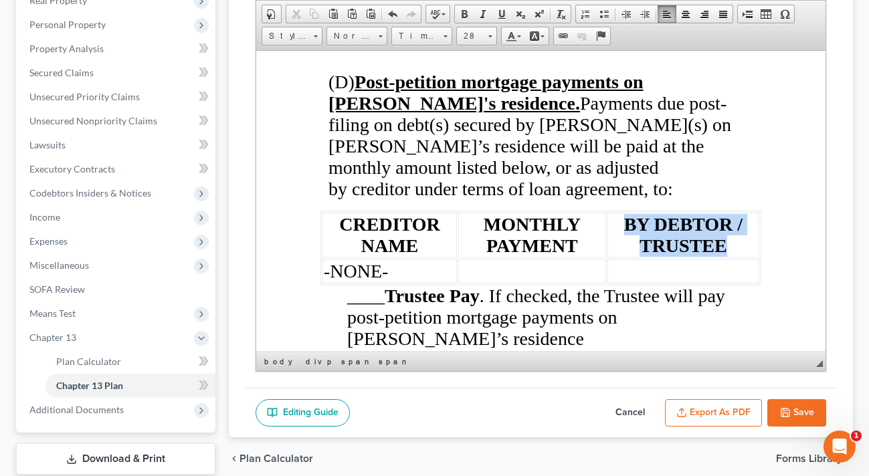
drag, startPoint x: 614, startPoint y: 221, endPoint x: 732, endPoint y: 254, distance: 122.8
click at [732, 254] on th "BY DEBTOR / TRUSTEE" at bounding box center [683, 234] width 152 height 45
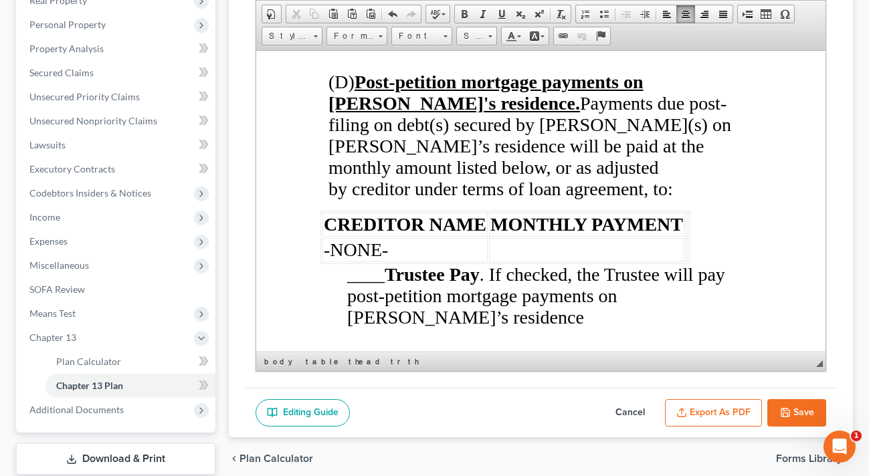
click at [442, 248] on td "-NONE-" at bounding box center [404, 249] width 165 height 24
drag, startPoint x: 421, startPoint y: 248, endPoint x: 326, endPoint y: 249, distance: 95.0
click at [326, 249] on td "-NONE-" at bounding box center [404, 249] width 165 height 24
click at [251, 223] on div "Chapter 13 Plan Name Eastern District of [US_STATE] - Revised [DATE] Rich Text …" at bounding box center [541, 163] width 592 height 450
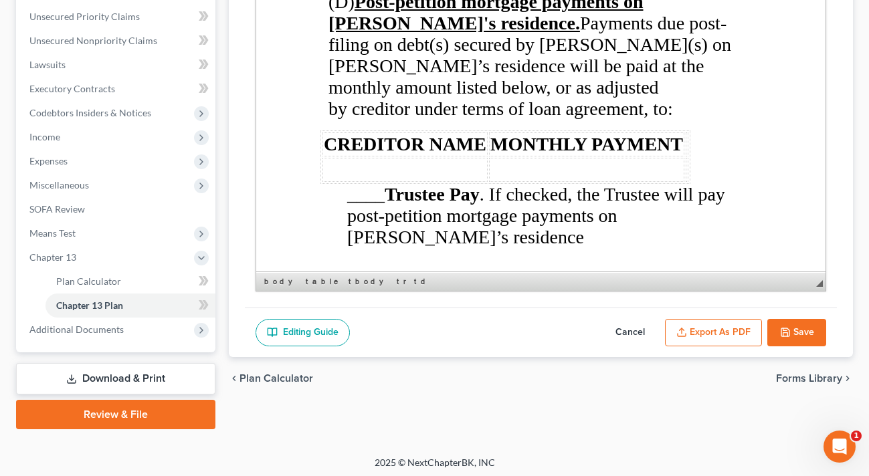
scroll to position [306, 0]
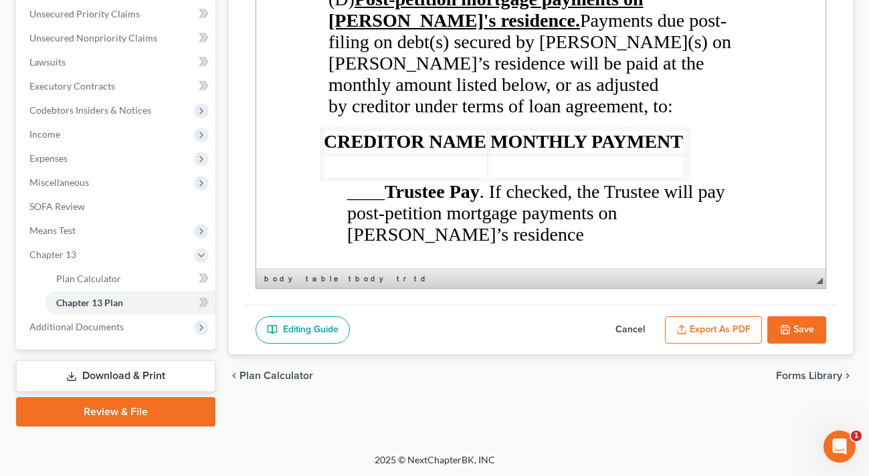
click at [367, 160] on td at bounding box center [404, 167] width 165 height 24
click at [556, 163] on td at bounding box center [585, 167] width 195 height 24
click at [572, 161] on td at bounding box center [585, 167] width 195 height 24
drag, startPoint x: 71, startPoint y: 161, endPoint x: 236, endPoint y: 86, distance: 181.4
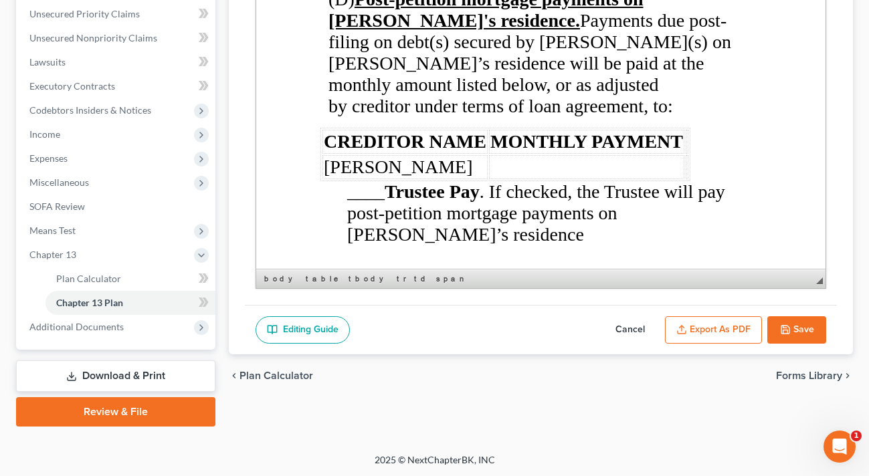
click at [237, 86] on div "Chapter 13 Plan Name Eastern District of [US_STATE] - Revised [DATE] Rich Text …" at bounding box center [541, 105] width 624 height 500
click at [203, 157] on icon at bounding box center [201, 159] width 11 height 11
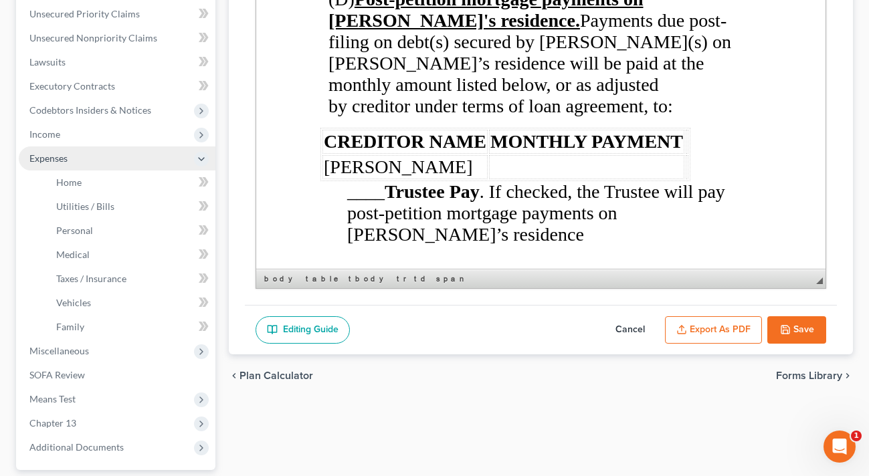
click at [528, 153] on th "MONTHLY PAYMENT" at bounding box center [585, 142] width 195 height 24
click at [534, 162] on td at bounding box center [585, 167] width 195 height 24
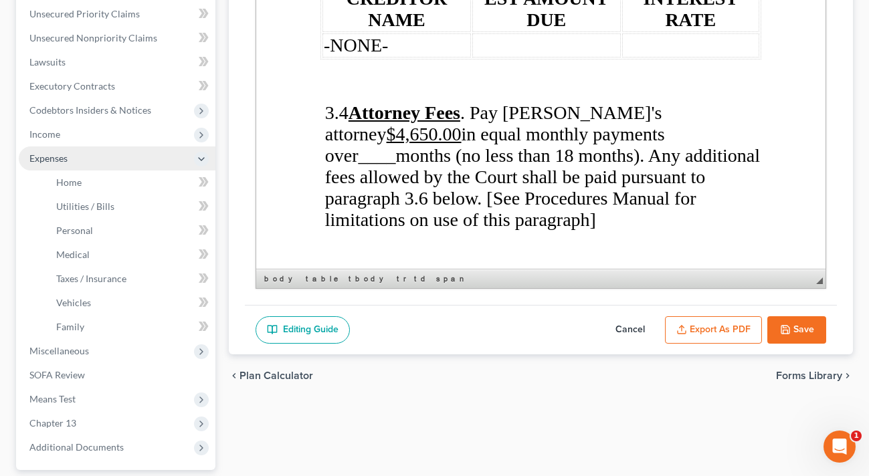
scroll to position [4169, 0]
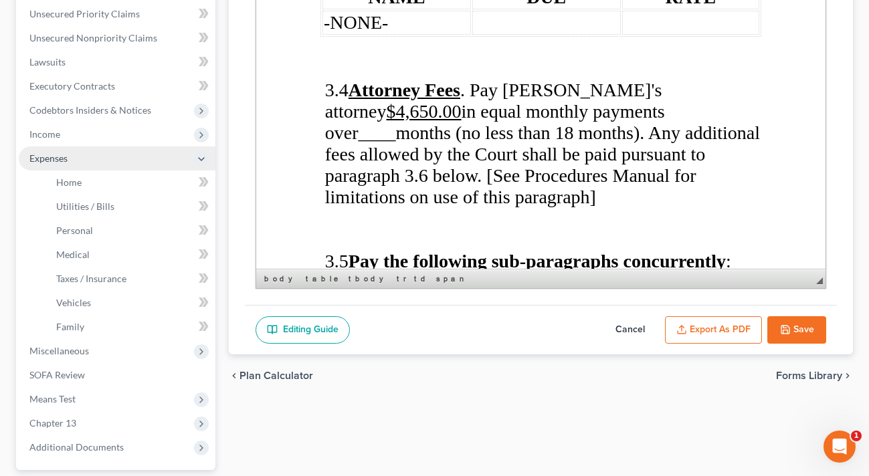
click at [381, 143] on span "____" at bounding box center [376, 132] width 37 height 21
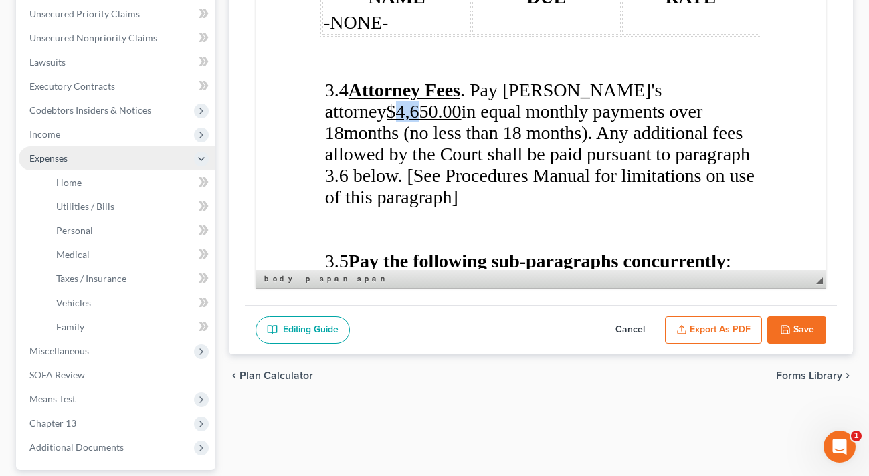
drag, startPoint x: 400, startPoint y: 134, endPoint x: 426, endPoint y: 134, distance: 26.1
click at [426, 122] on u "$4,650.00" at bounding box center [423, 111] width 75 height 21
drag, startPoint x: 442, startPoint y: 137, endPoint x: 421, endPoint y: 137, distance: 20.7
click at [442, 122] on u "$4,650.00" at bounding box center [423, 111] width 75 height 21
drag, startPoint x: 404, startPoint y: 129, endPoint x: 431, endPoint y: 140, distance: 29.7
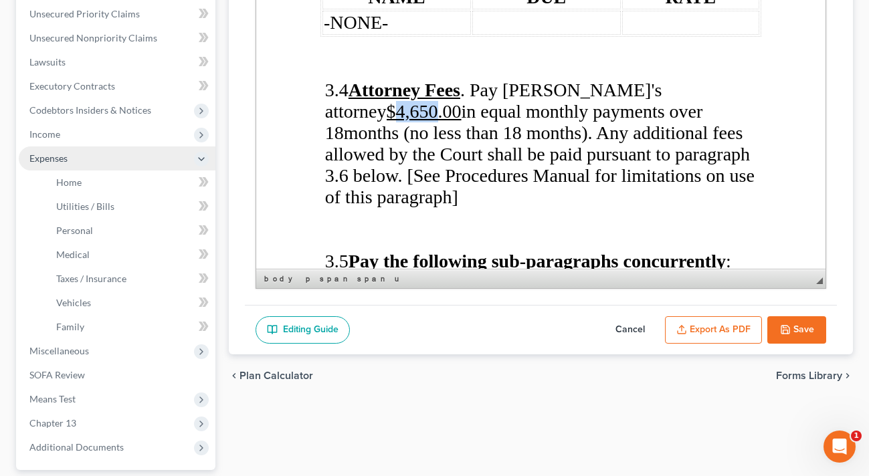
click at [441, 122] on u "$4,650.00" at bounding box center [423, 111] width 75 height 21
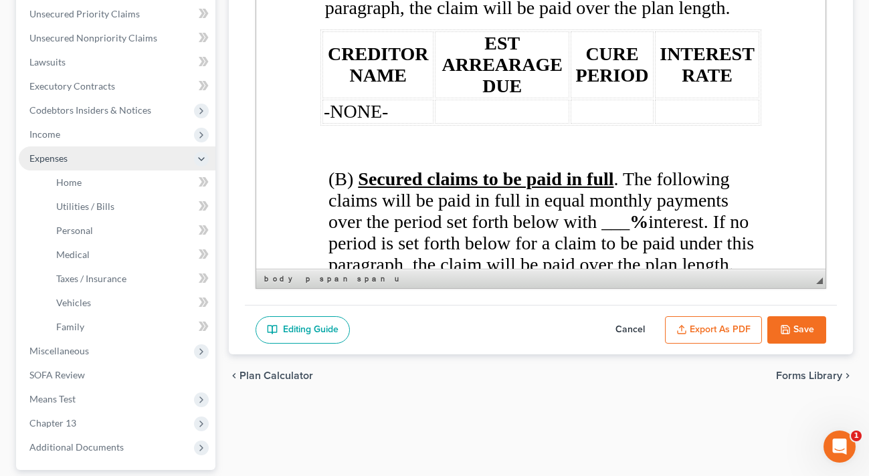
scroll to position [4592, 0]
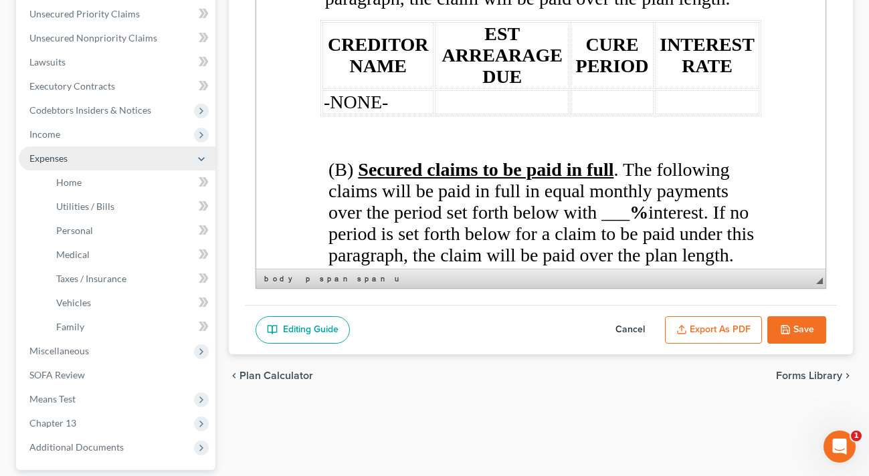
click at [488, 114] on td at bounding box center [501, 102] width 134 height 24
click at [589, 114] on td at bounding box center [611, 102] width 83 height 24
click at [679, 114] on td at bounding box center [706, 102] width 104 height 24
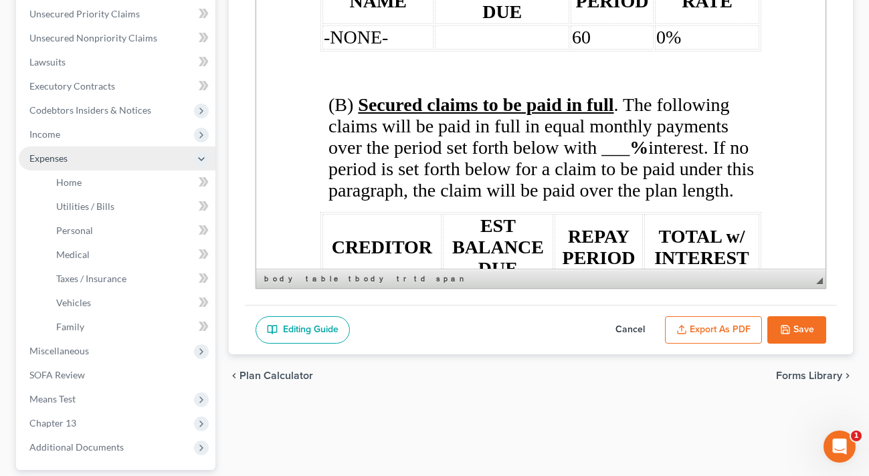
scroll to position [4682, 0]
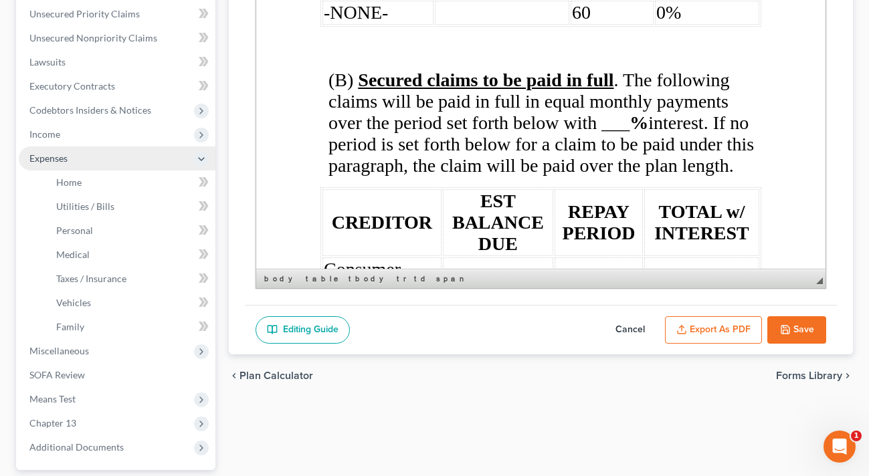
click at [615, 172] on span "(B) Secured claims to be paid in full . The following claims will be paid in fu…" at bounding box center [540, 123] width 425 height 106
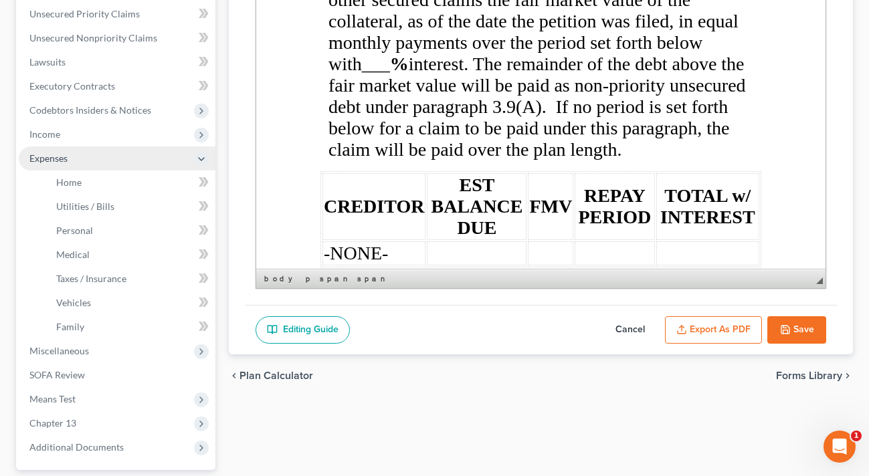
scroll to position [5083, 0]
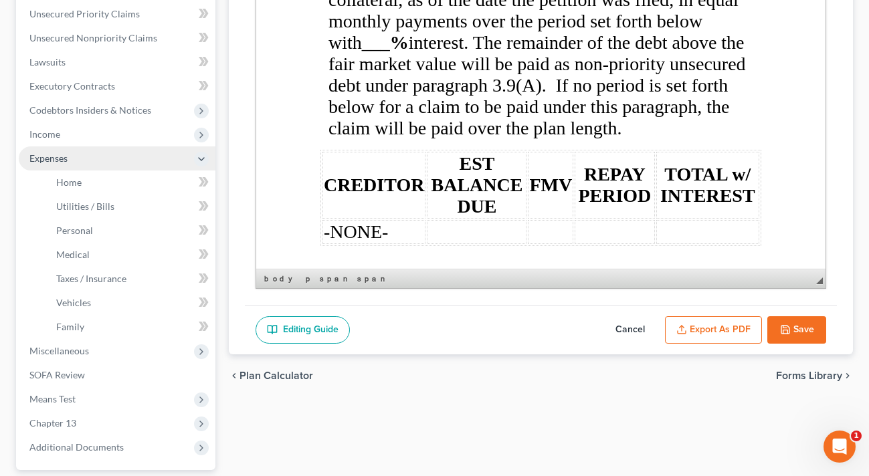
click at [385, 53] on span "___" at bounding box center [375, 42] width 28 height 21
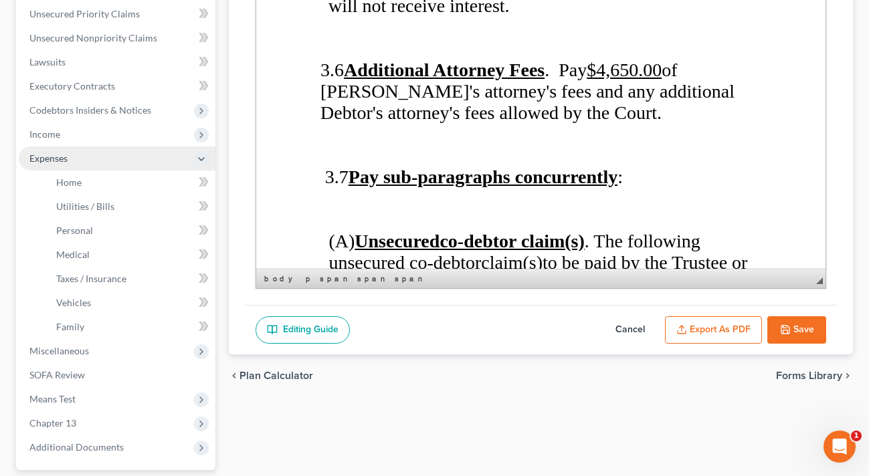
scroll to position [5863, 0]
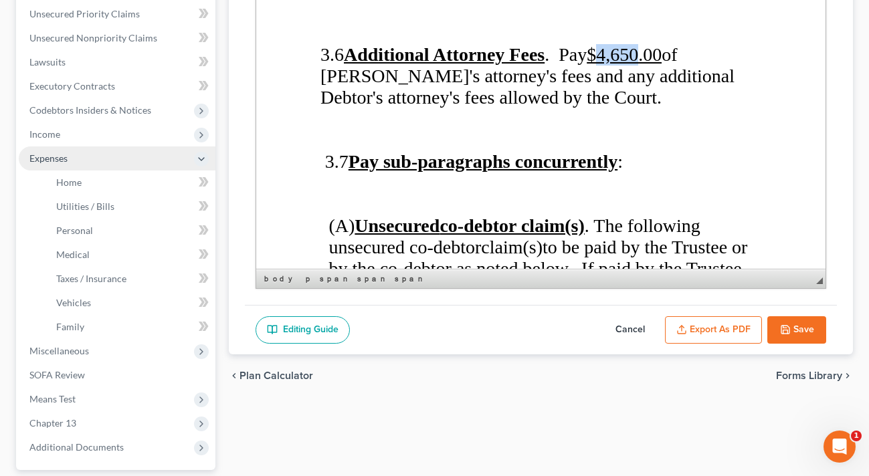
drag, startPoint x: 642, startPoint y: 120, endPoint x: 682, endPoint y: 117, distance: 39.6
click at [661, 65] on u "$4,650.00" at bounding box center [623, 54] width 75 height 21
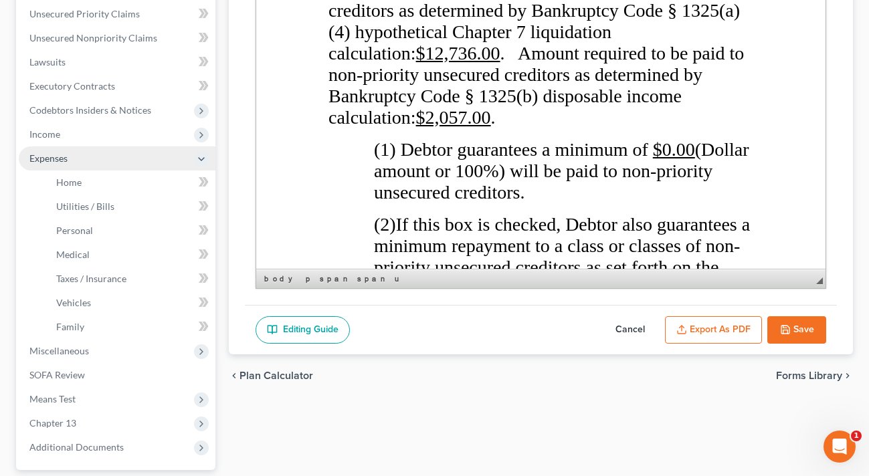
scroll to position [6889, 0]
drag, startPoint x: 431, startPoint y: 159, endPoint x: 469, endPoint y: 166, distance: 38.2
click at [477, 64] on u "$12,736.00" at bounding box center [457, 53] width 84 height 21
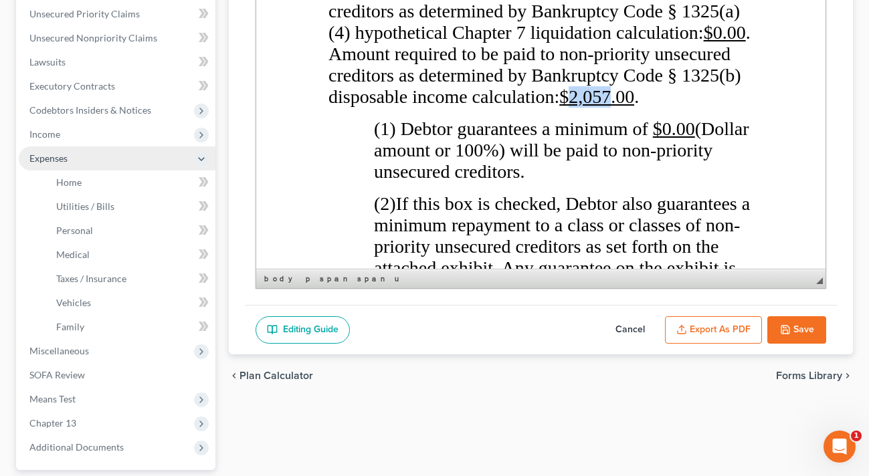
drag, startPoint x: 432, startPoint y: 226, endPoint x: 470, endPoint y: 226, distance: 37.5
click at [558, 107] on u "$2,057.00" at bounding box center [595, 96] width 75 height 21
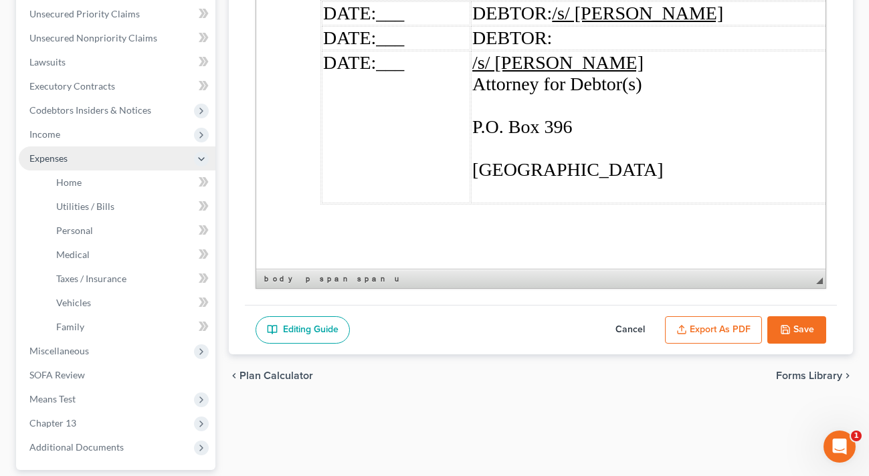
scroll to position [9521, 0]
drag, startPoint x: 493, startPoint y: 160, endPoint x: 676, endPoint y: 204, distance: 188.5
click at [678, 203] on td "/s/ [PERSON_NAME] Attorney for Debtor(s) P.O. [GEOGRAPHIC_DATA]" at bounding box center [694, 127] width 449 height 152
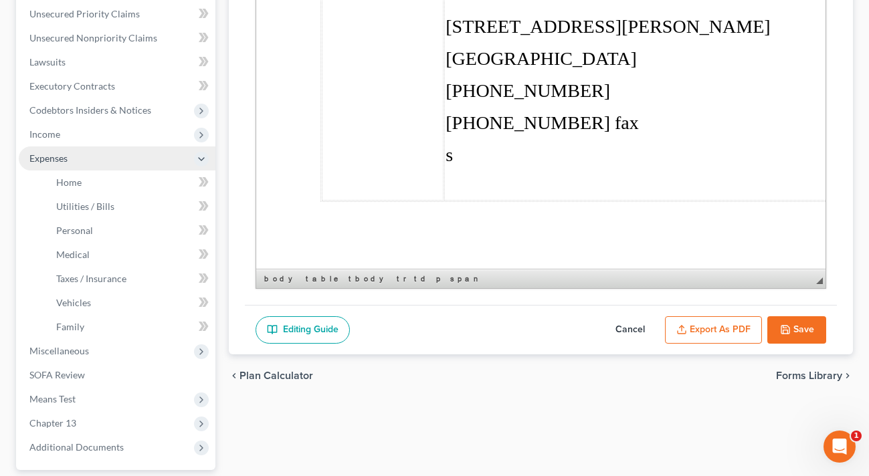
scroll to position [9563, 0]
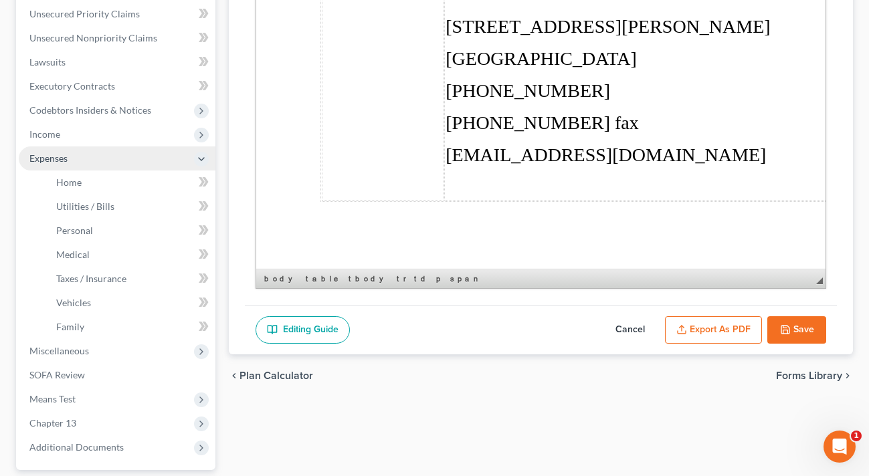
click at [792, 326] on button "Save" at bounding box center [796, 330] width 59 height 28
select select "4"
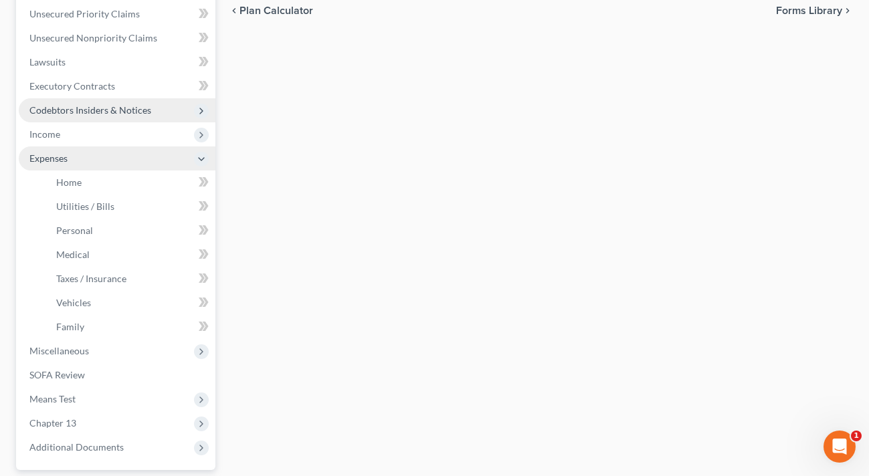
click at [97, 110] on span "Codebtors Insiders & Notices" at bounding box center [90, 109] width 122 height 11
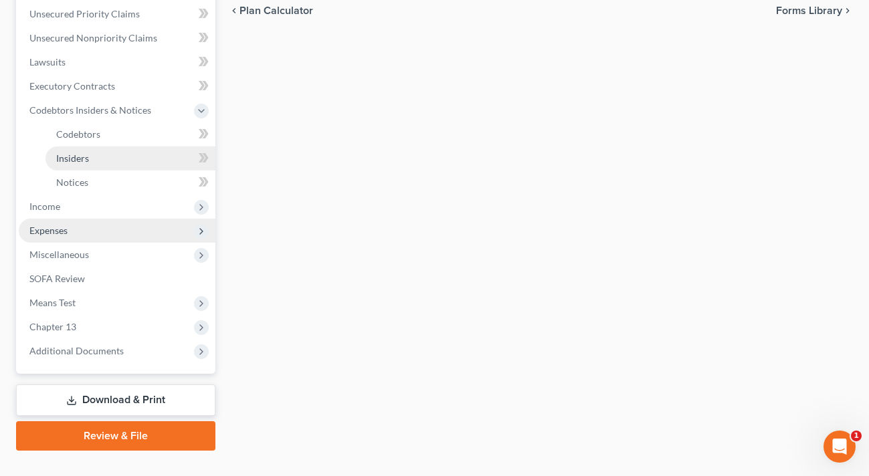
click at [80, 160] on span "Insiders" at bounding box center [72, 157] width 33 height 11
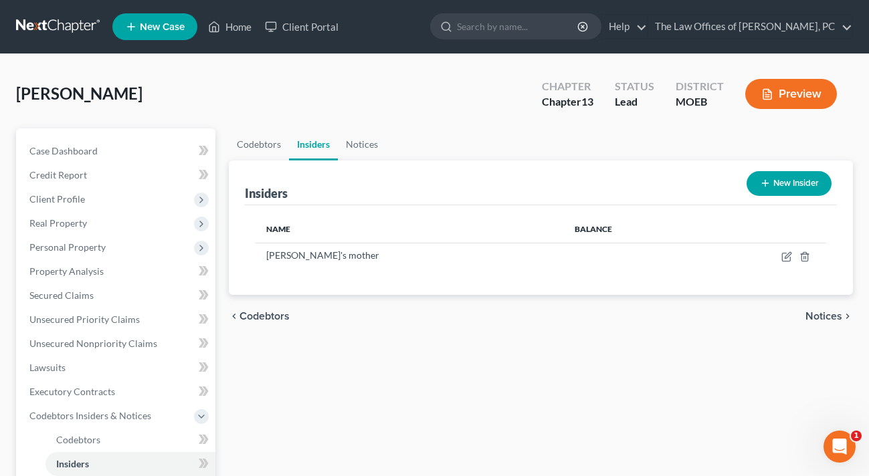
click at [805, 179] on button "New Insider" at bounding box center [788, 183] width 85 height 25
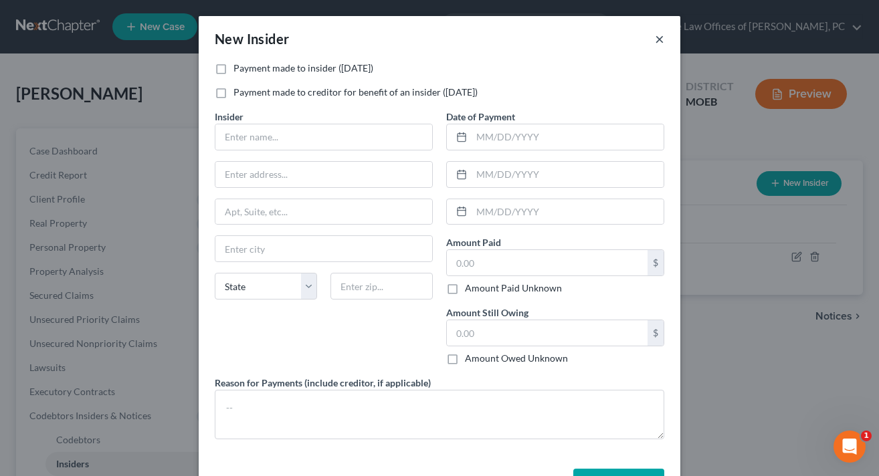
click at [655, 37] on button "×" at bounding box center [659, 39] width 9 height 16
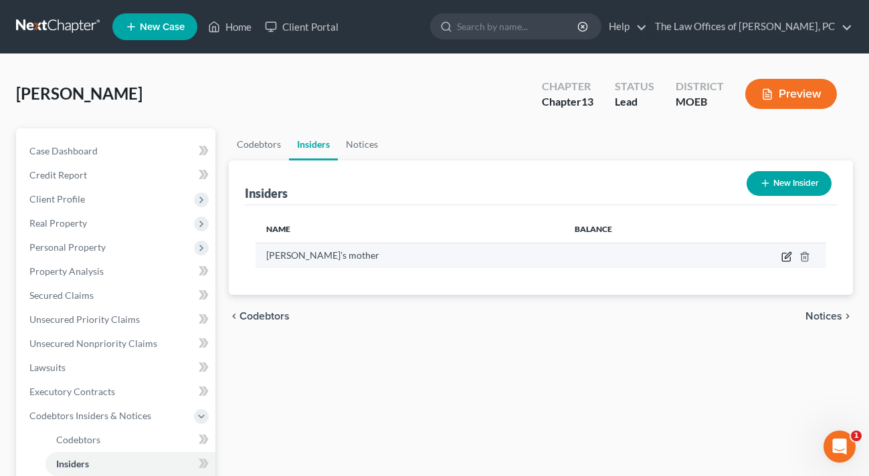
click at [786, 258] on icon "button" at bounding box center [788, 255] width 6 height 6
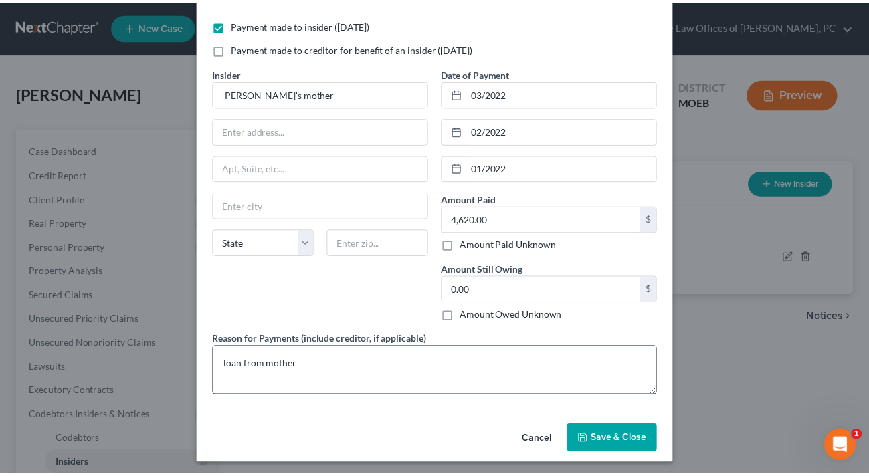
scroll to position [47, 0]
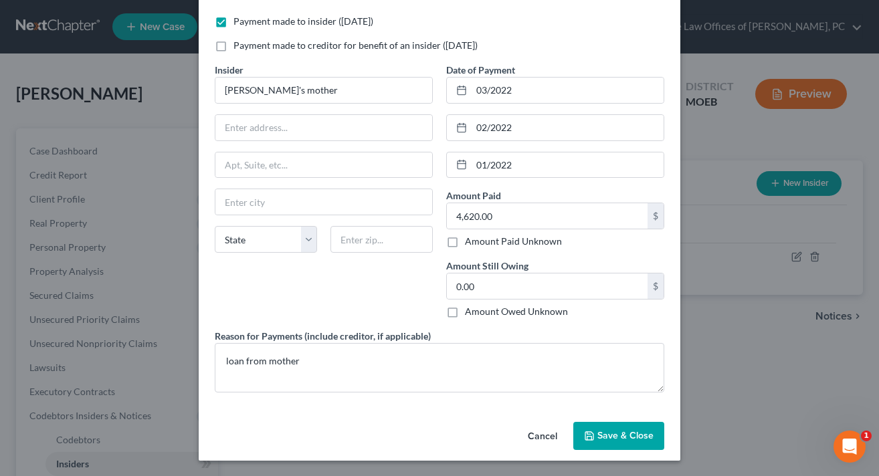
click at [616, 433] on span "Save & Close" at bounding box center [625, 435] width 56 height 11
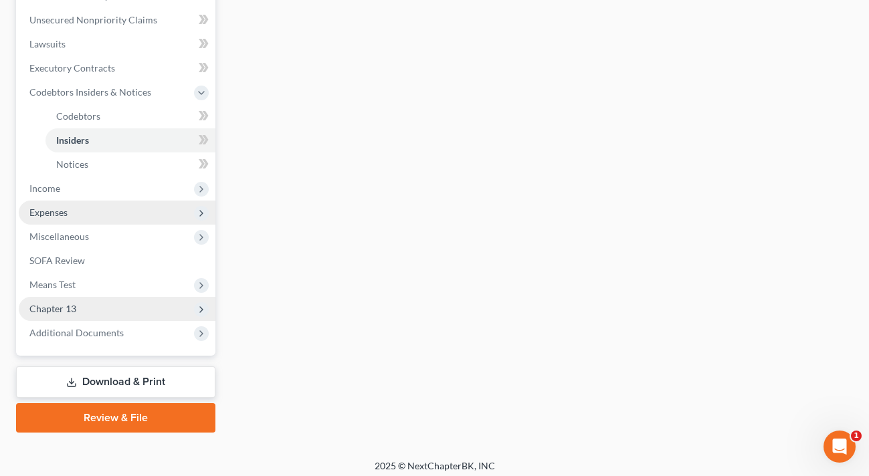
scroll to position [330, 0]
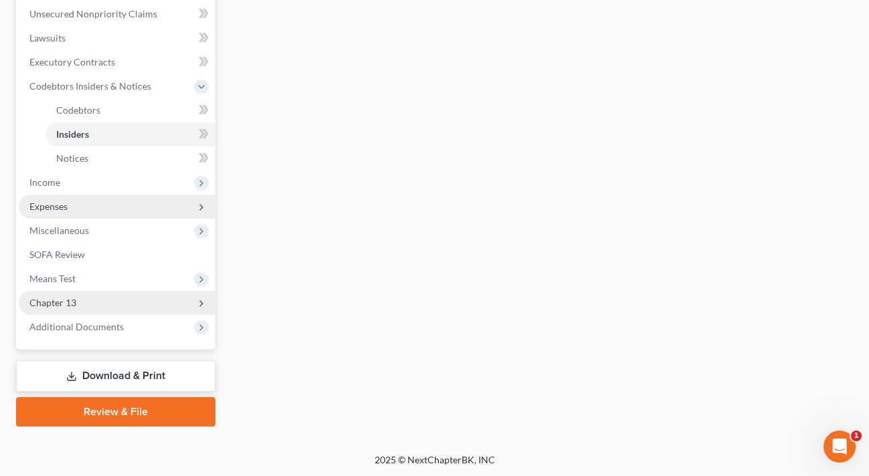
click at [88, 302] on span "Chapter 13" at bounding box center [117, 303] width 197 height 24
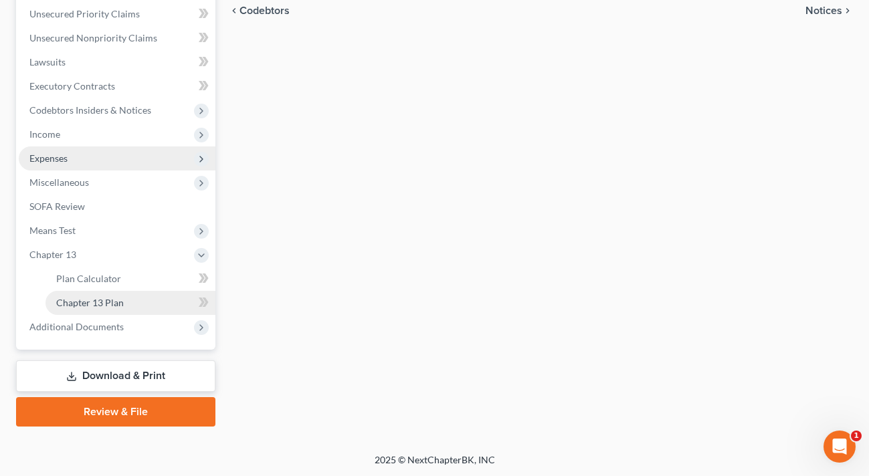
click at [103, 301] on span "Chapter 13 Plan" at bounding box center [90, 302] width 68 height 11
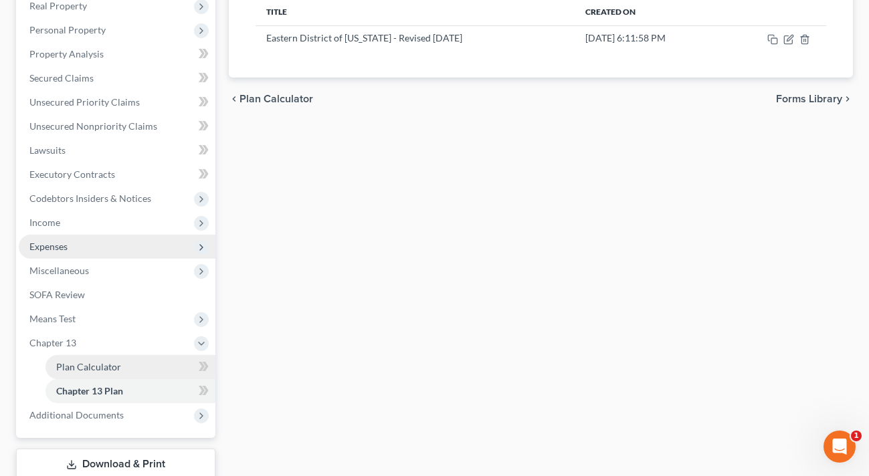
scroll to position [306, 0]
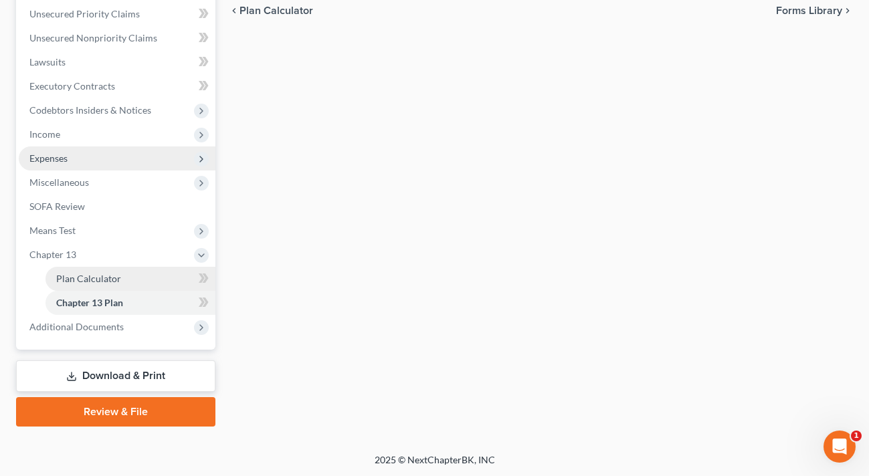
click at [108, 273] on span "Plan Calculator" at bounding box center [88, 278] width 65 height 11
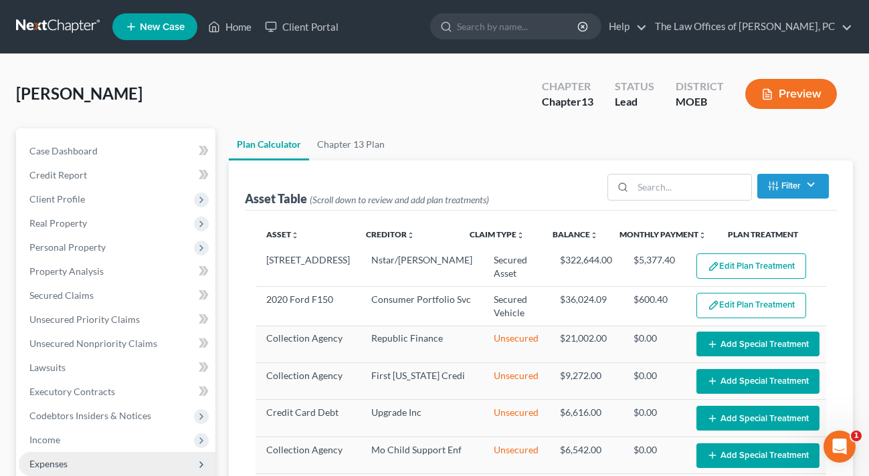
select select "59"
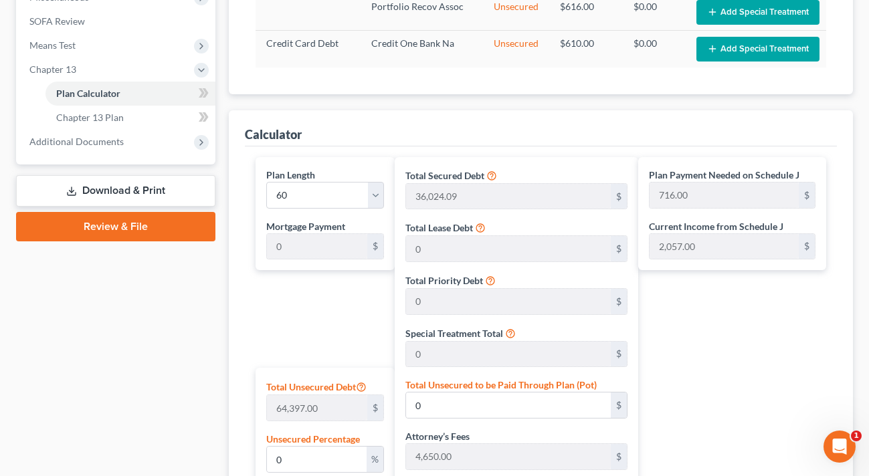
scroll to position [535, 0]
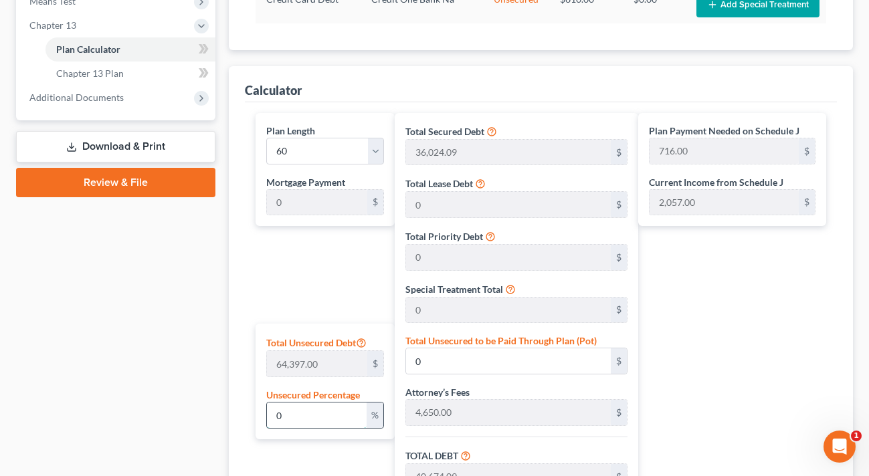
click at [291, 415] on input "0" at bounding box center [317, 415] width 100 height 25
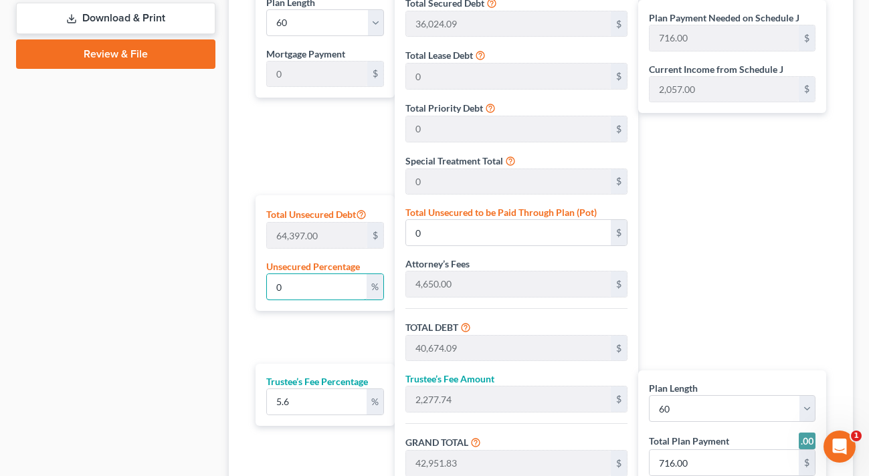
scroll to position [669, 0]
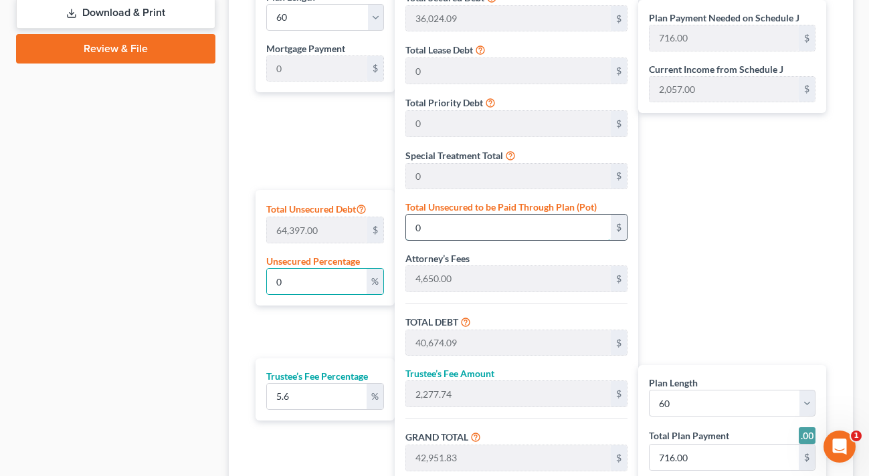
click at [454, 222] on input "0" at bounding box center [508, 227] width 205 height 25
type input "3"
type input "0.0543503579359287"
type input "35"
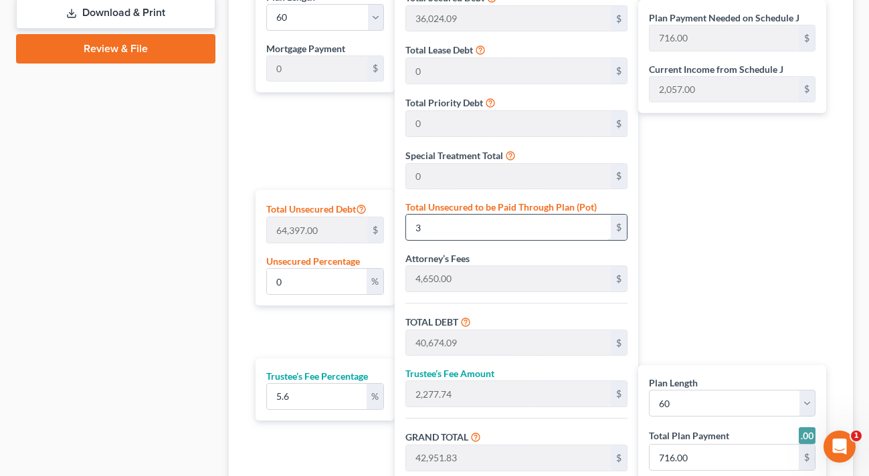
type input "40,709.09"
type input "2,279.70"
type input "42,988.79"
type input "0.5435035793592868"
type input "350"
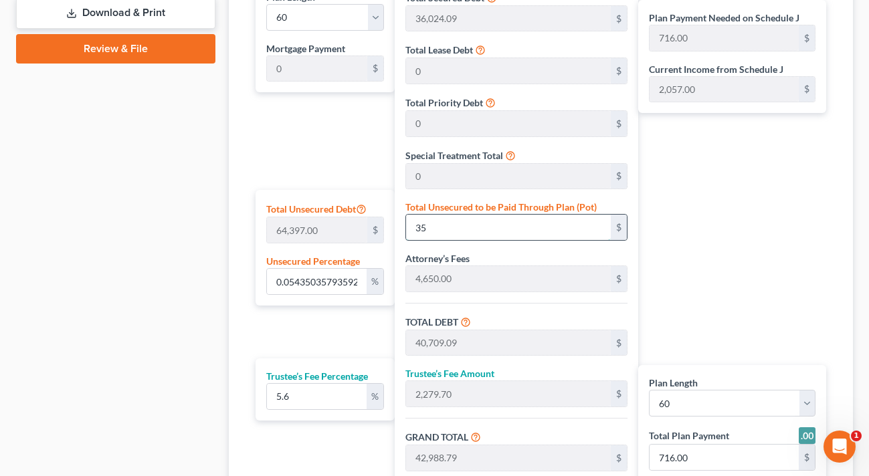
type input "41,024.09"
type input "2,297.34"
type input "43,321.43"
type input "722.00"
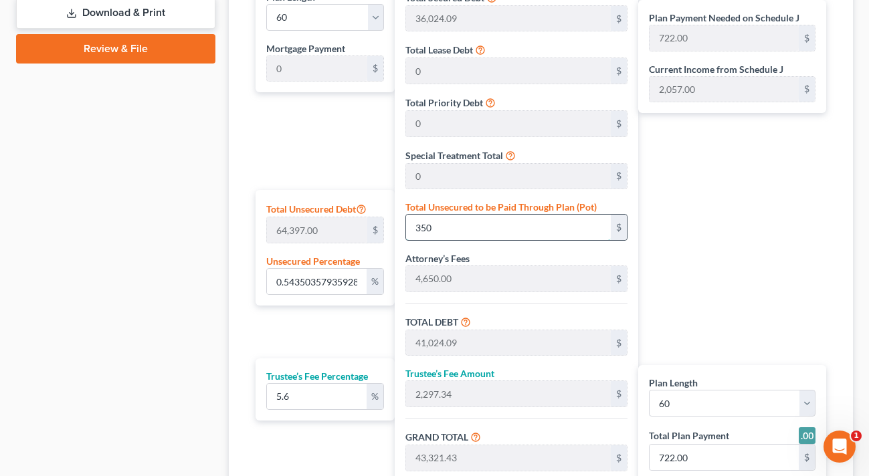
type input "5.435035793592869"
type input "3500"
type input "44,174.09"
type input "2,473.74"
type input "46,647.83"
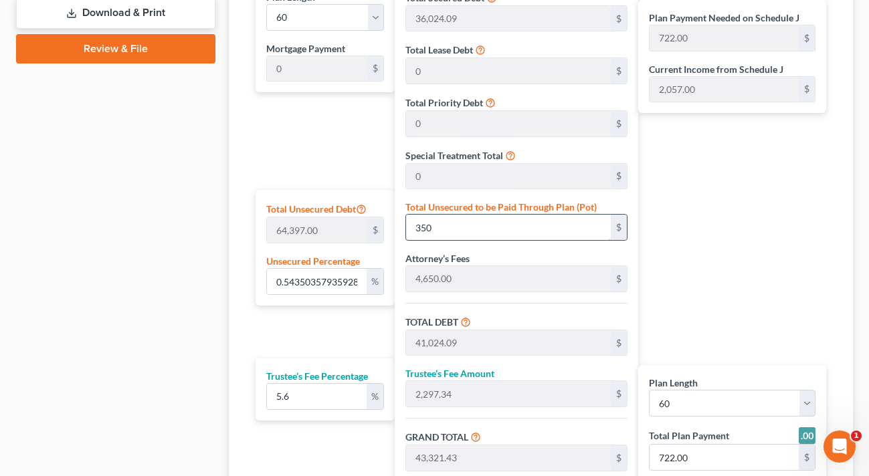
type input "777.00"
type input "3,500"
click at [138, 255] on div "Case Dashboard Payments Invoices Payments Payments Credit Report Client Profile" at bounding box center [115, 21] width 213 height 1122
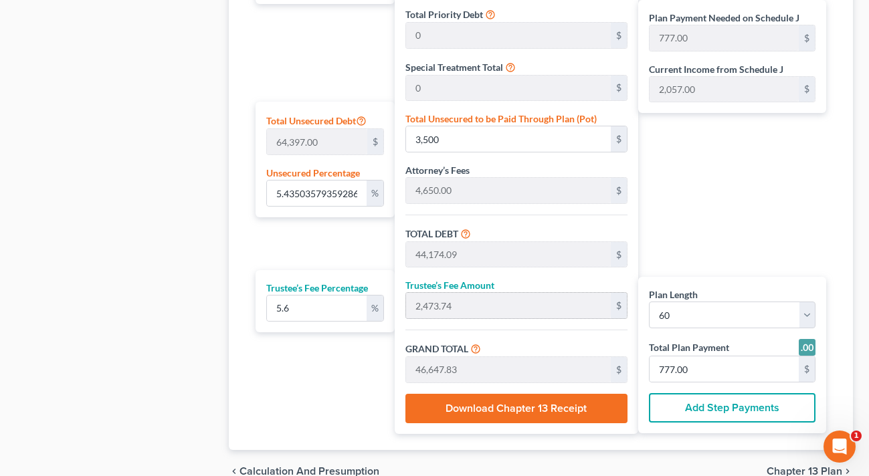
scroll to position [758, 0]
click at [708, 367] on input "777.00" at bounding box center [723, 368] width 149 height 25
type input "0"
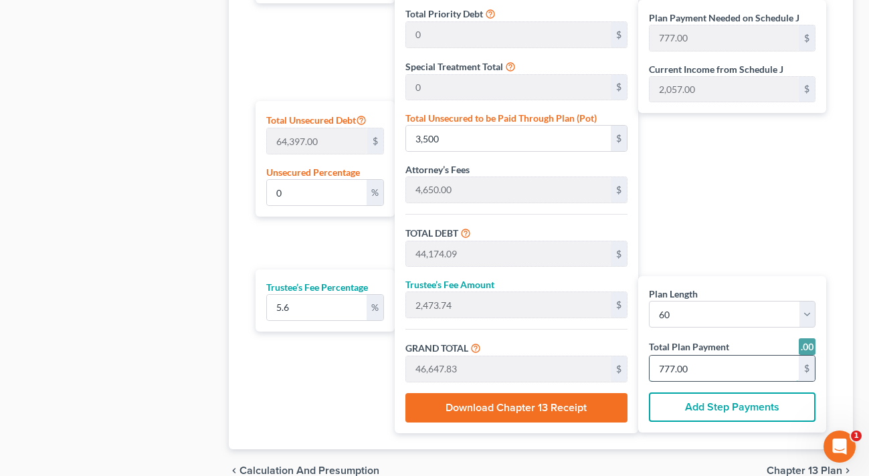
type input "0"
type input "397.72"
type input "22.27"
type input "420.00"
type input "7"
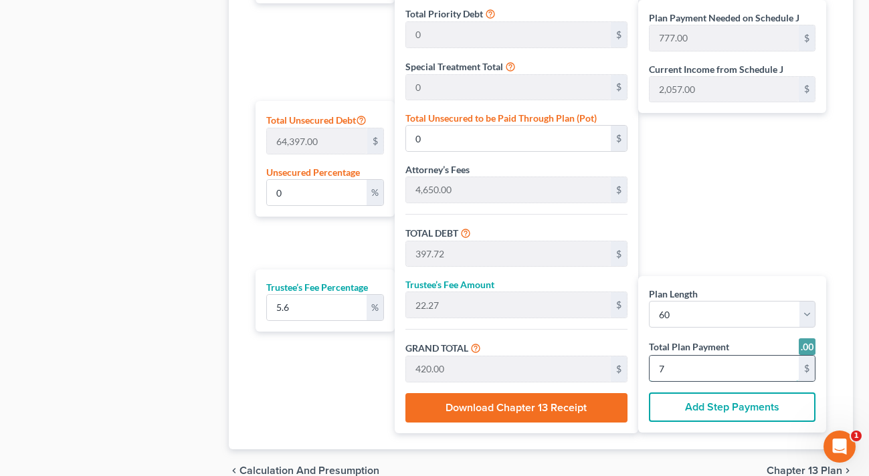
type input "4,431.81"
type input "248.18"
type input "4,680.00"
type input "78"
type input "5.66"
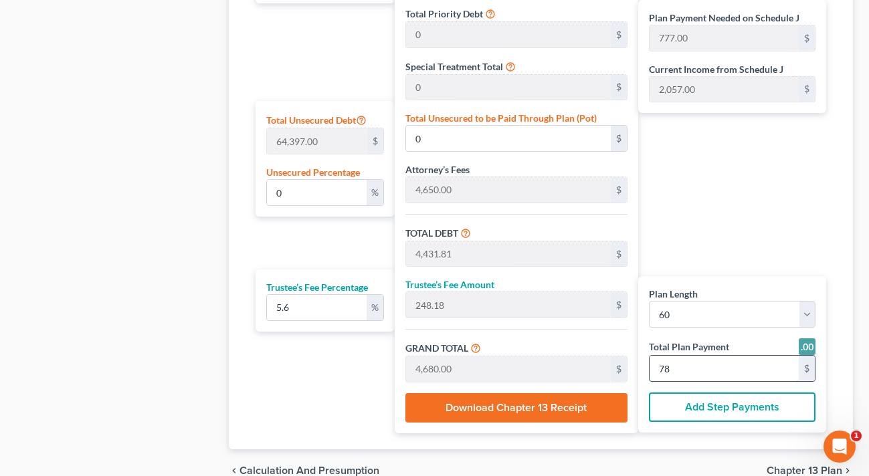
type input "3,644.09"
type input "44,318.18"
type input "2,481.81"
type input "46,800.00"
type input "780"
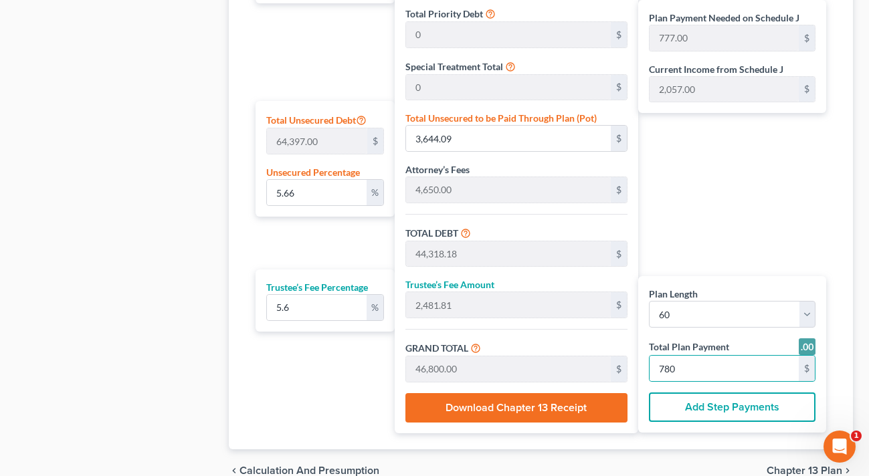
click at [683, 212] on div "Plan Payment Needed on Schedule J 777.00 $ Current Income from Schedule J 2,057…" at bounding box center [735, 161] width 195 height 543
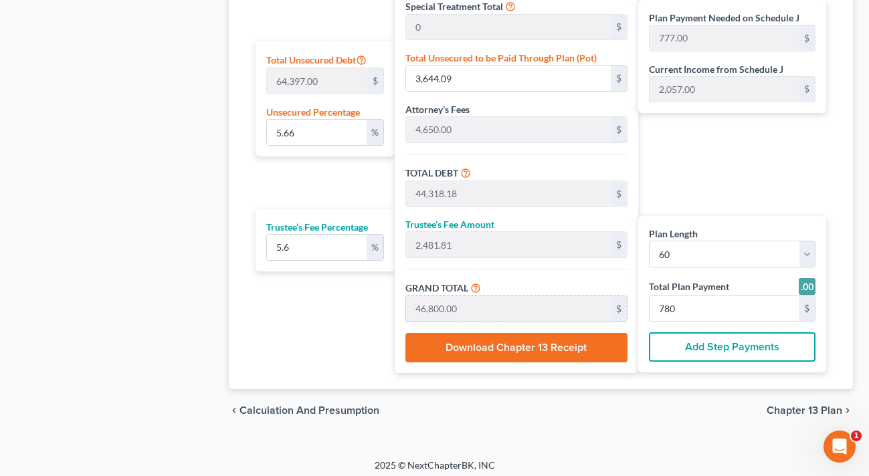
scroll to position [824, 0]
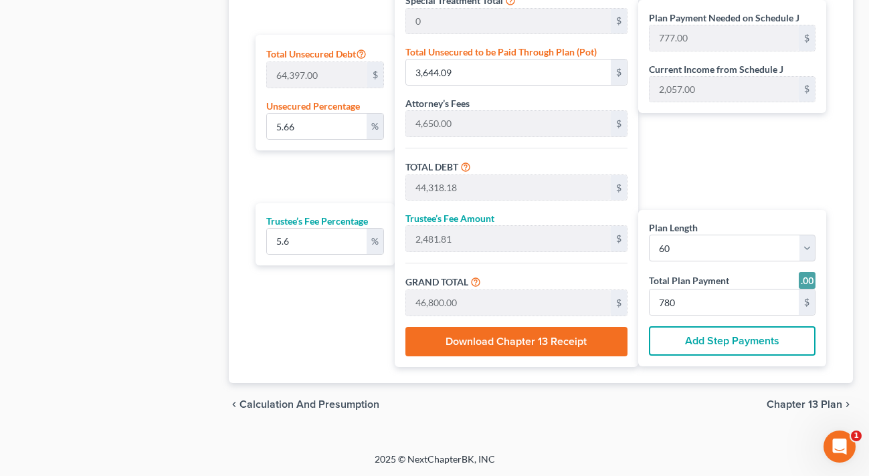
click at [817, 400] on span "Chapter 13 Plan" at bounding box center [804, 404] width 76 height 11
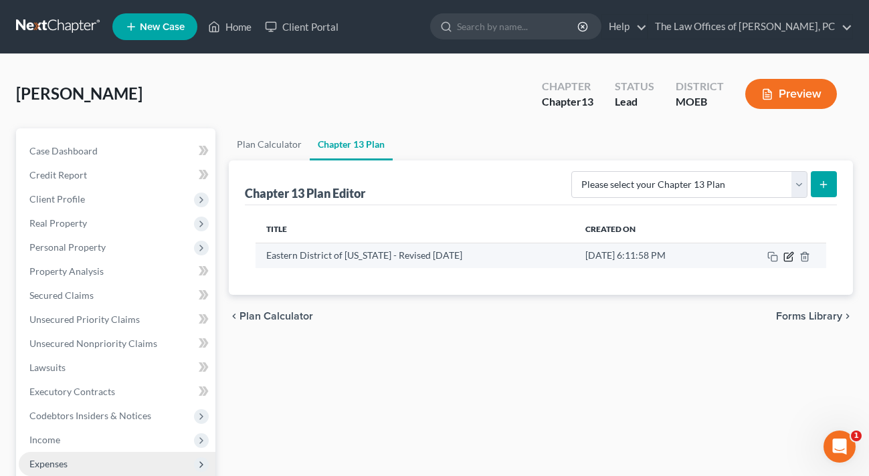
click at [789, 254] on icon "button" at bounding box center [790, 255] width 6 height 6
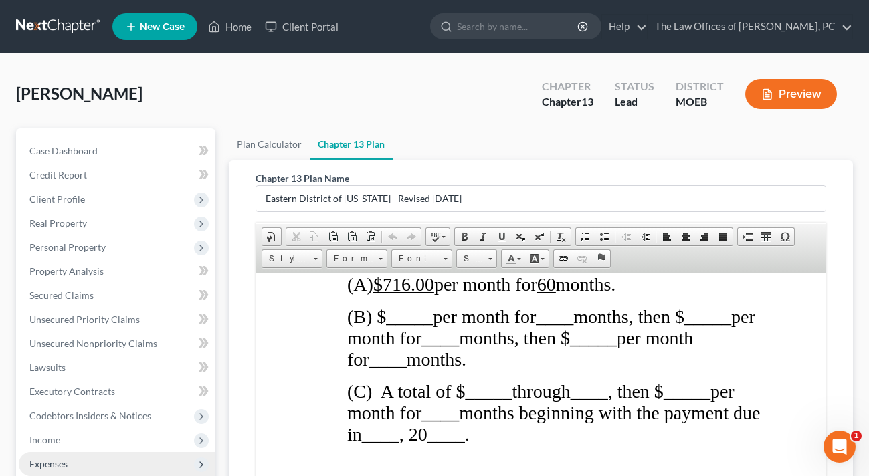
scroll to position [1338, 0]
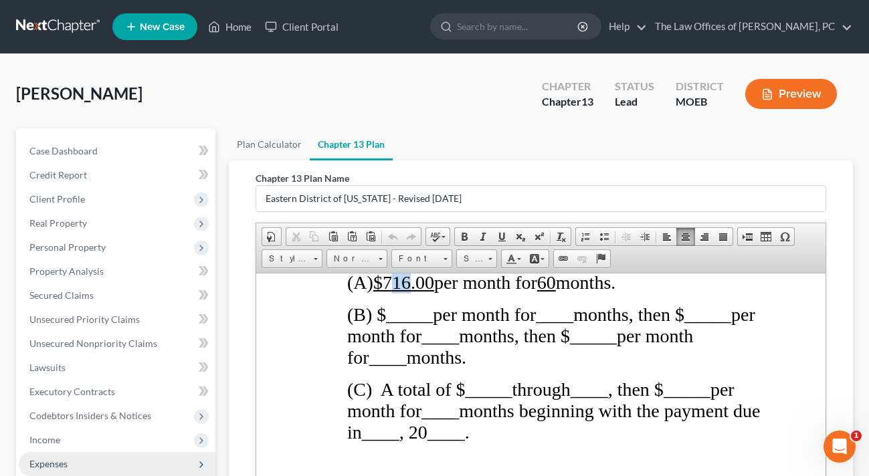
drag, startPoint x: 402, startPoint y: 302, endPoint x: 419, endPoint y: 307, distance: 17.4
click at [419, 292] on u "$716.00" at bounding box center [403, 282] width 61 height 21
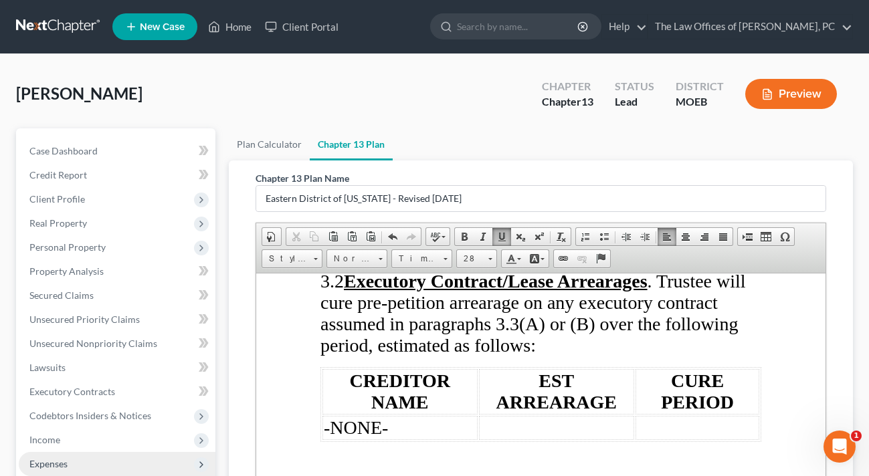
scroll to position [2274, 0]
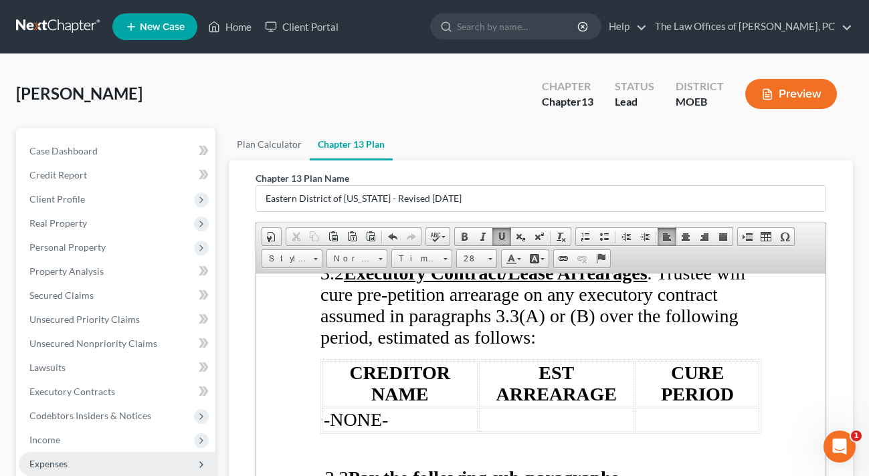
click at [846, 297] on div "Chapter 13 Plan Name Eastern District of [US_STATE] - Revised [DATE] Rich Text …" at bounding box center [541, 411] width 624 height 500
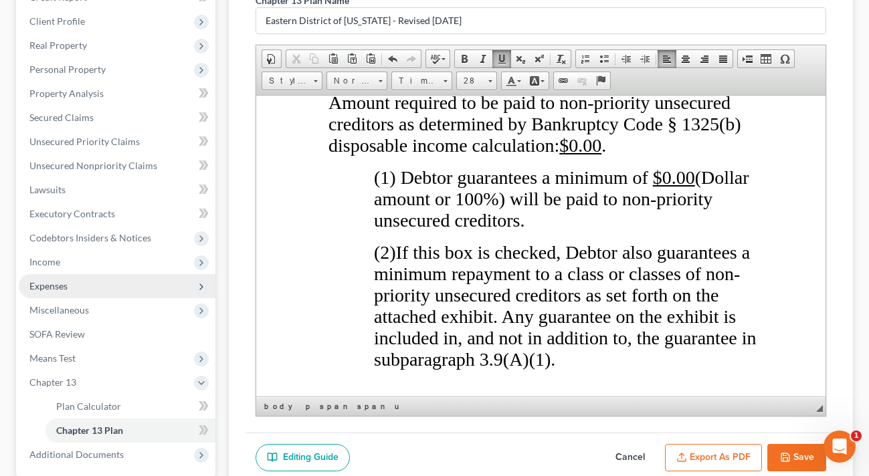
scroll to position [6684, 0]
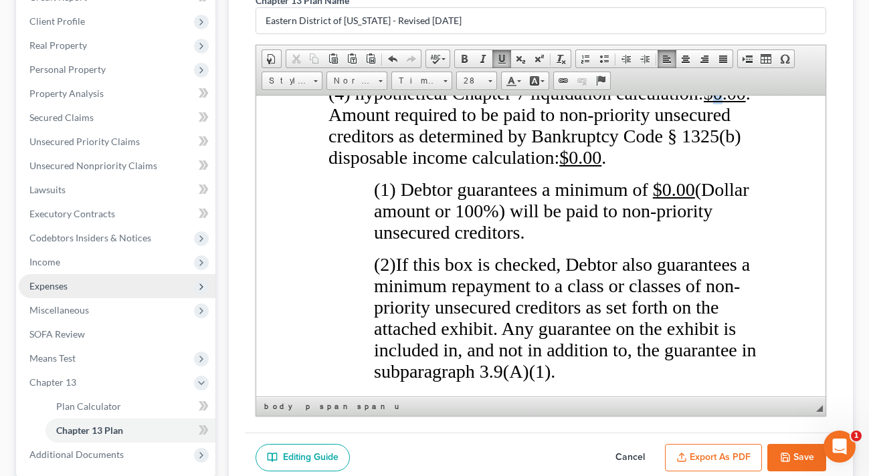
click at [703, 103] on u "$0.00" at bounding box center [724, 92] width 42 height 21
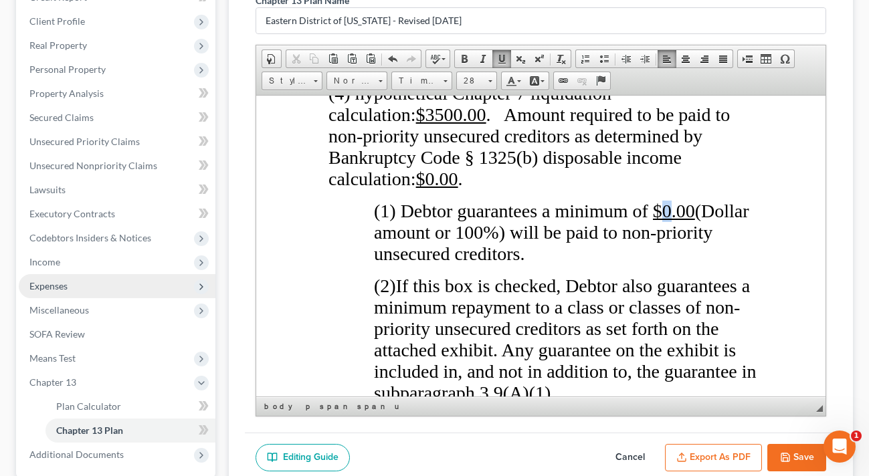
click at [652, 221] on u "$0.00" at bounding box center [673, 210] width 42 height 21
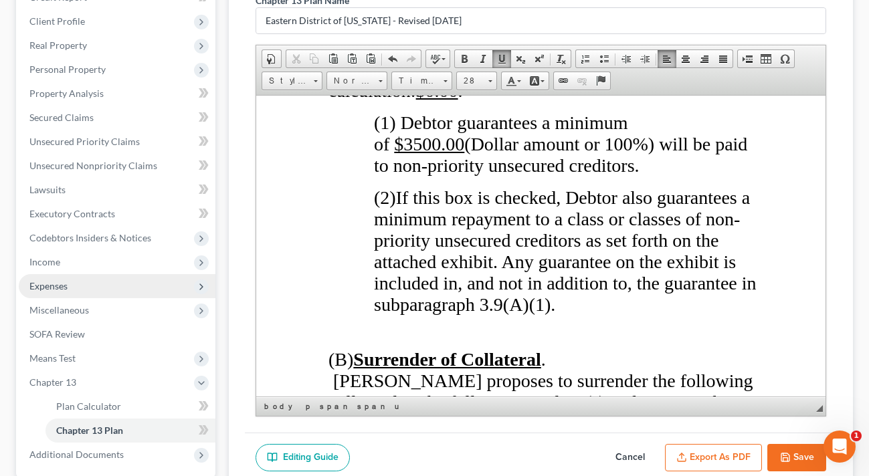
scroll to position [6773, 0]
click at [534, 451] on div "Editing Guide Cancel Export as PDF Save" at bounding box center [541, 458] width 592 height 50
click at [781, 464] on button "Save" at bounding box center [796, 458] width 59 height 28
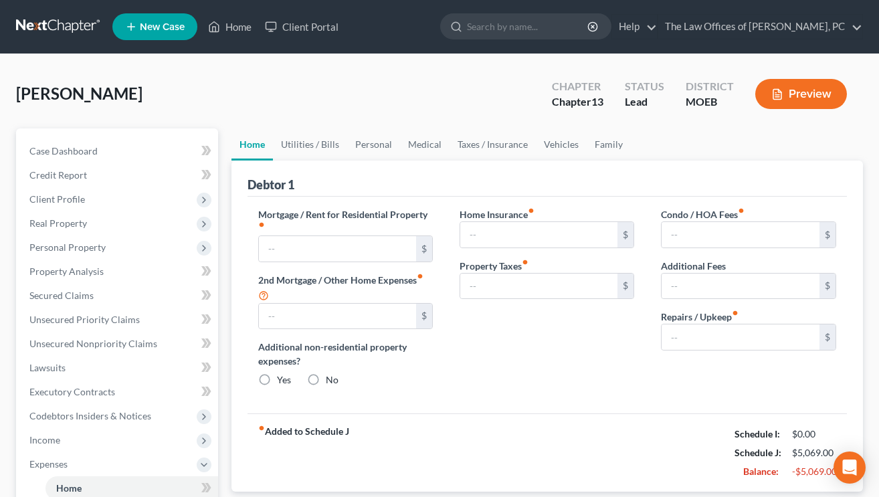
type input "1,700.00"
type input "0.00"
radio input "true"
type input "0.00"
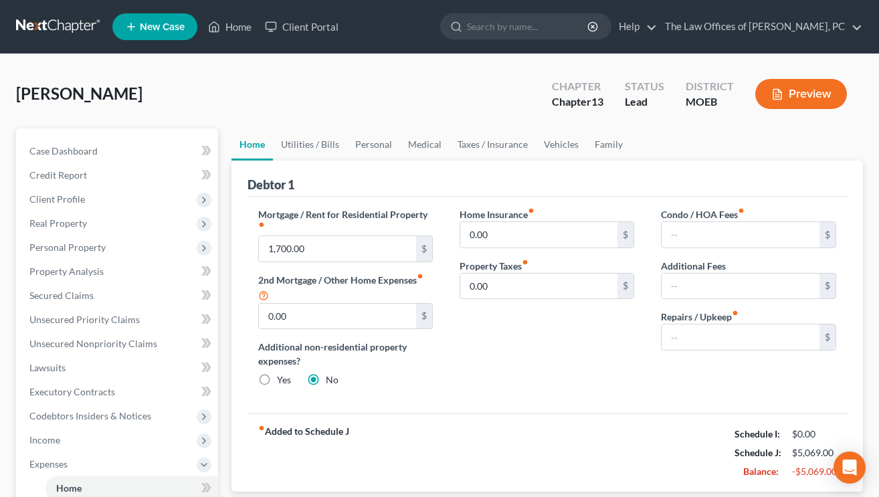
type input "0.00"
type input "200.00"
